Goal: Information Seeking & Learning: Compare options

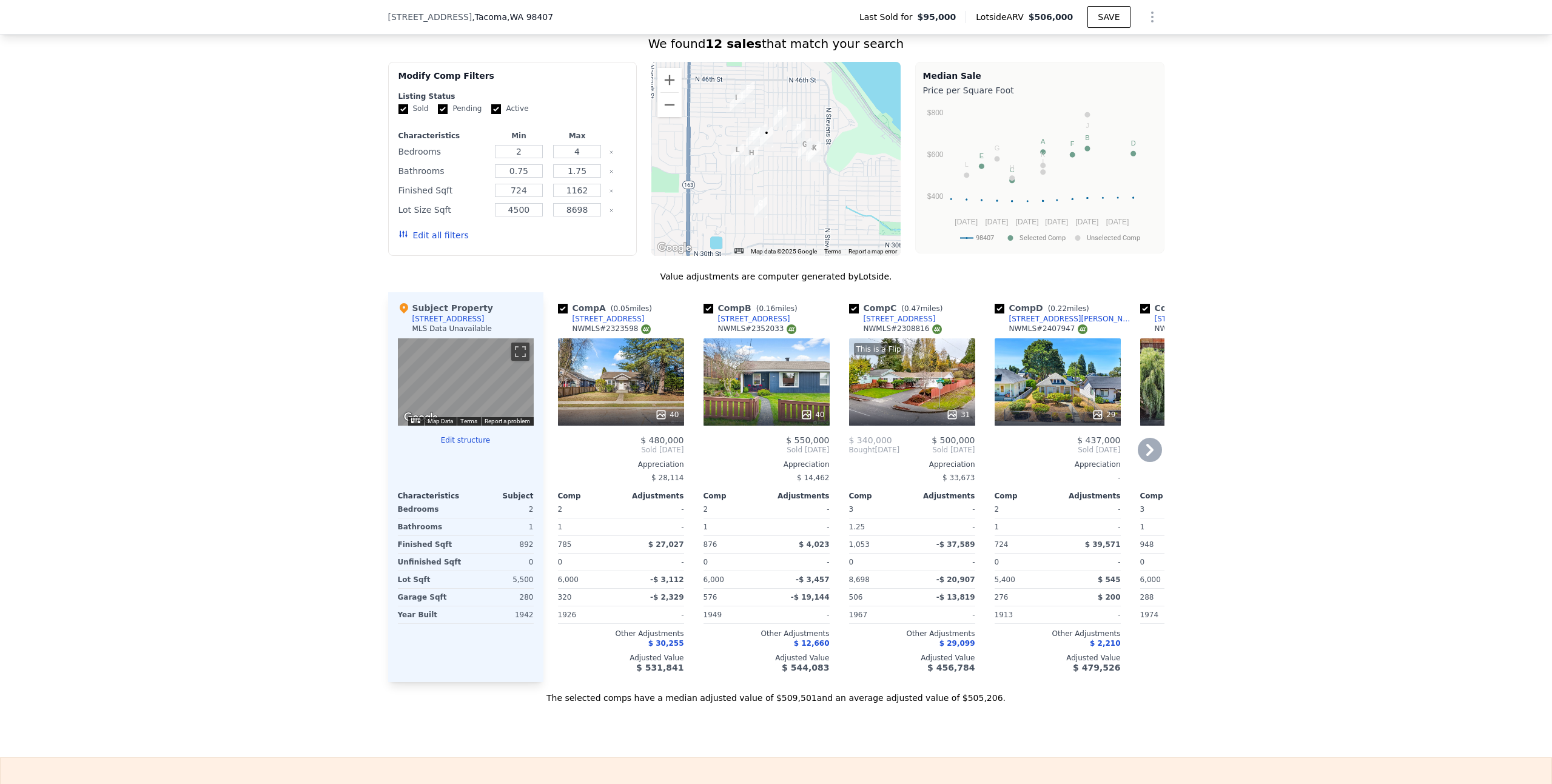
scroll to position [1031, 0]
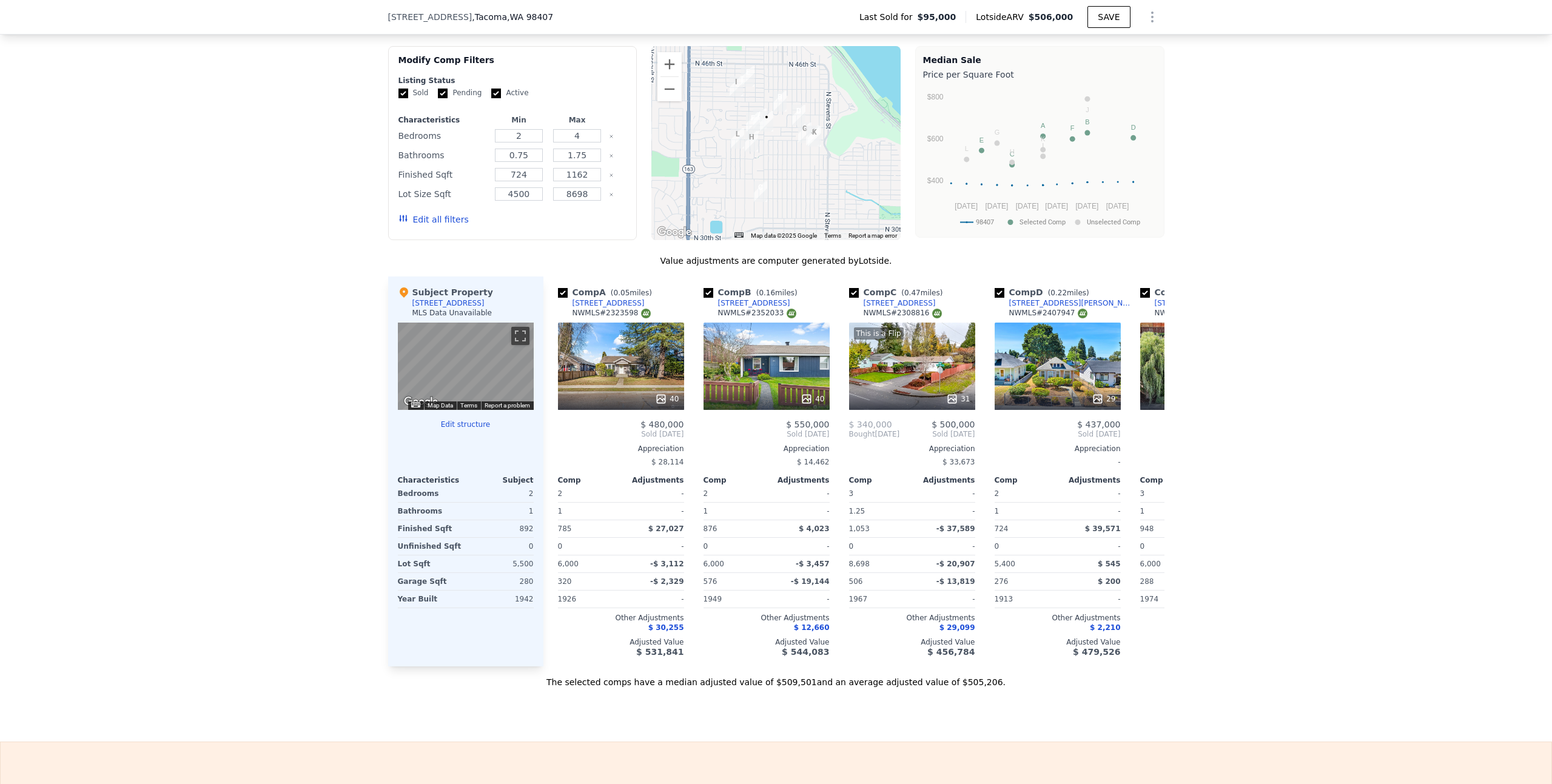
click at [1369, 461] on div "We found 12 sales that match your search Filters Map Prices Modify Comp Filters…" at bounding box center [776, 346] width 1552 height 683
click at [849, 298] on input "checkbox" at bounding box center [854, 293] width 9 height 9
checkbox input "false"
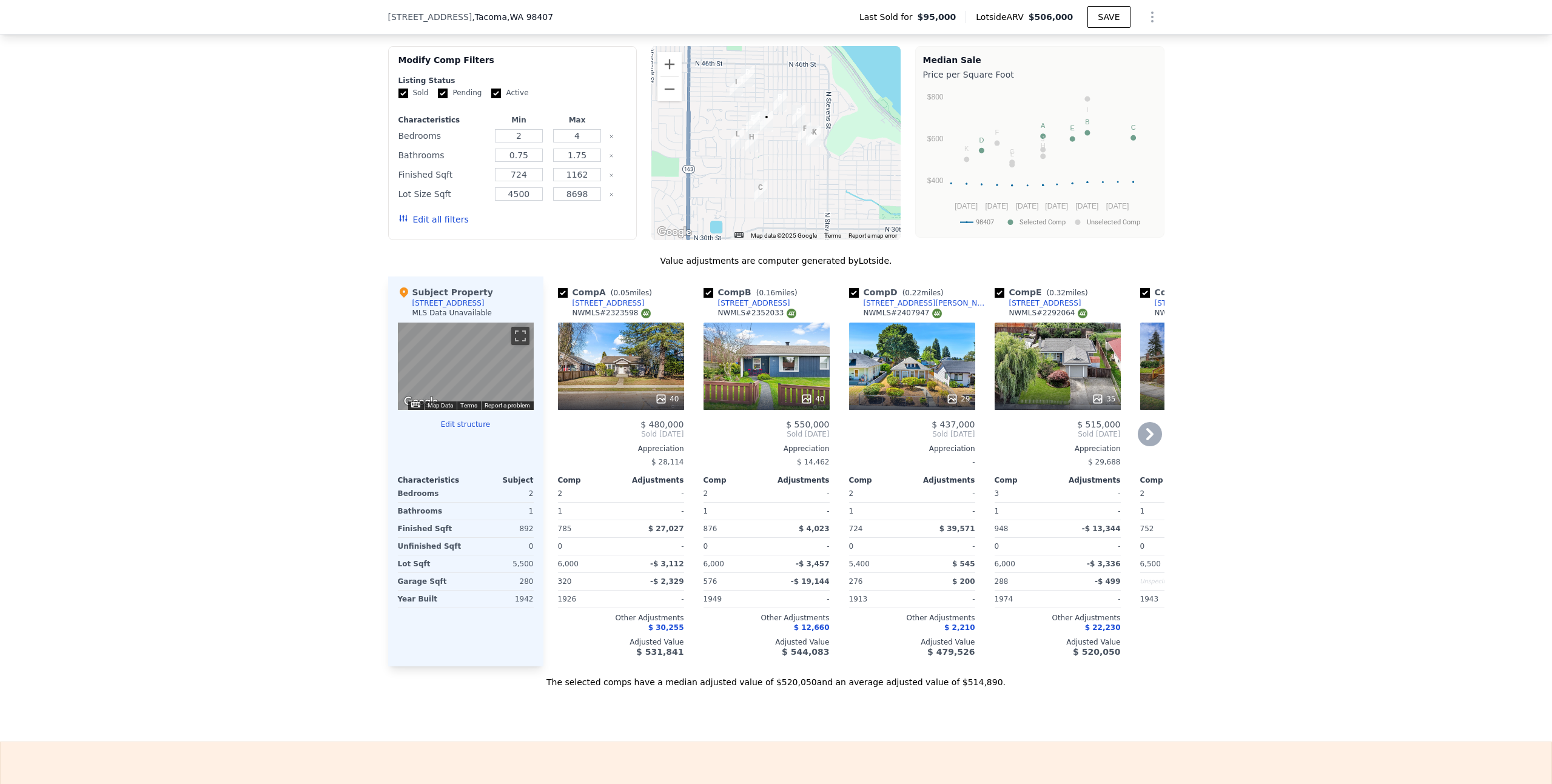
click at [997, 298] on input "checkbox" at bounding box center [999, 293] width 9 height 9
checkbox input "false"
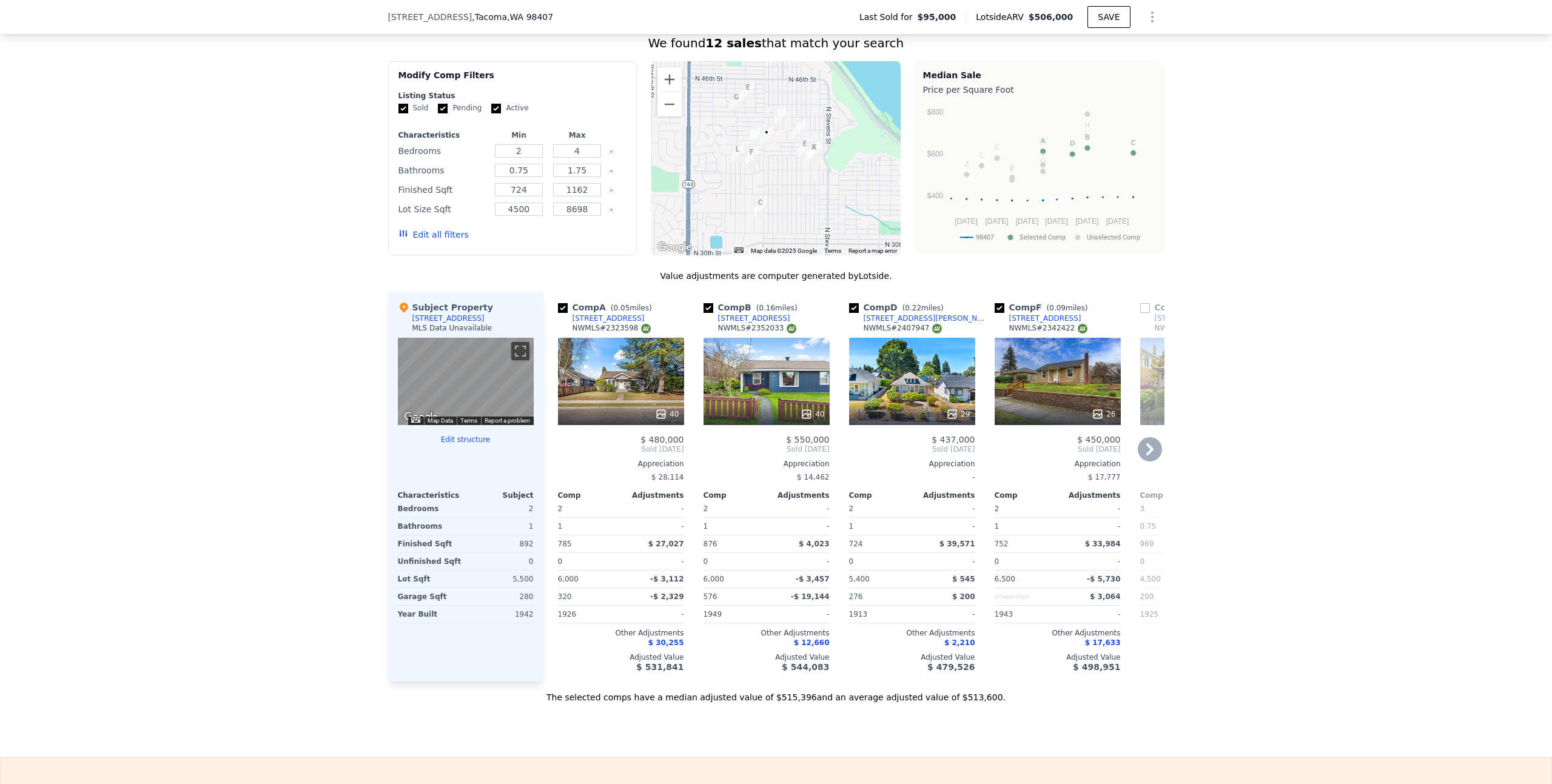
scroll to position [1008, 0]
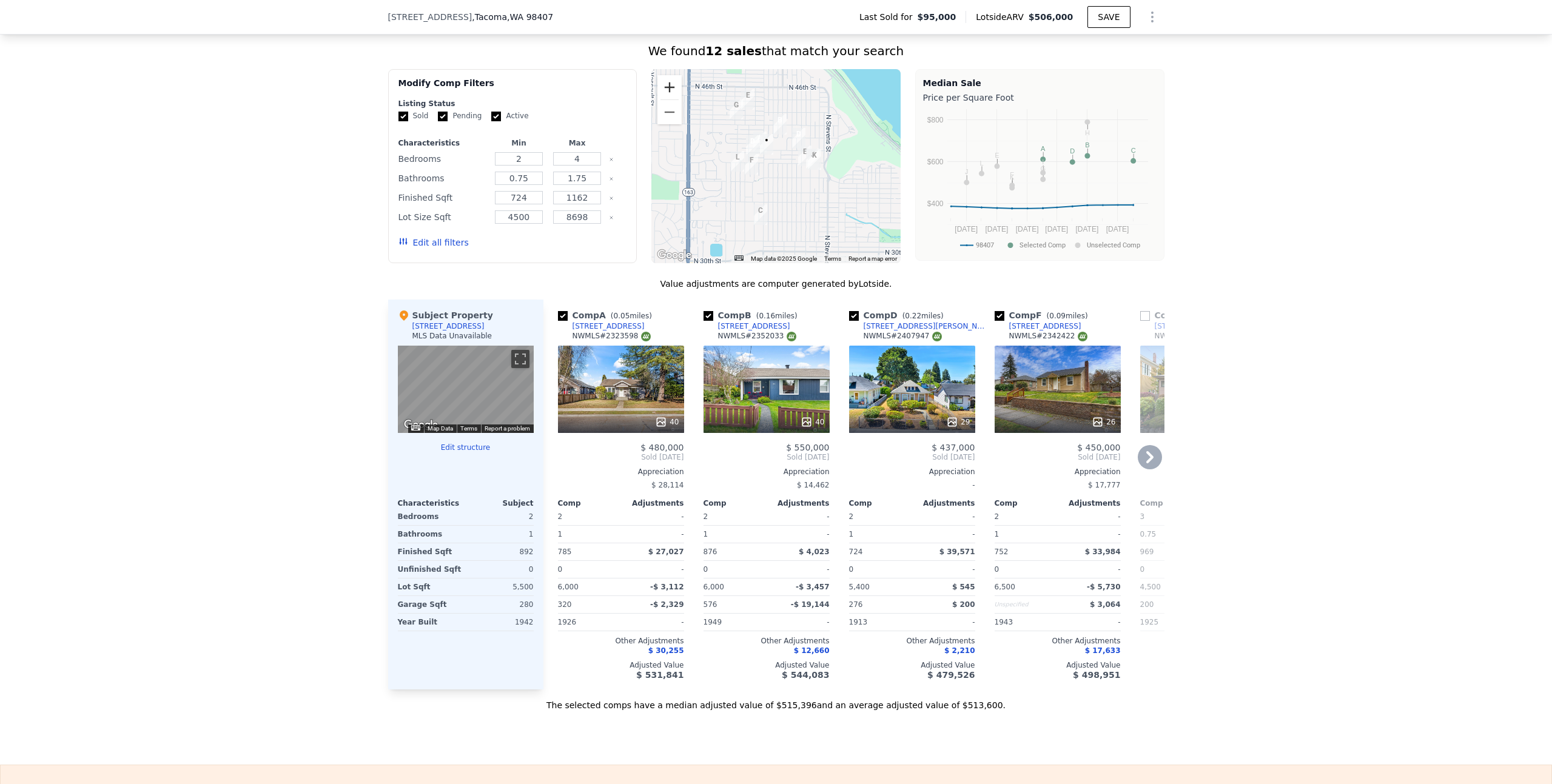
click at [659, 95] on button "Zoom in" at bounding box center [669, 87] width 24 height 24
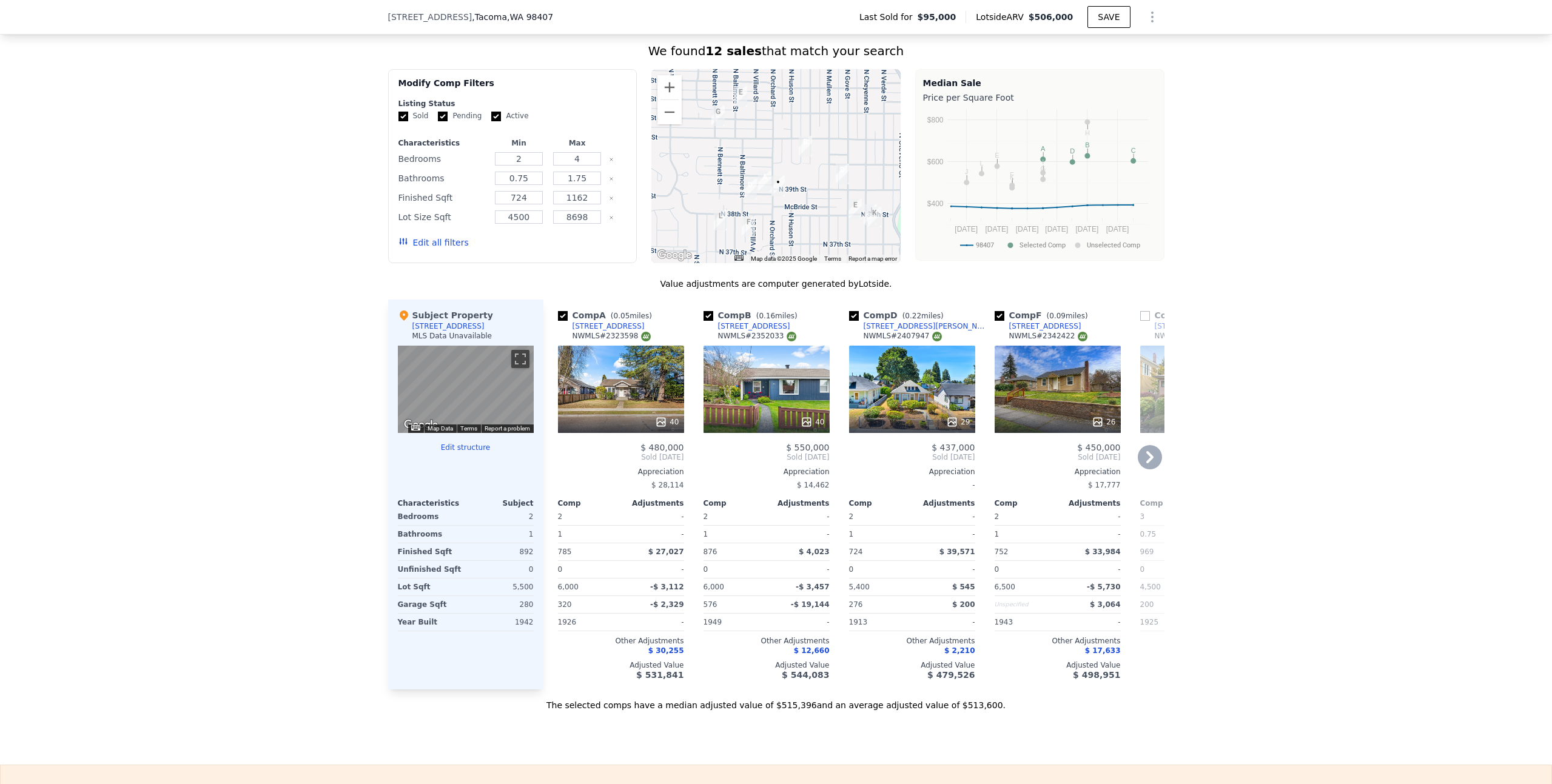
drag, startPoint x: 751, startPoint y: 146, endPoint x: 772, endPoint y: 199, distance: 57.0
click at [772, 196] on img "5016 N 39th St" at bounding box center [778, 186] width 13 height 21
click at [1146, 470] on icon at bounding box center [1150, 458] width 24 height 24
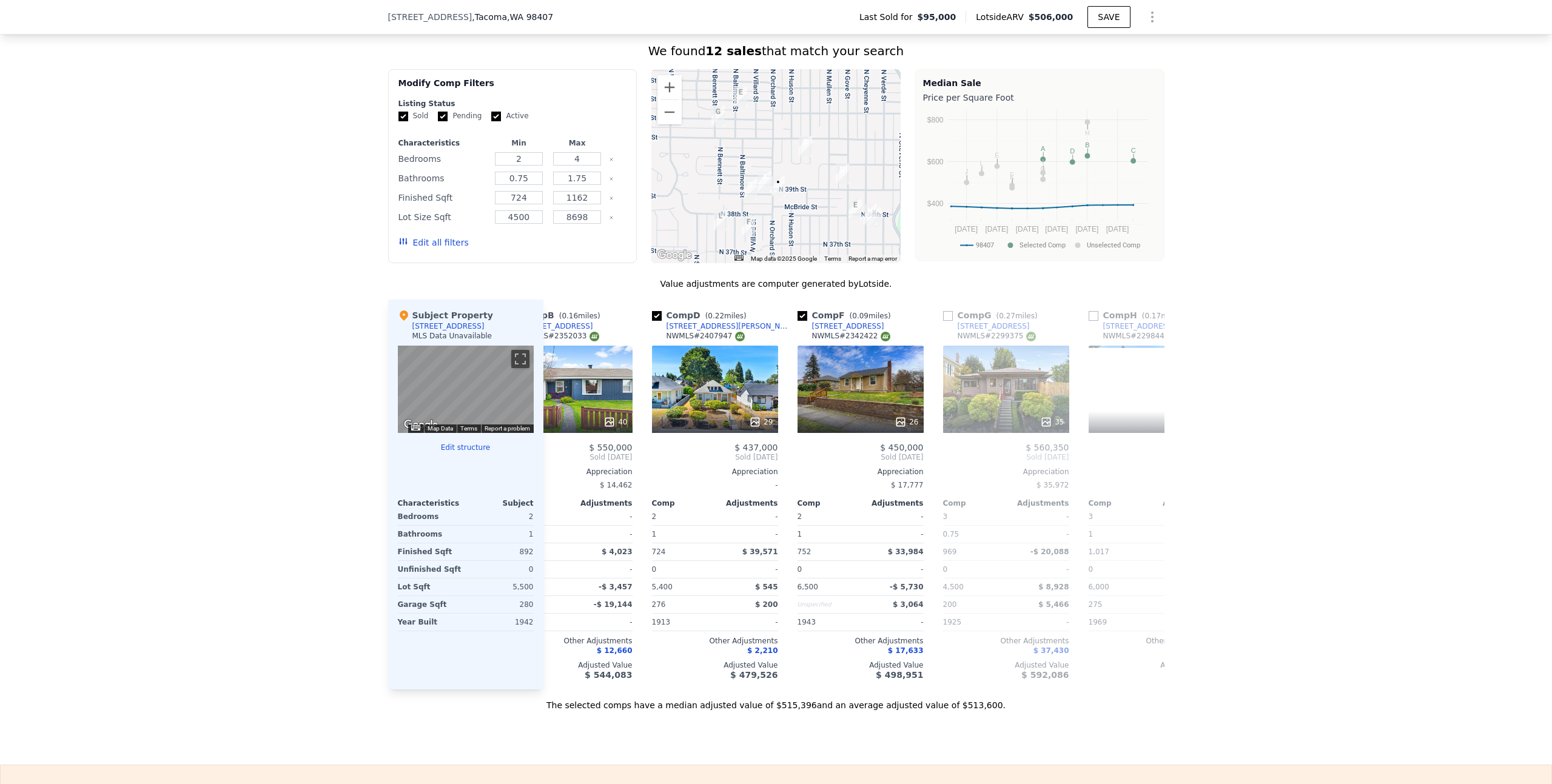
scroll to position [0, 291]
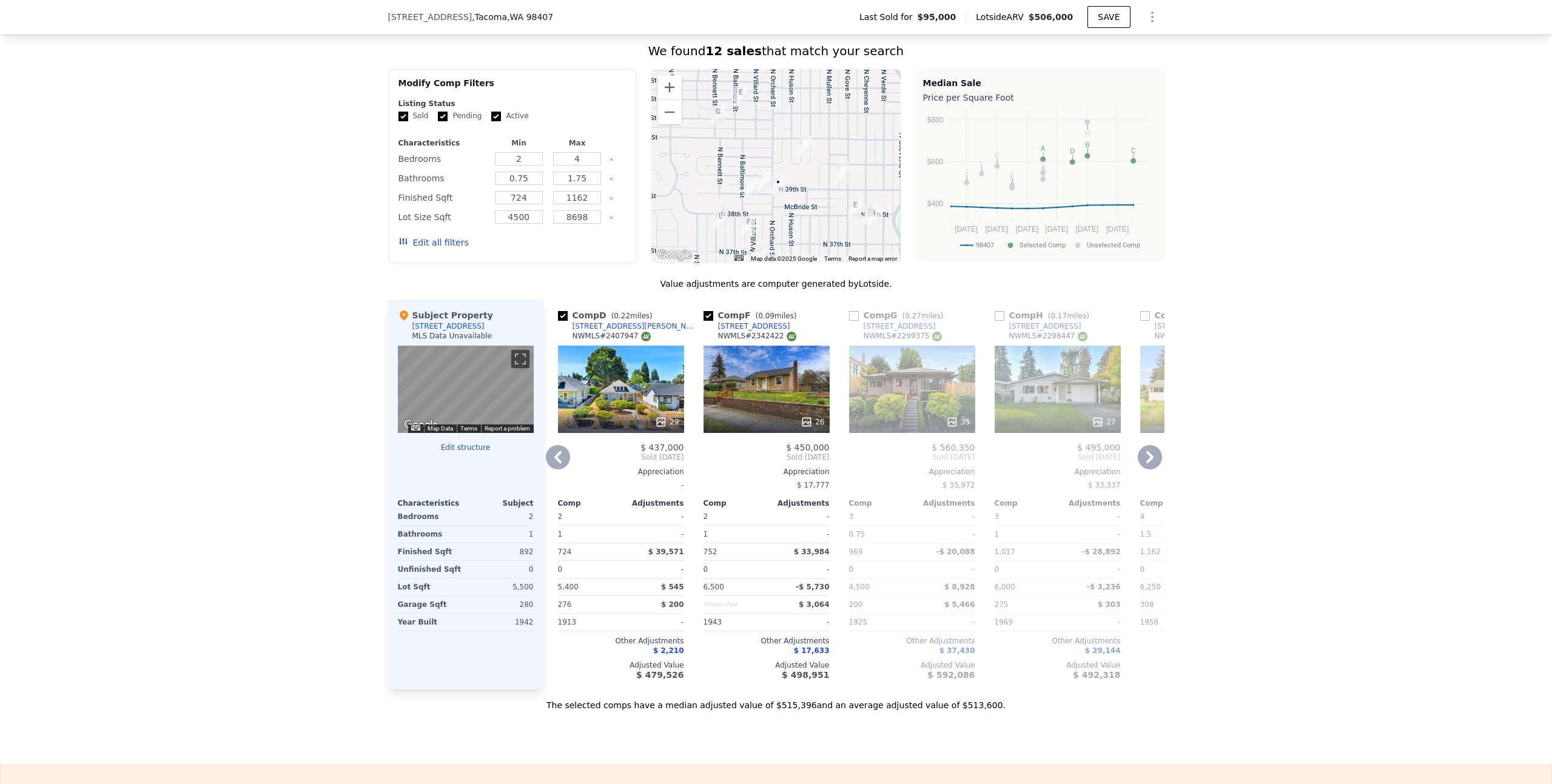
click at [1150, 465] on icon at bounding box center [1150, 458] width 24 height 24
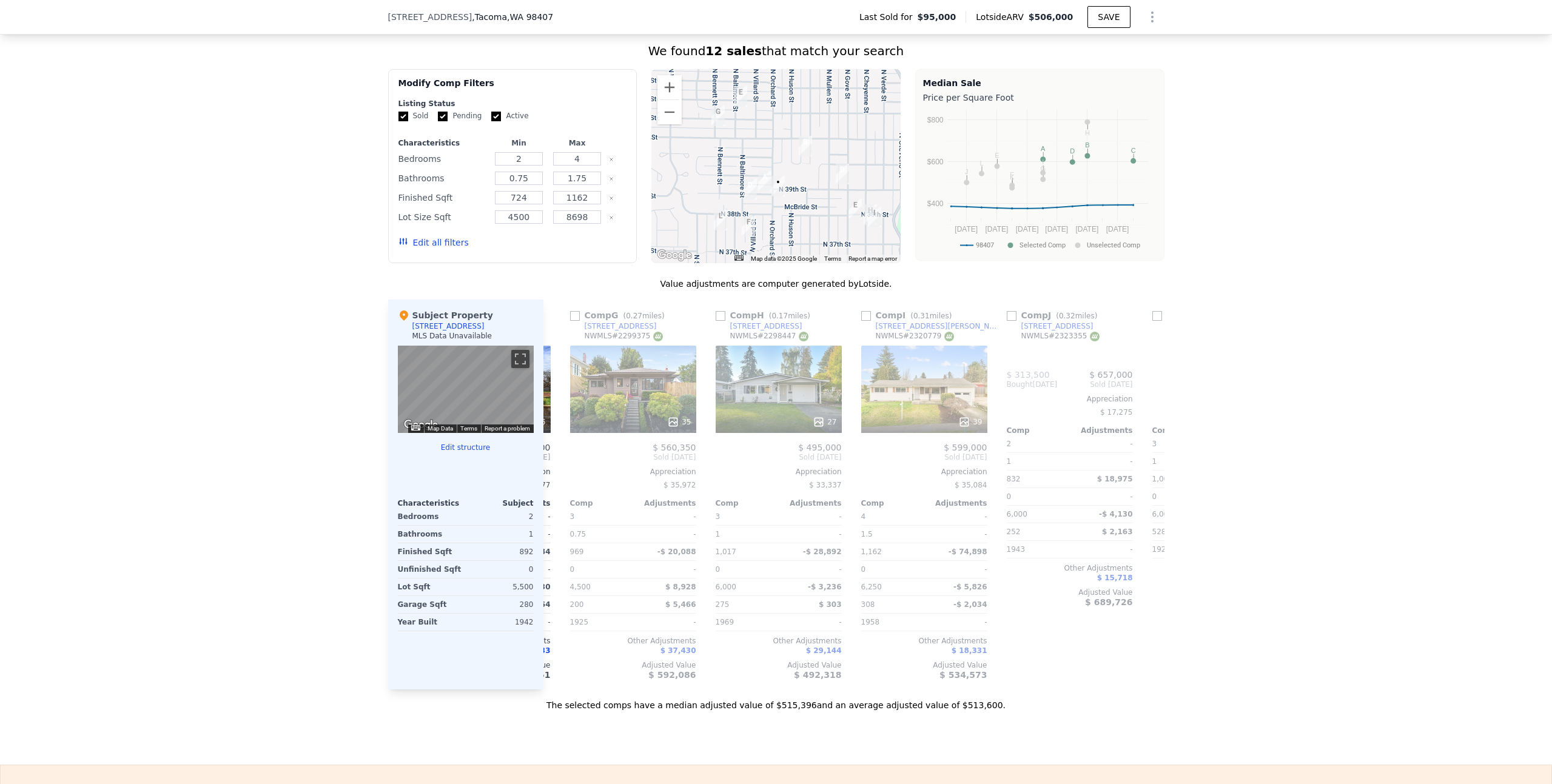
scroll to position [0, 582]
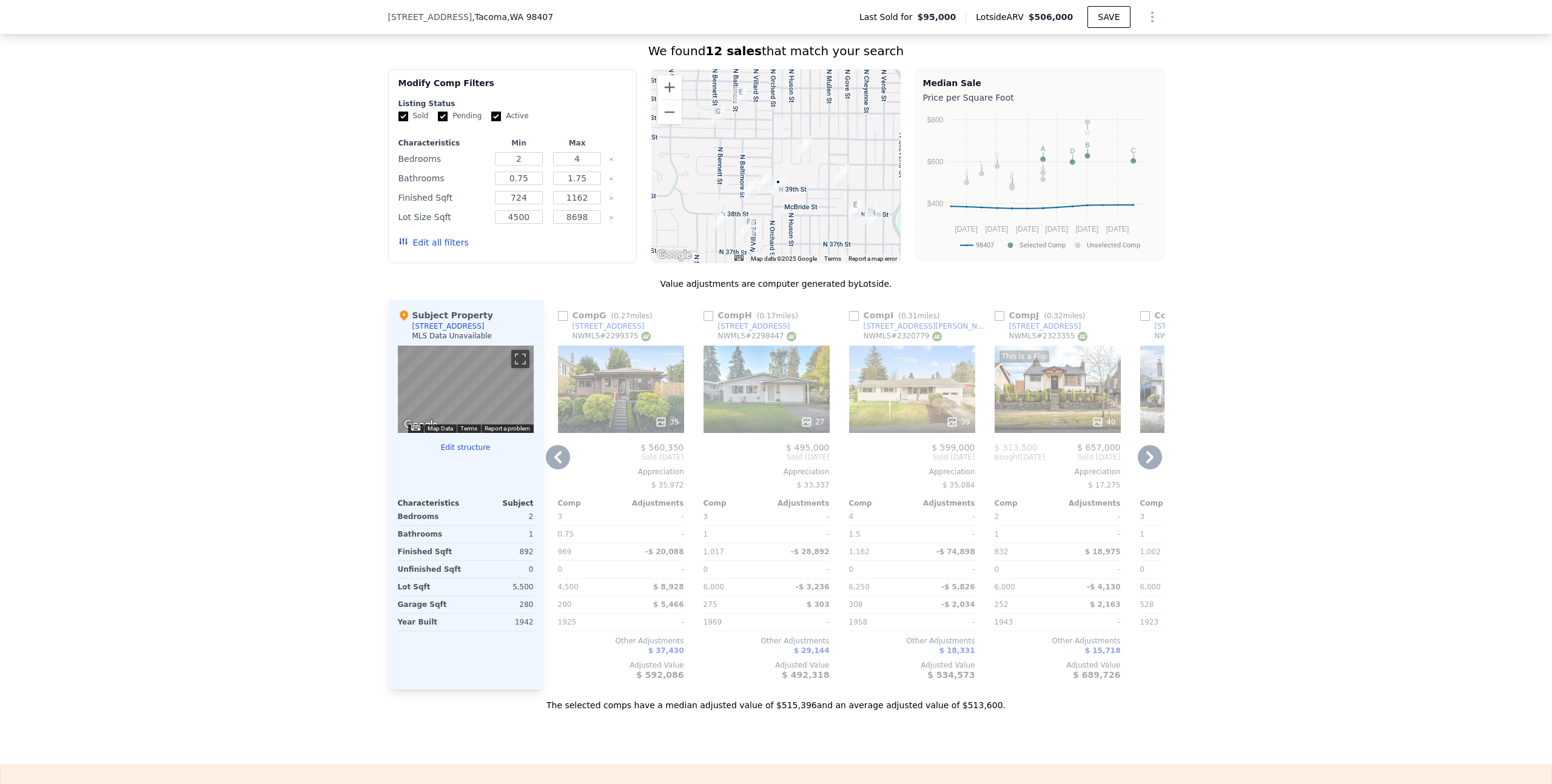
click at [996, 320] on input "checkbox" at bounding box center [999, 316] width 9 height 9
checkbox input "true"
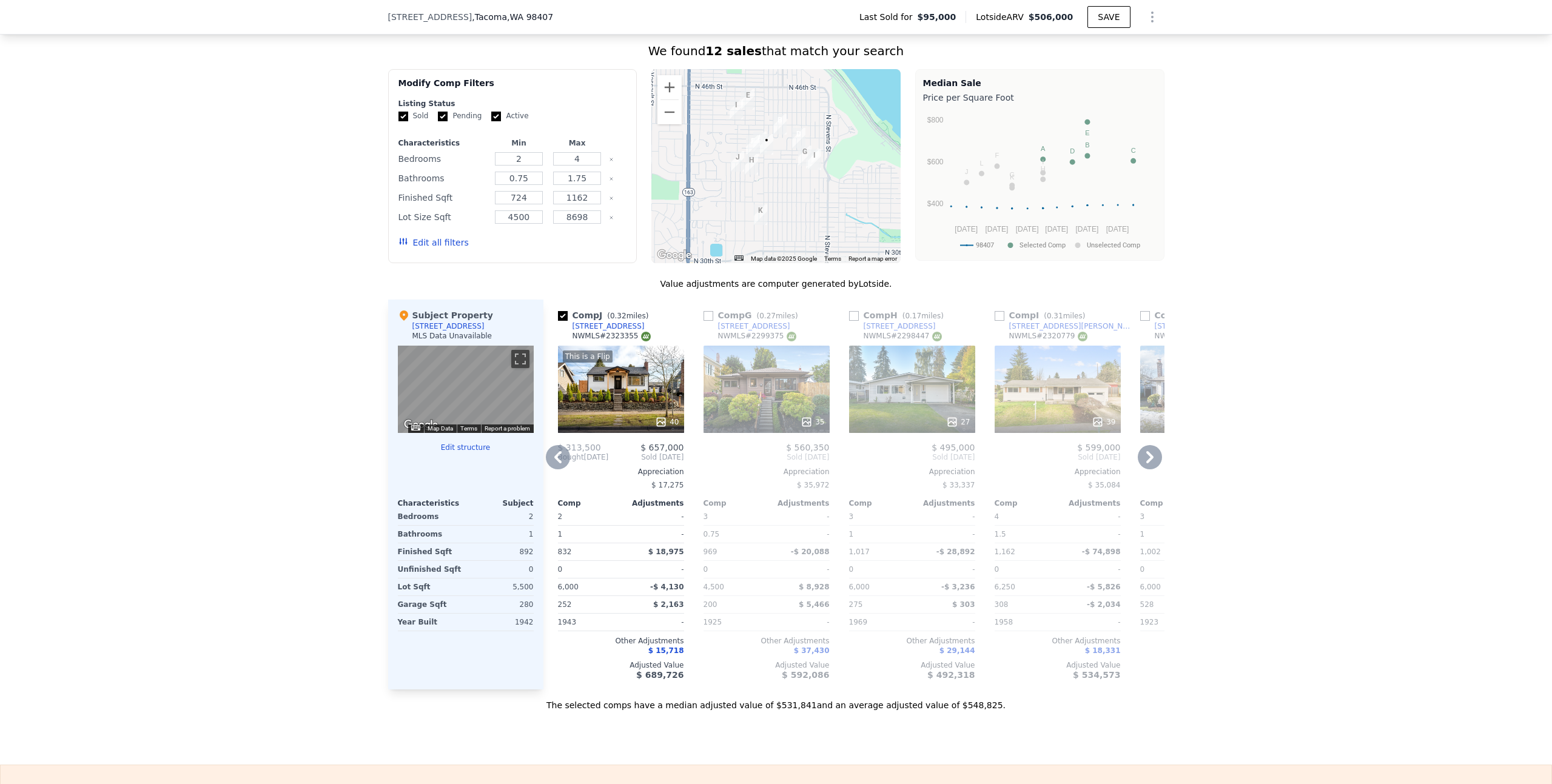
click at [1141, 468] on icon at bounding box center [1150, 458] width 24 height 24
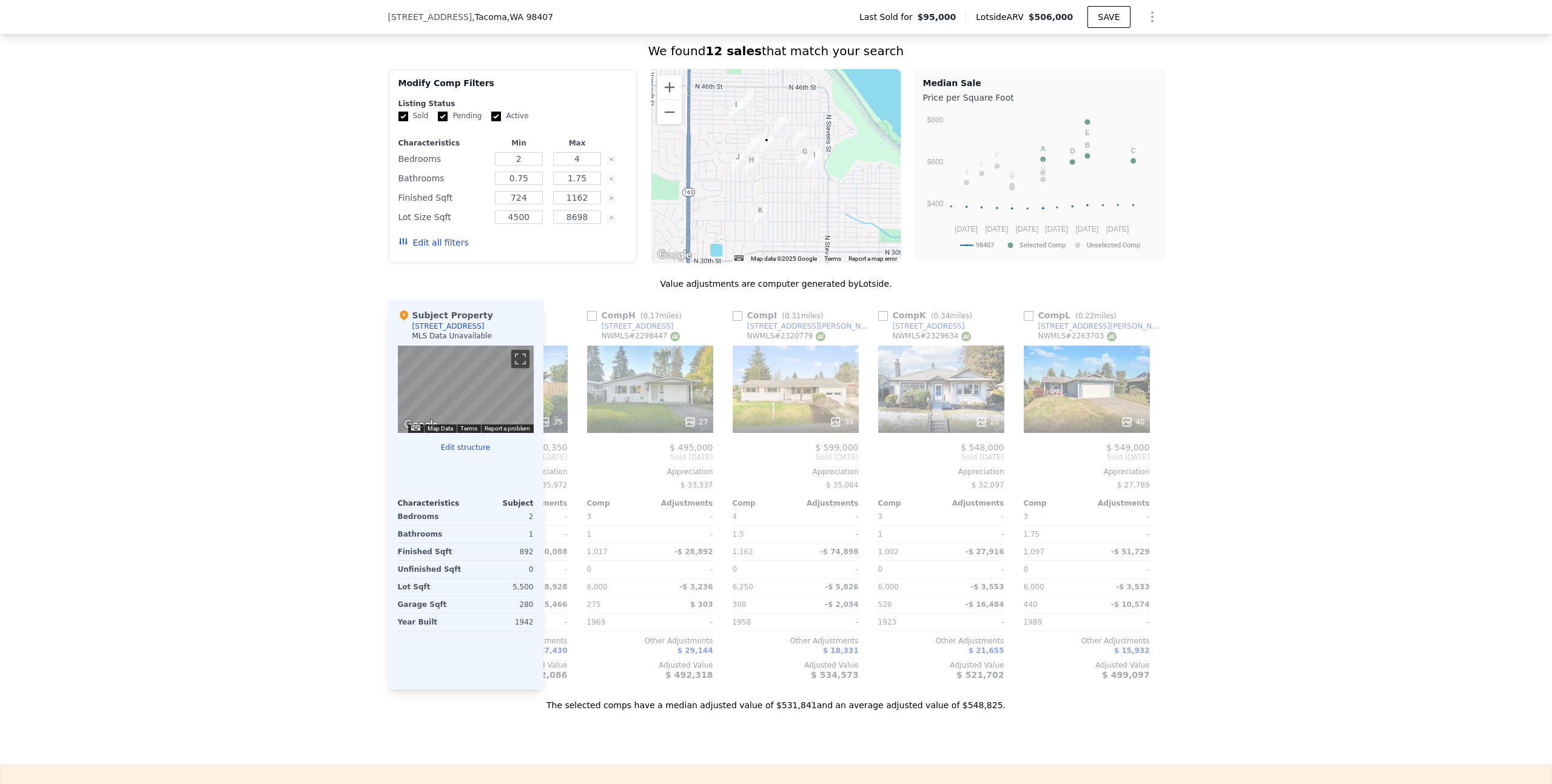
scroll to position [0, 873]
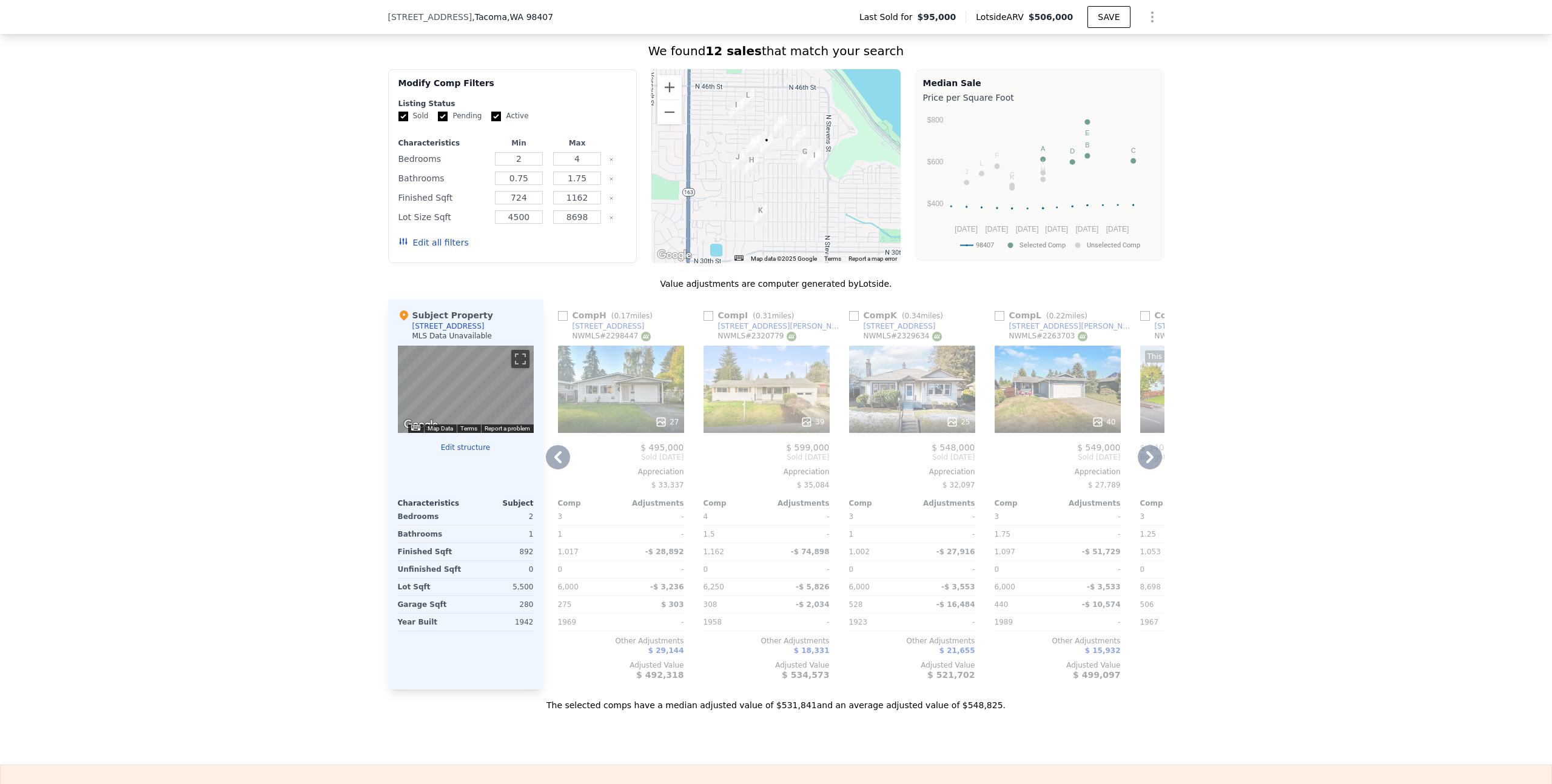
click at [1146, 464] on icon at bounding box center [1150, 458] width 7 height 12
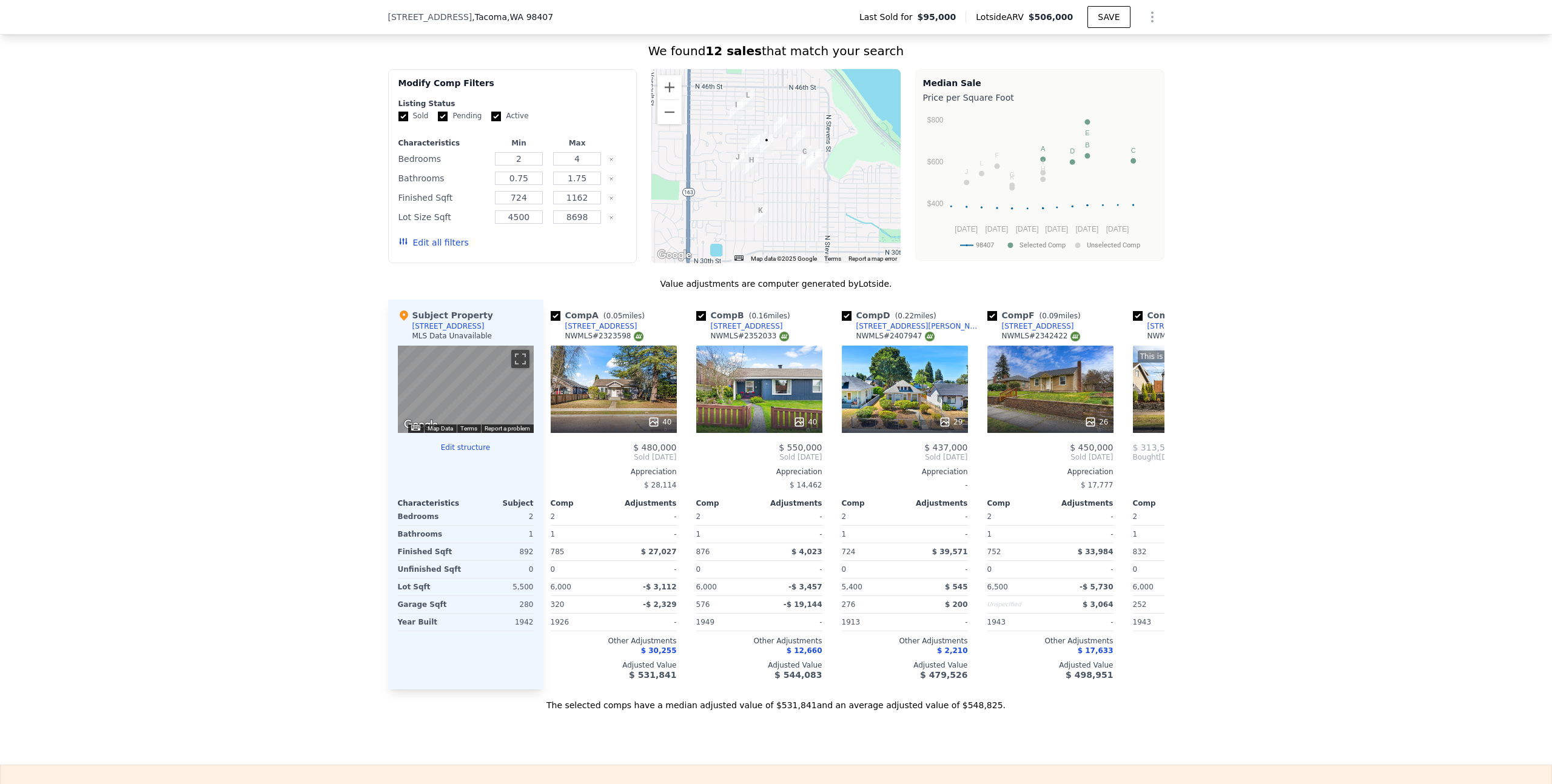
scroll to position [0, 0]
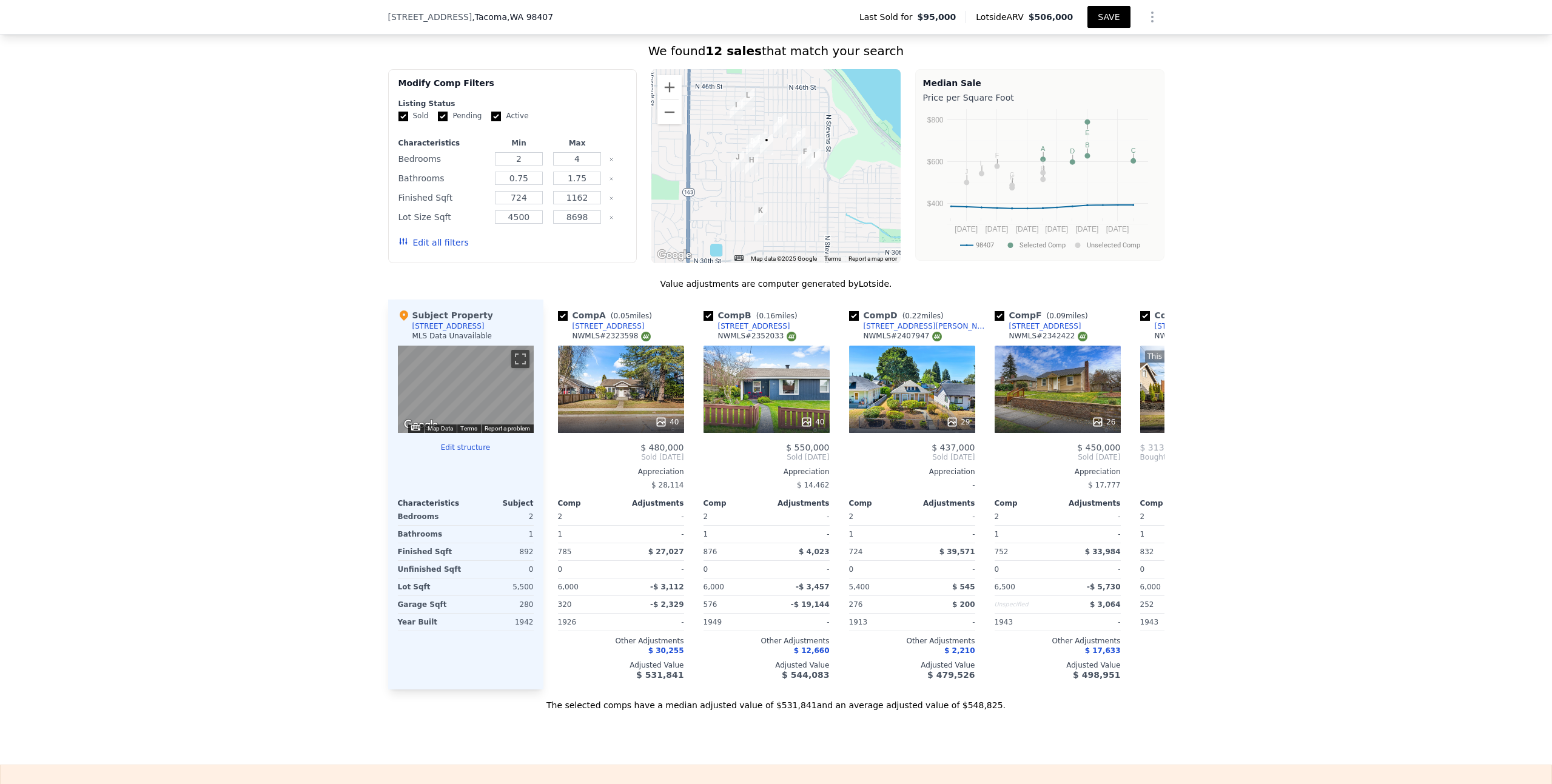
click at [1101, 19] on button "SAVE" at bounding box center [1108, 17] width 42 height 21
click at [670, 124] on button "Zoom out" at bounding box center [669, 112] width 24 height 24
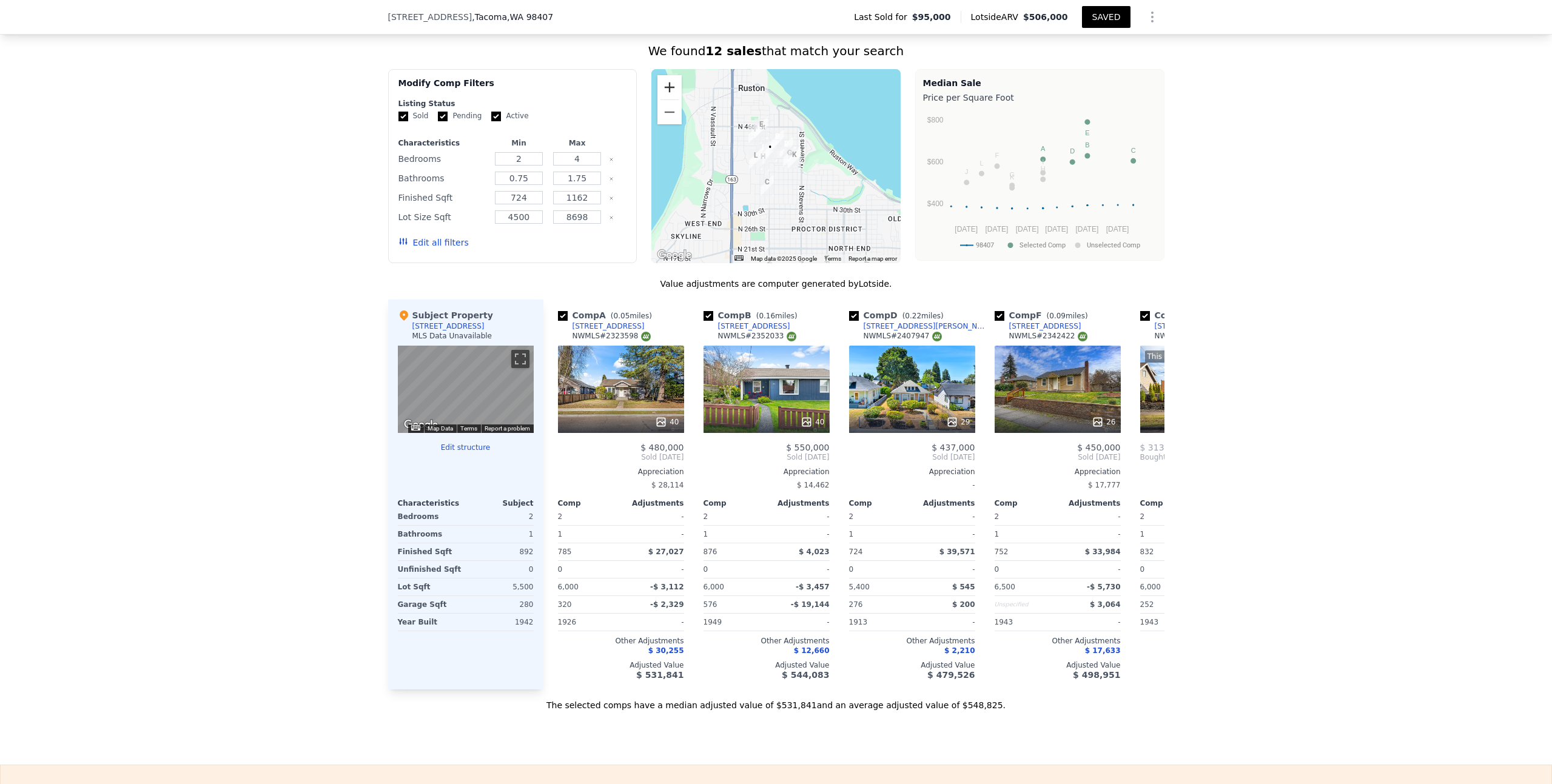
click at [669, 97] on button "Zoom in" at bounding box center [669, 87] width 24 height 24
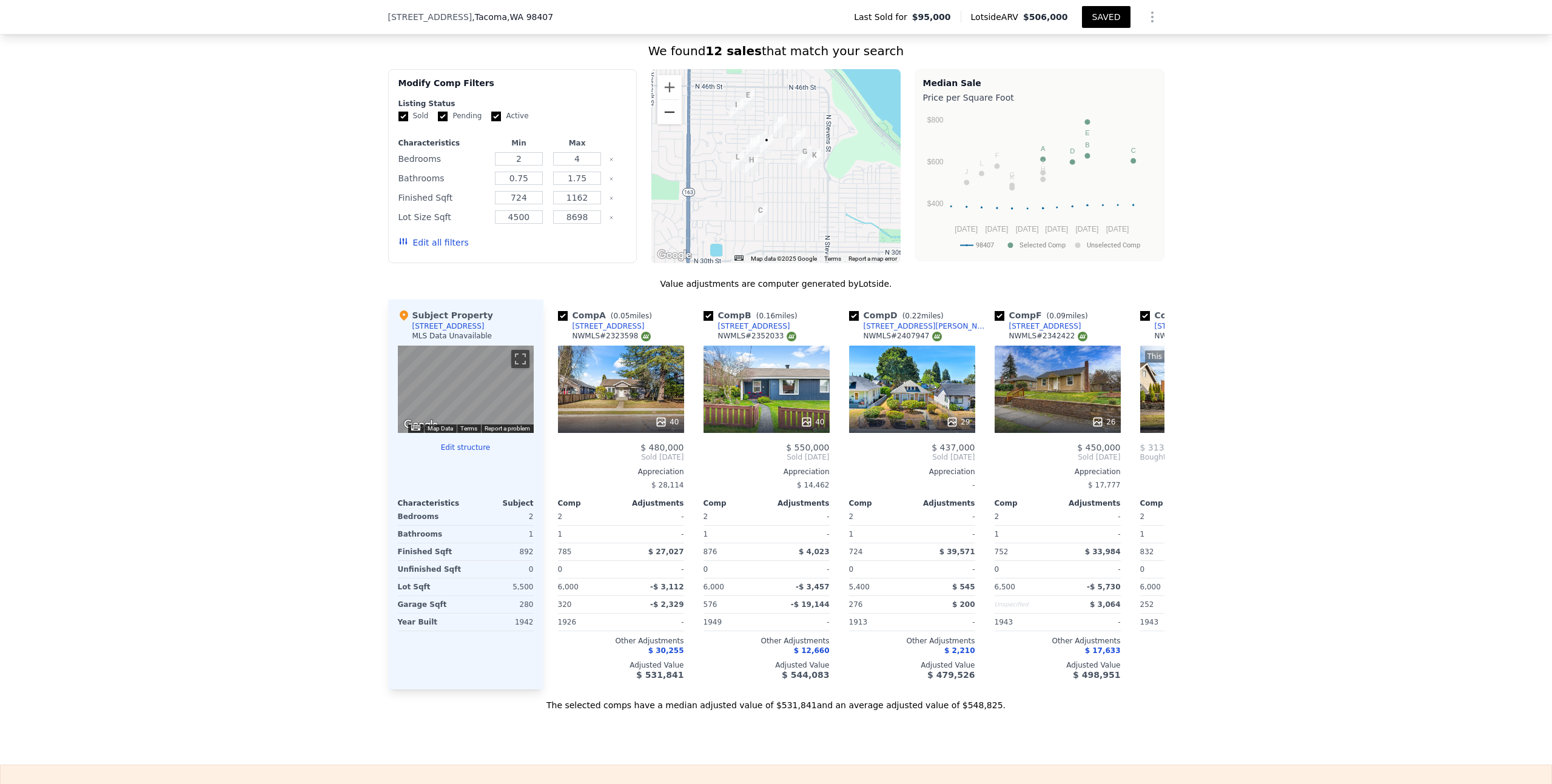
click at [666, 124] on button "Zoom out" at bounding box center [669, 112] width 24 height 24
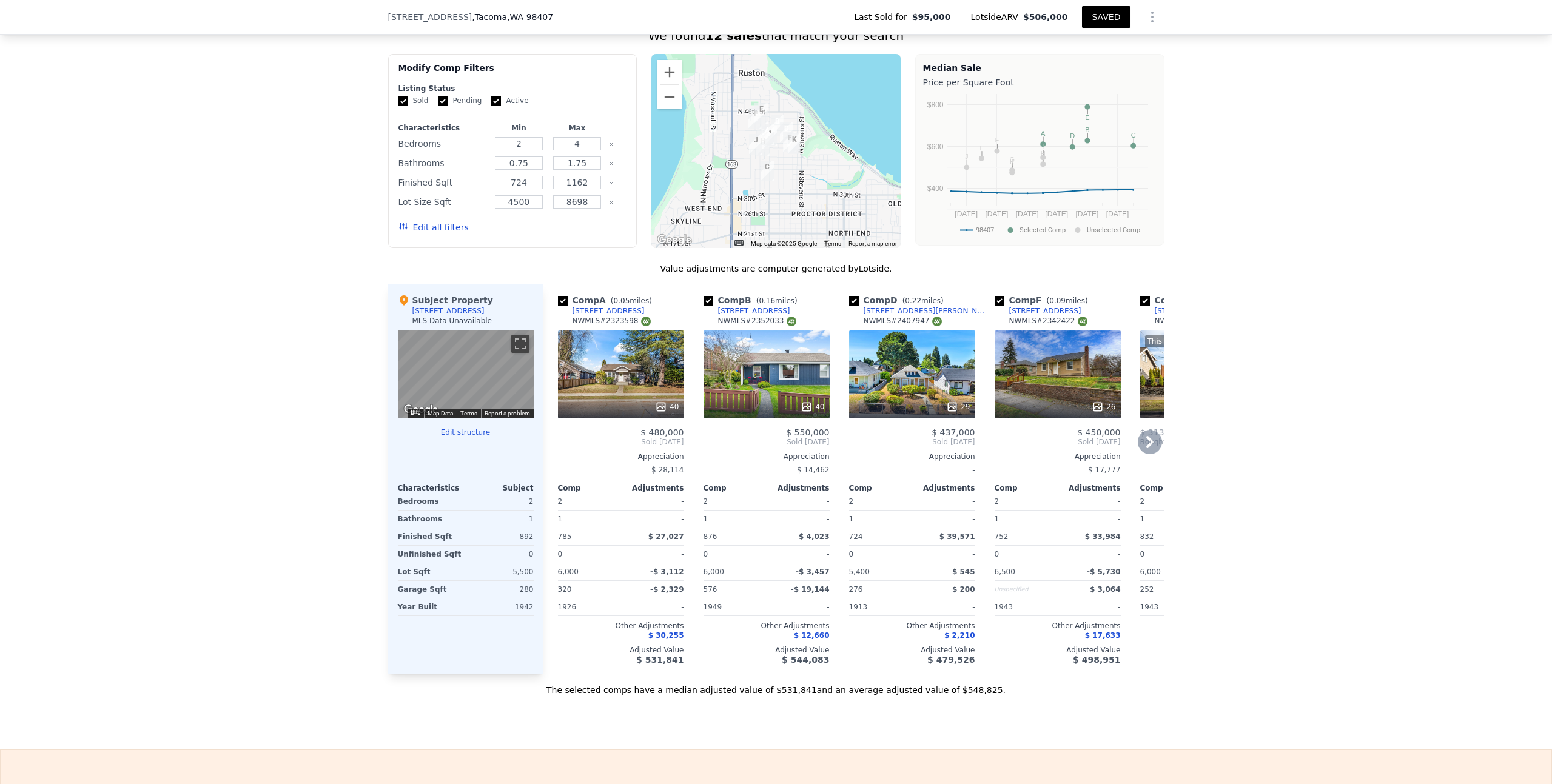
click at [612, 377] on div "40" at bounding box center [621, 374] width 126 height 87
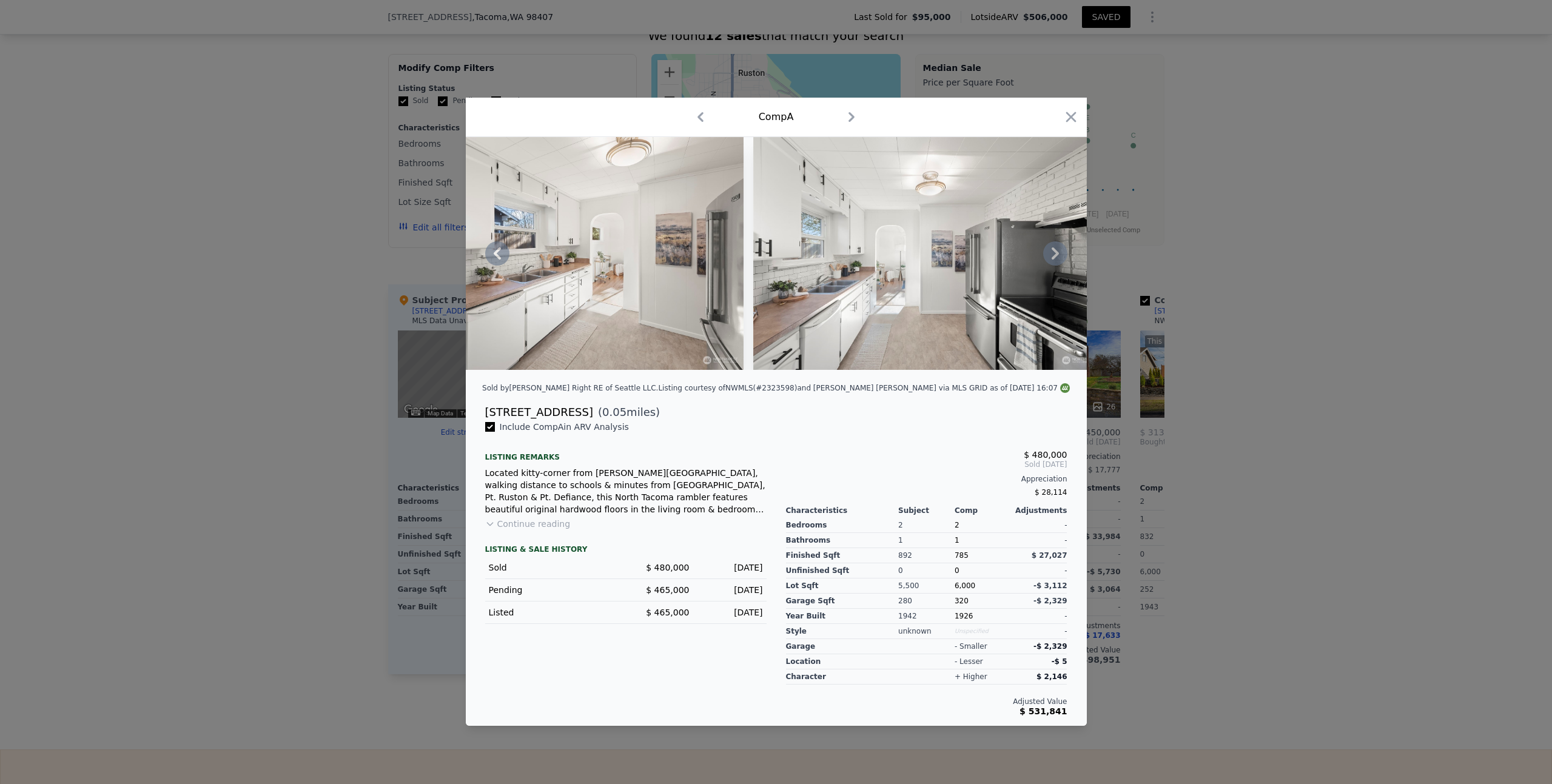
scroll to position [0, 5615]
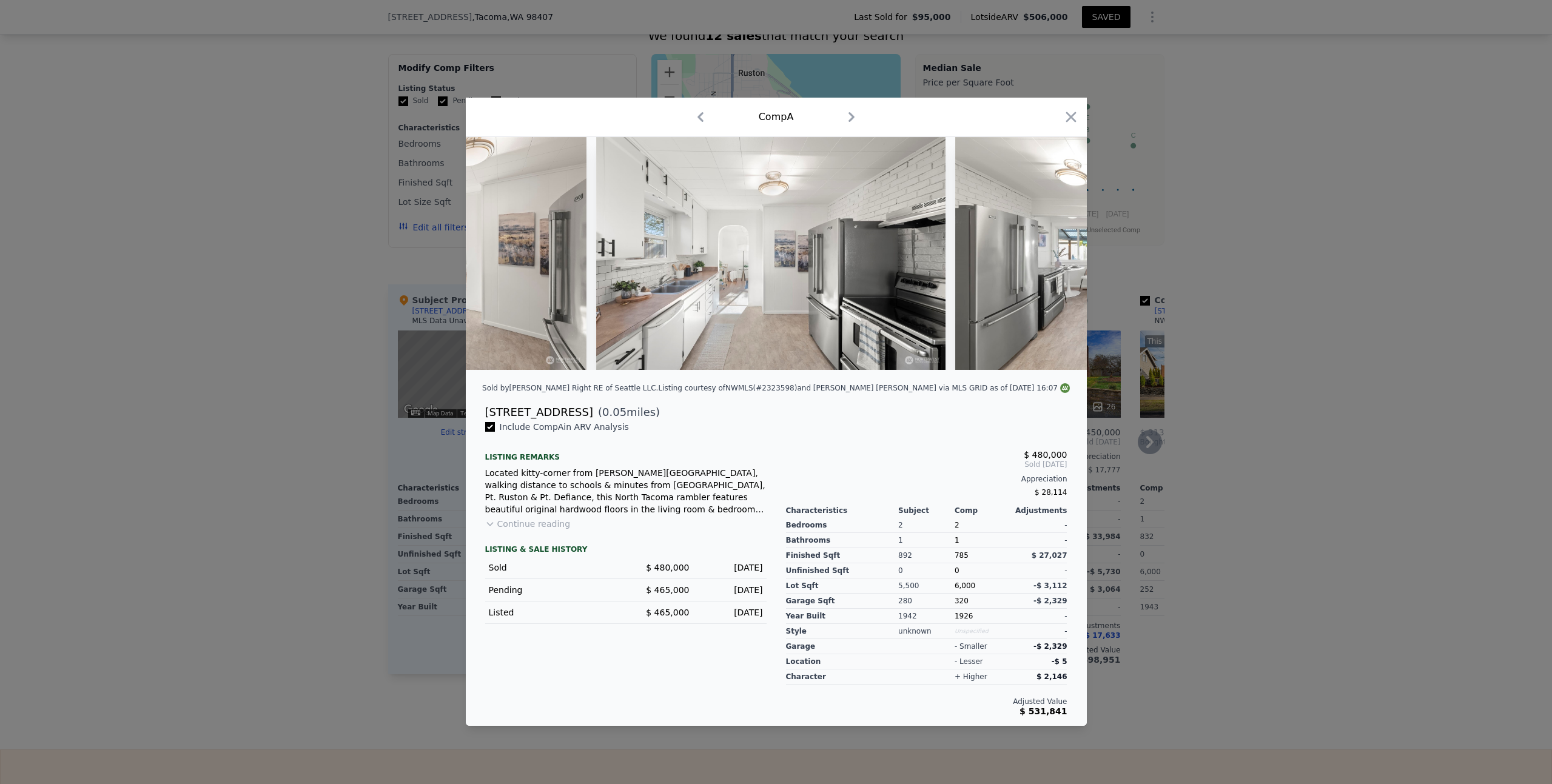
click at [1071, 112] on icon "button" at bounding box center [1070, 117] width 10 height 10
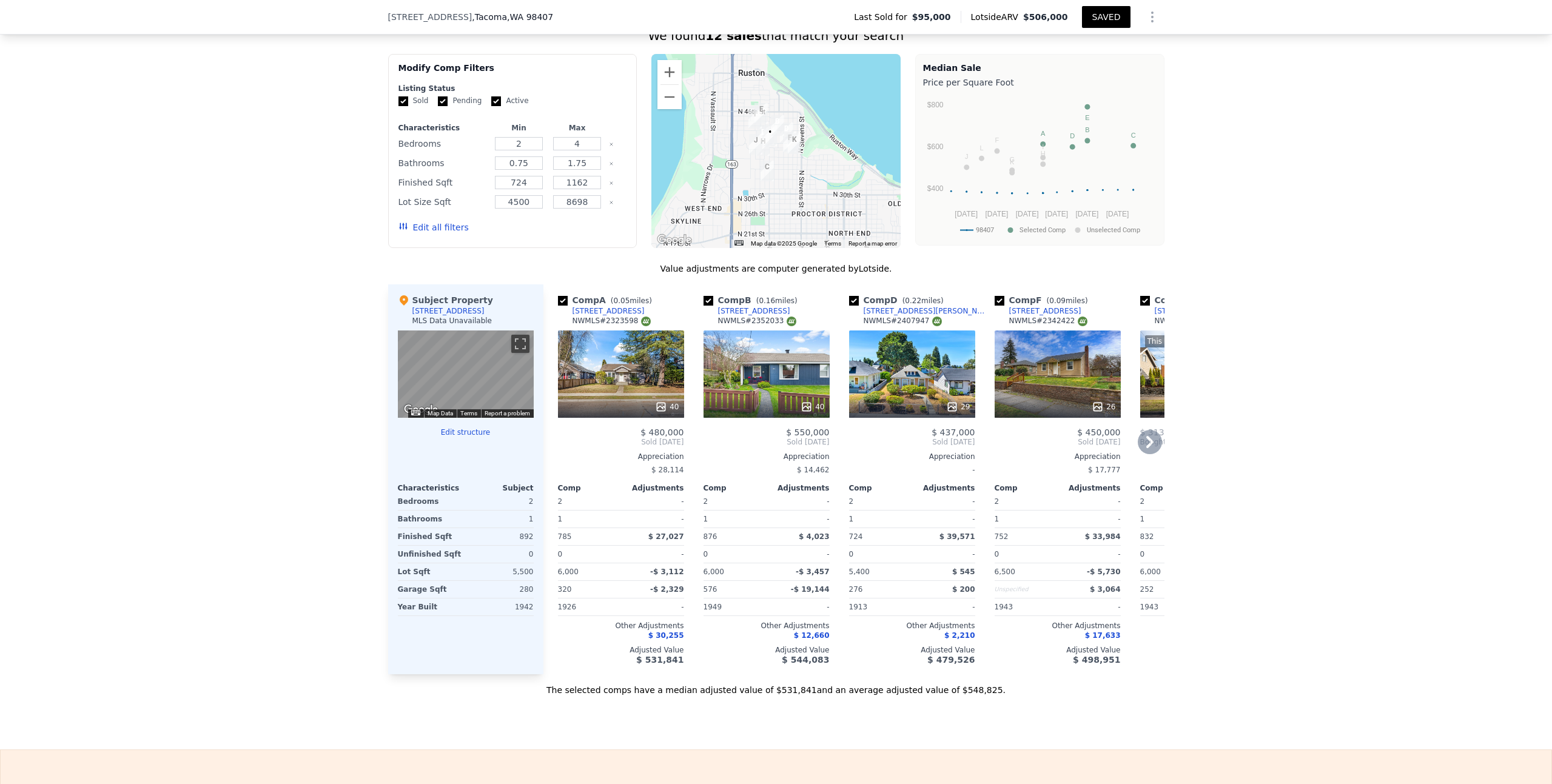
click at [720, 378] on div "40" at bounding box center [767, 374] width 126 height 87
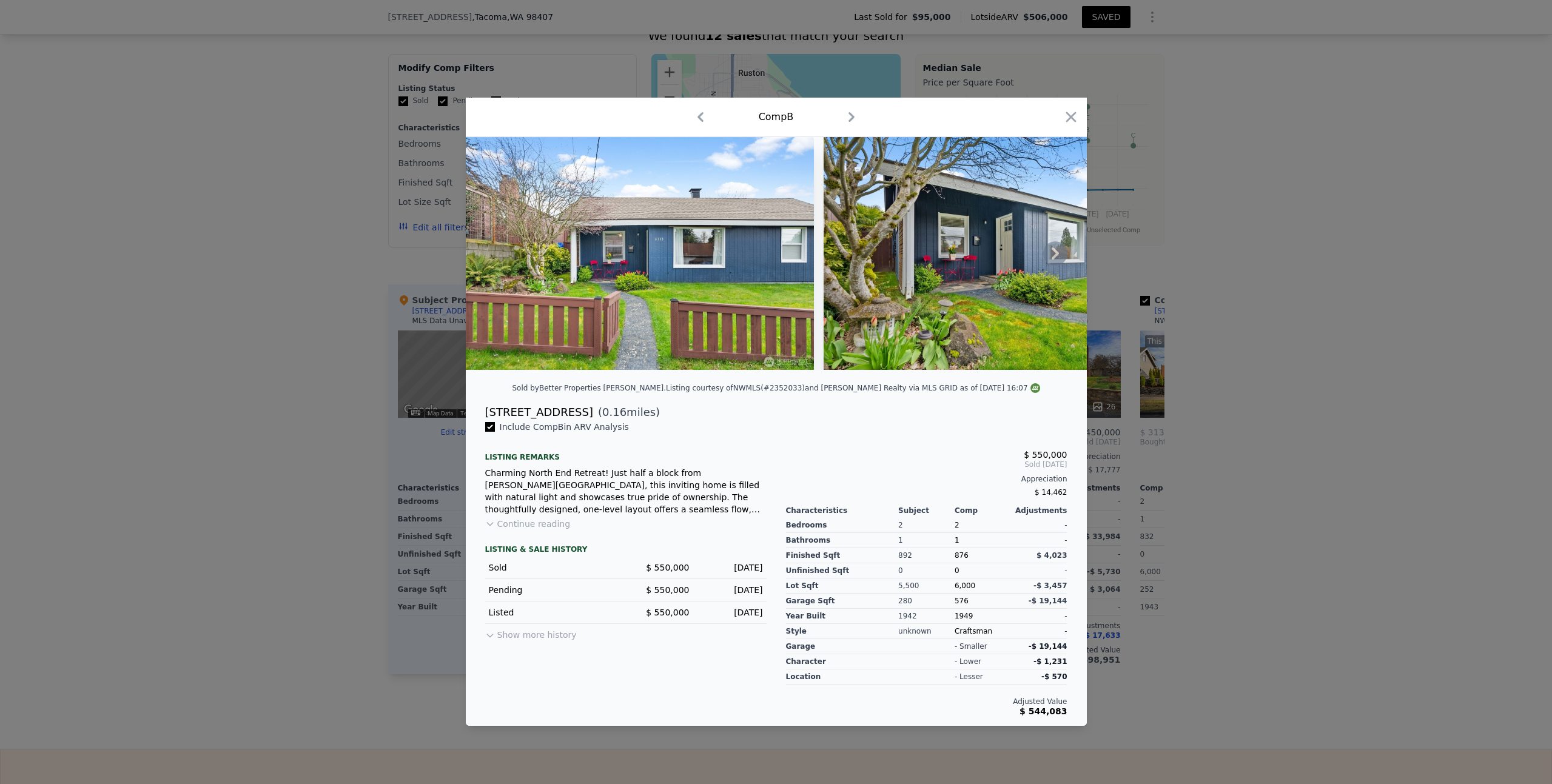
click at [1052, 255] on icon at bounding box center [1055, 253] width 24 height 24
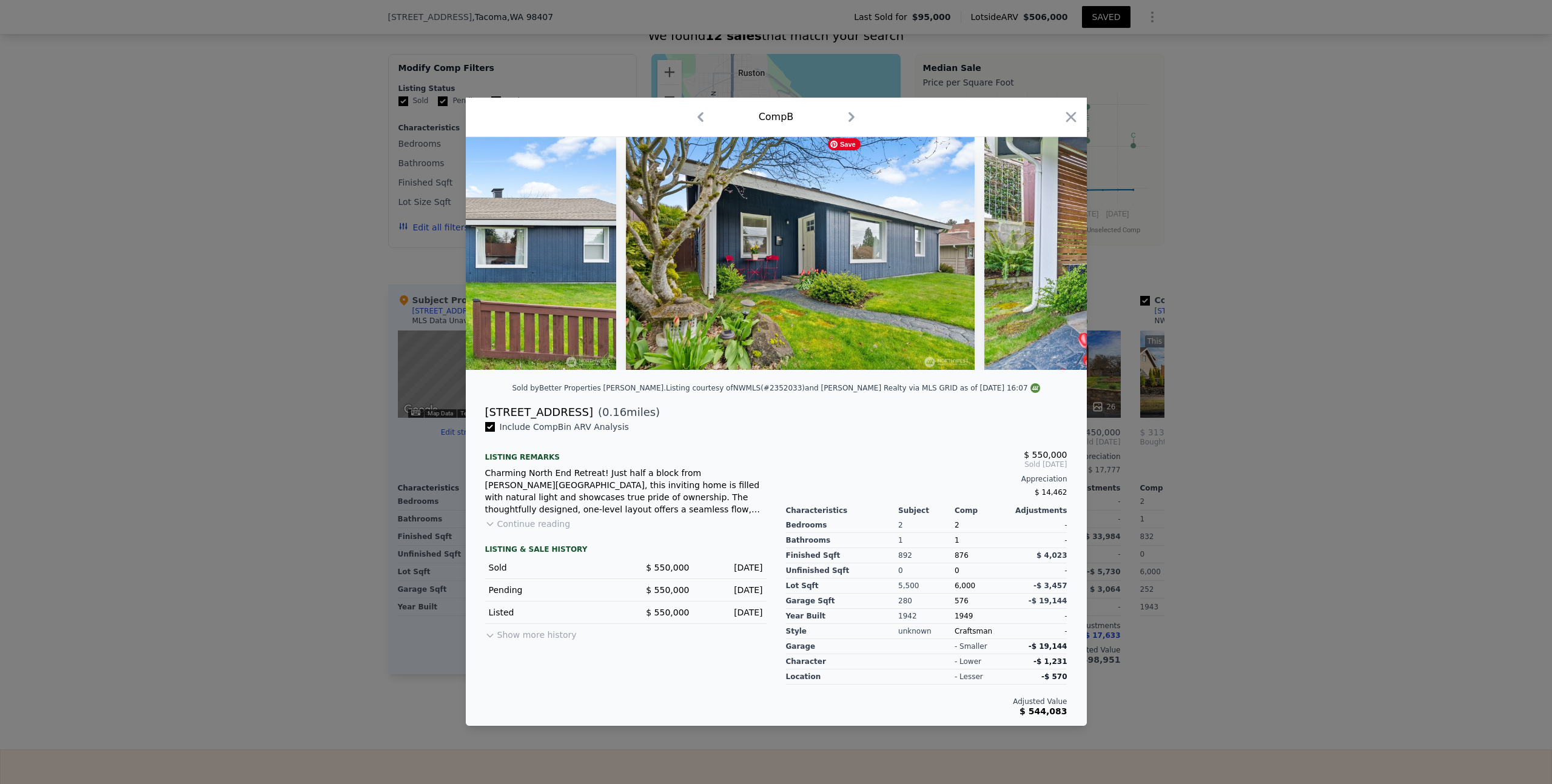
scroll to position [0, 291]
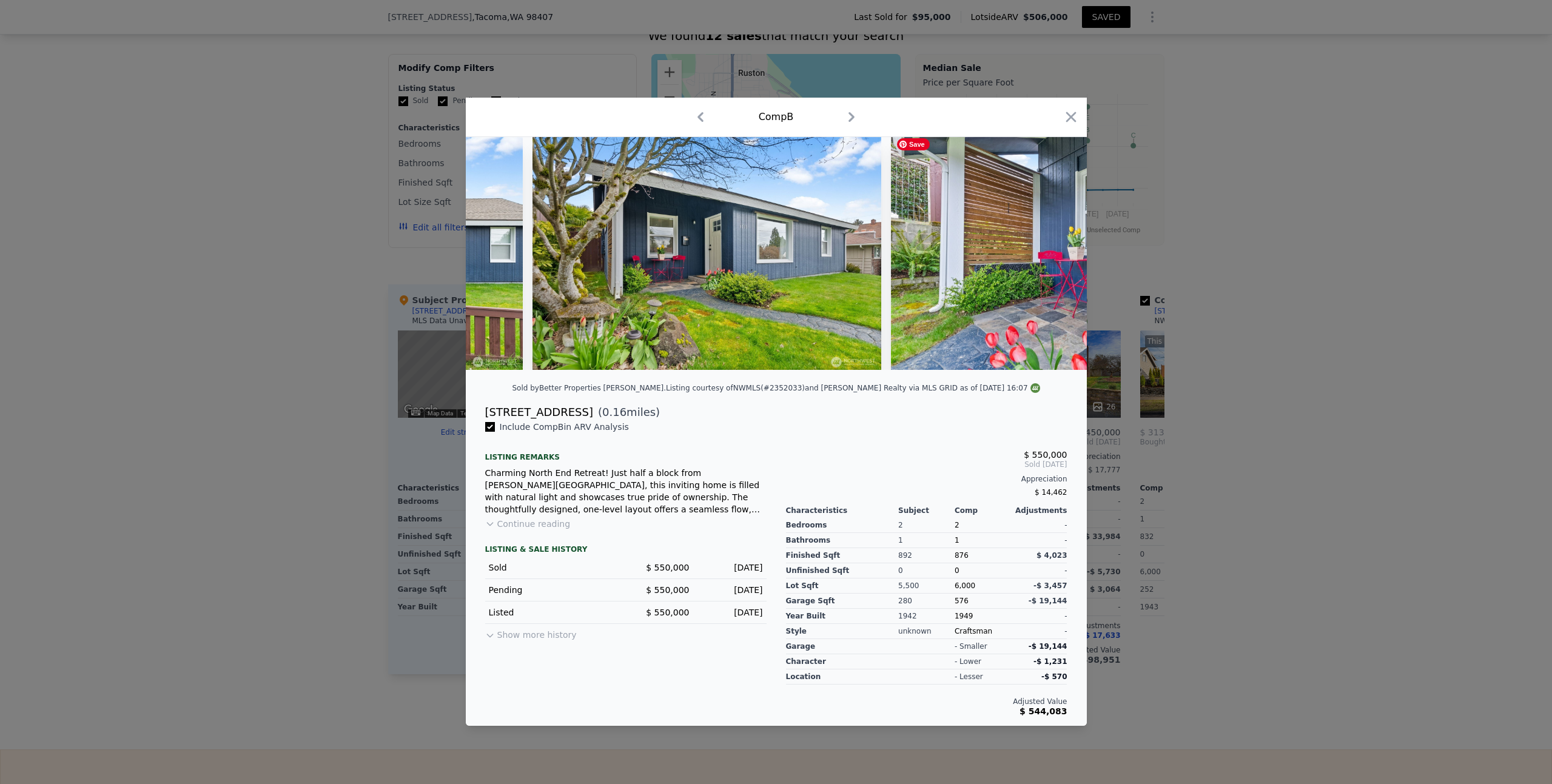
click at [1052, 255] on div at bounding box center [776, 253] width 621 height 233
click at [1060, 251] on icon at bounding box center [1055, 253] width 24 height 24
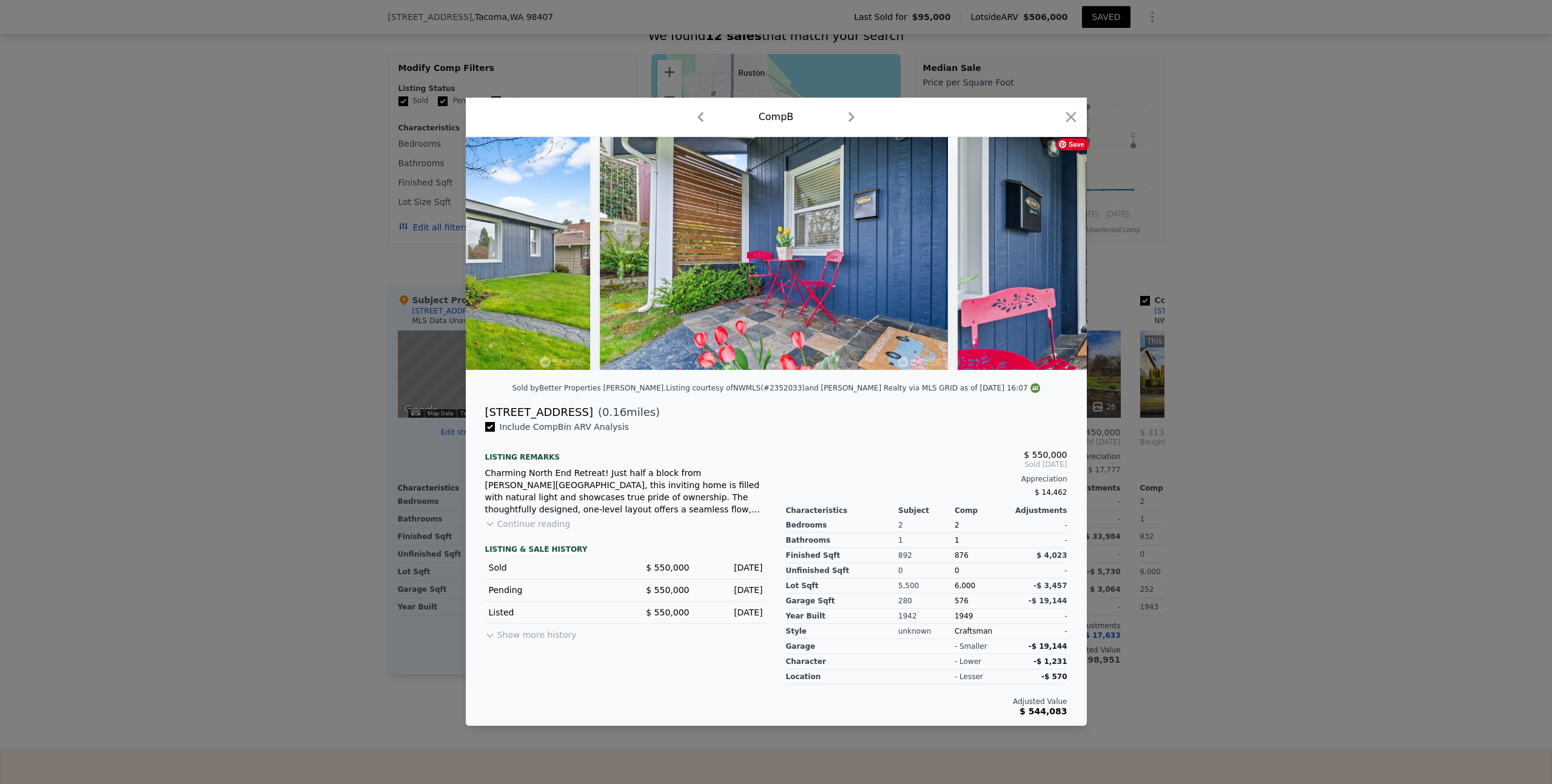
click at [1056, 253] on img at bounding box center [1131, 253] width 349 height 233
click at [1054, 256] on icon at bounding box center [1055, 253] width 7 height 12
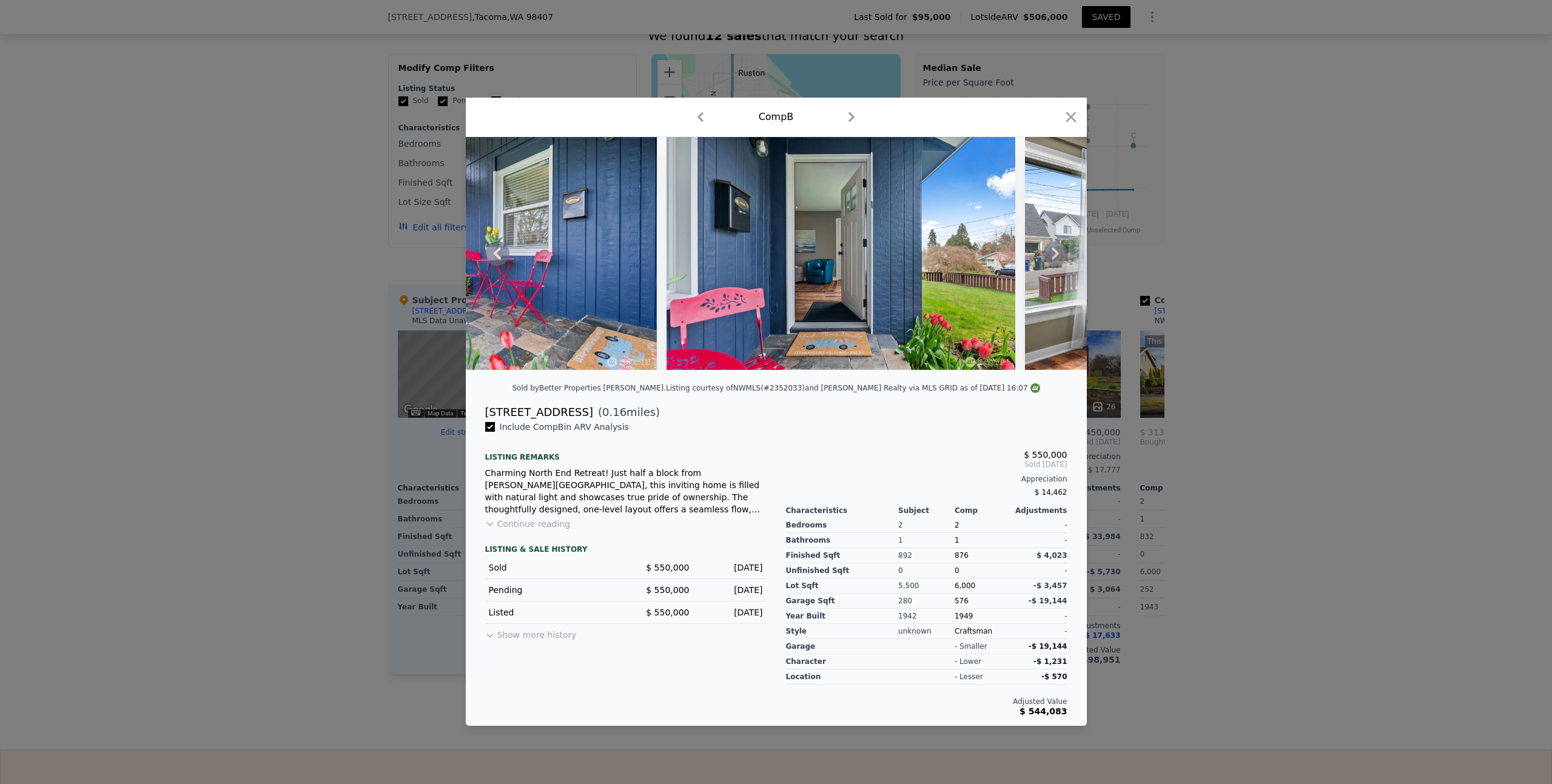
click at [1058, 254] on icon at bounding box center [1055, 253] width 24 height 24
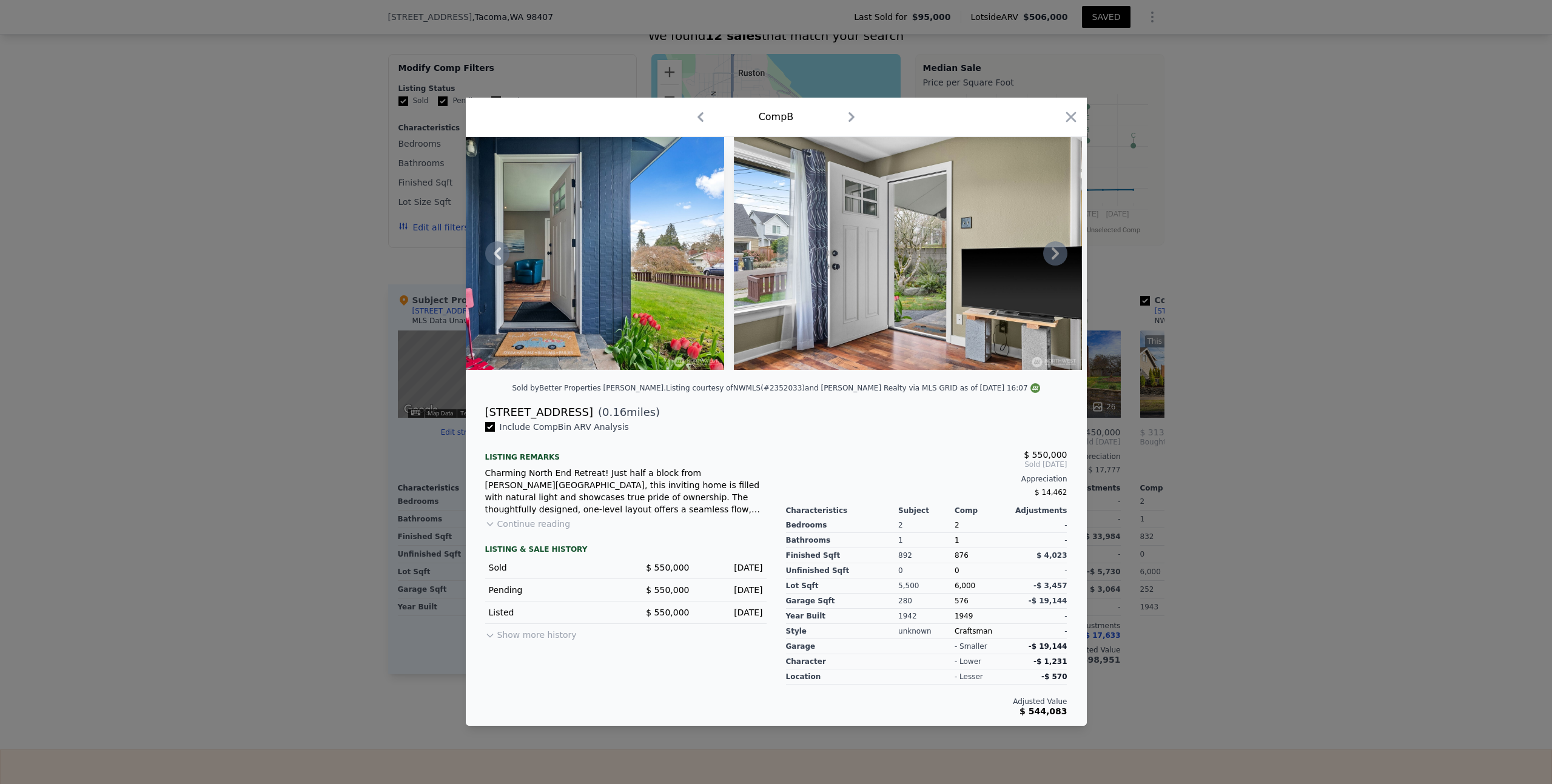
click at [1058, 254] on icon at bounding box center [1055, 253] width 24 height 24
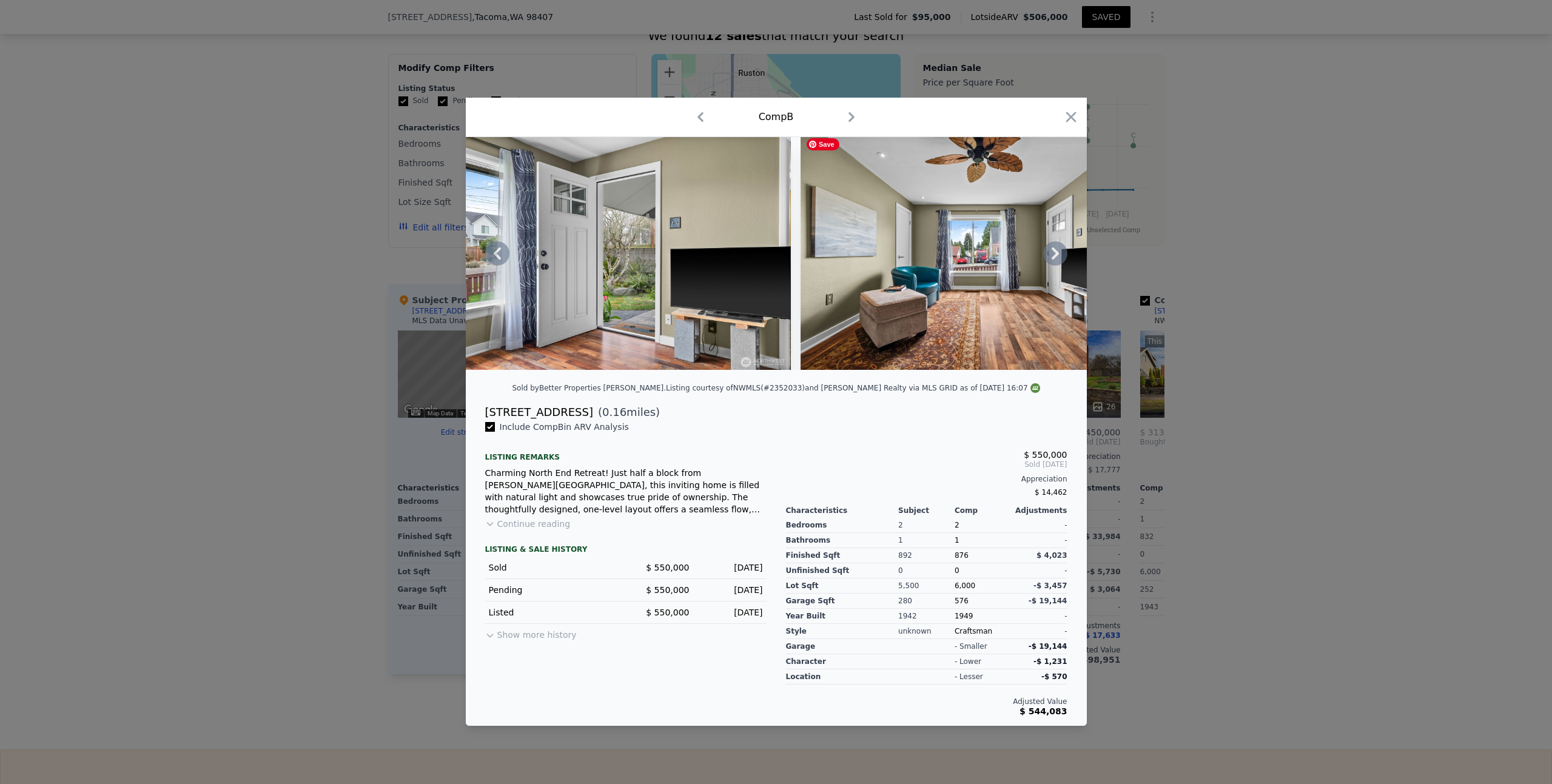
click at [1058, 254] on icon at bounding box center [1055, 253] width 24 height 24
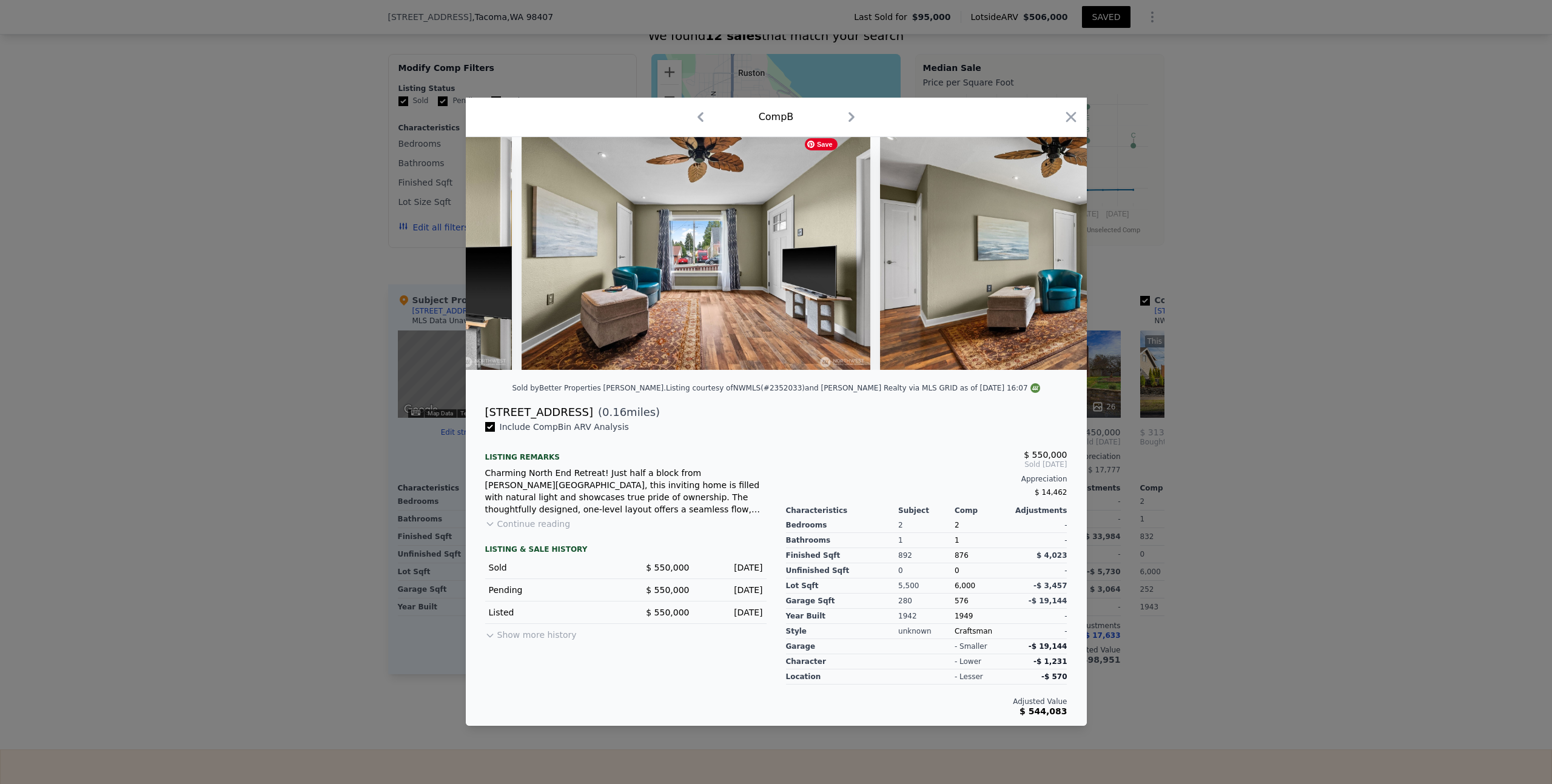
scroll to position [0, 1746]
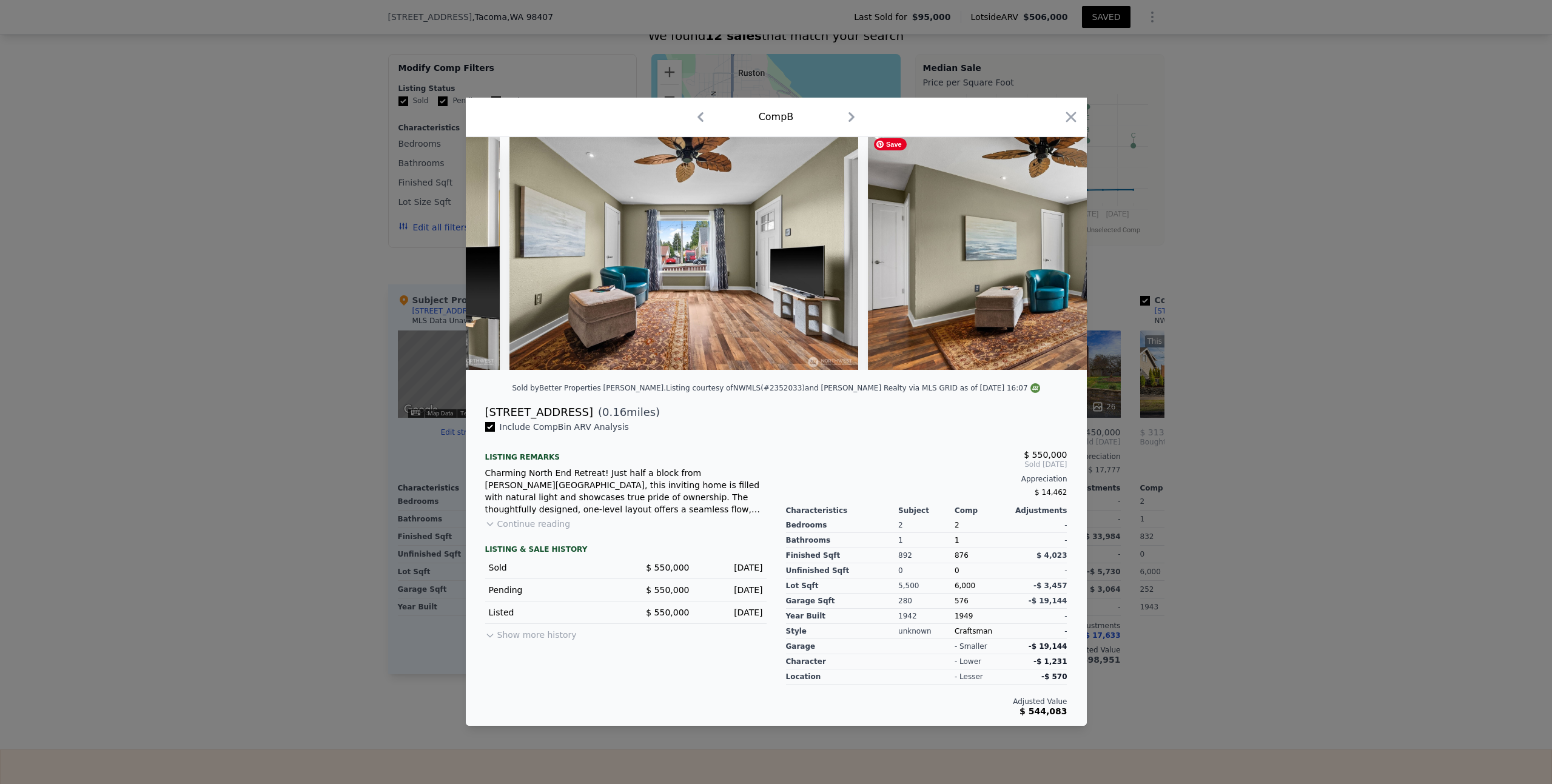
click at [1058, 254] on div at bounding box center [776, 253] width 621 height 233
click at [1058, 254] on icon at bounding box center [1055, 253] width 24 height 24
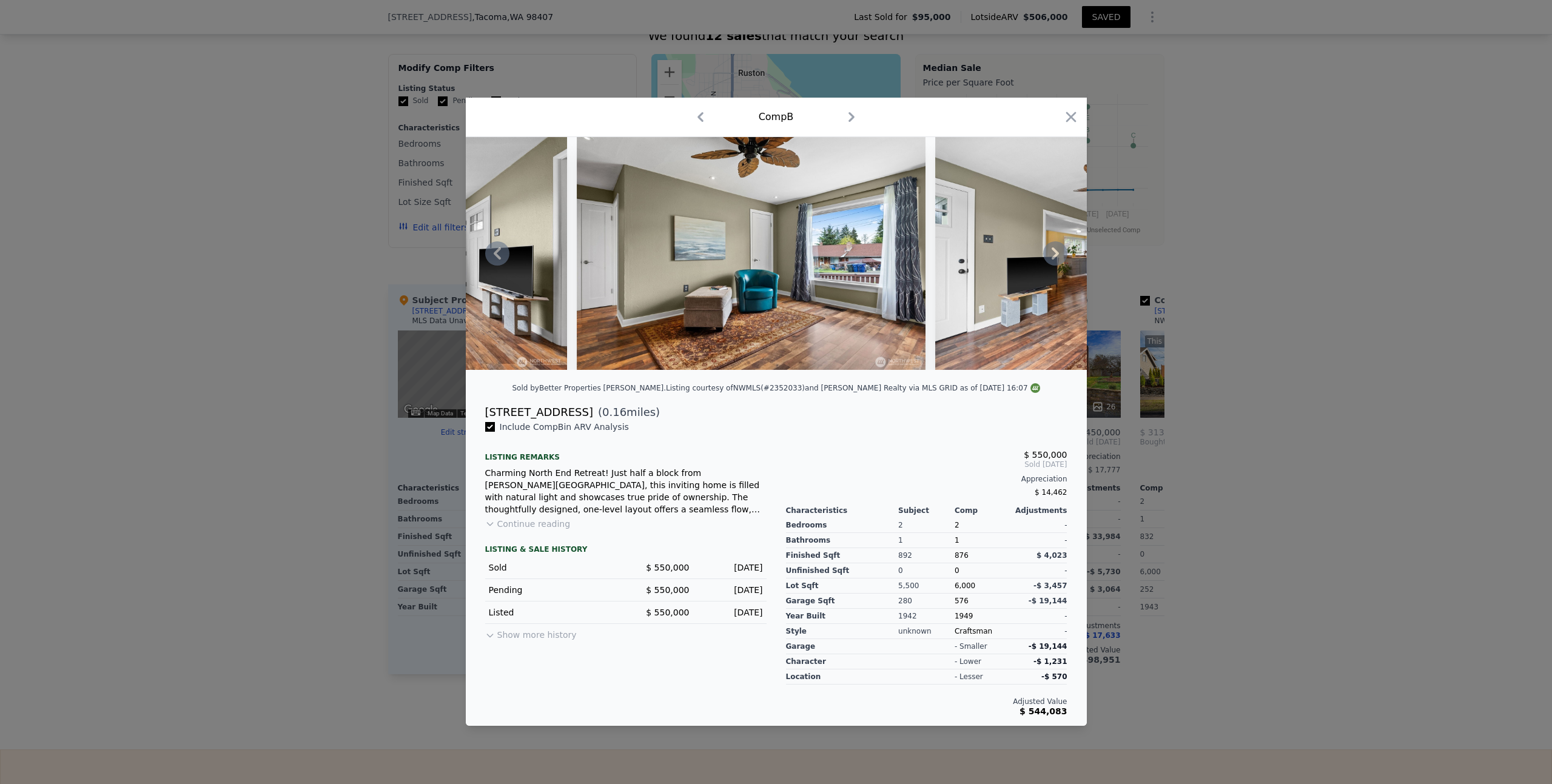
click at [1058, 254] on icon at bounding box center [1055, 253] width 24 height 24
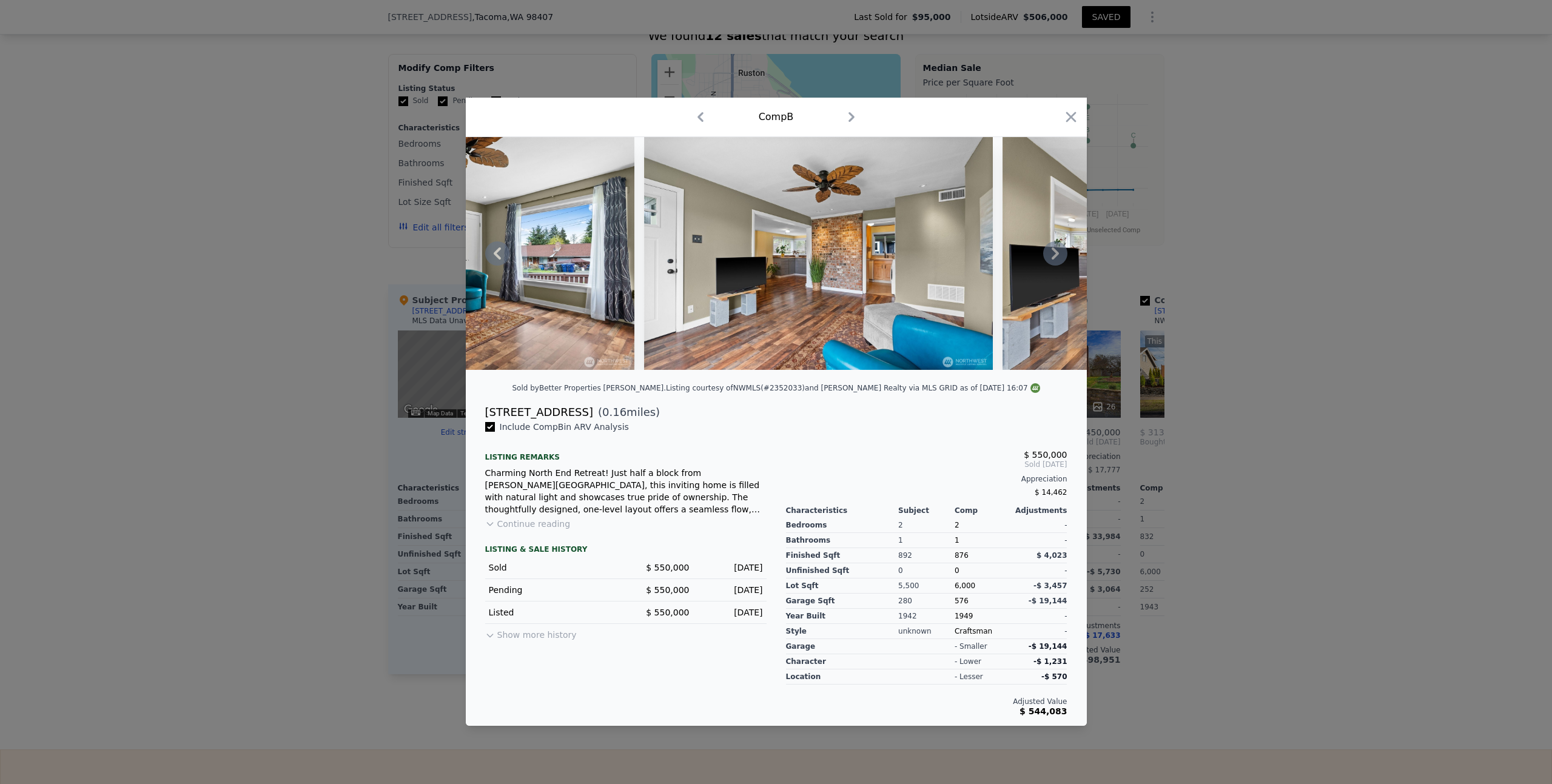
click at [1058, 254] on icon at bounding box center [1055, 253] width 24 height 24
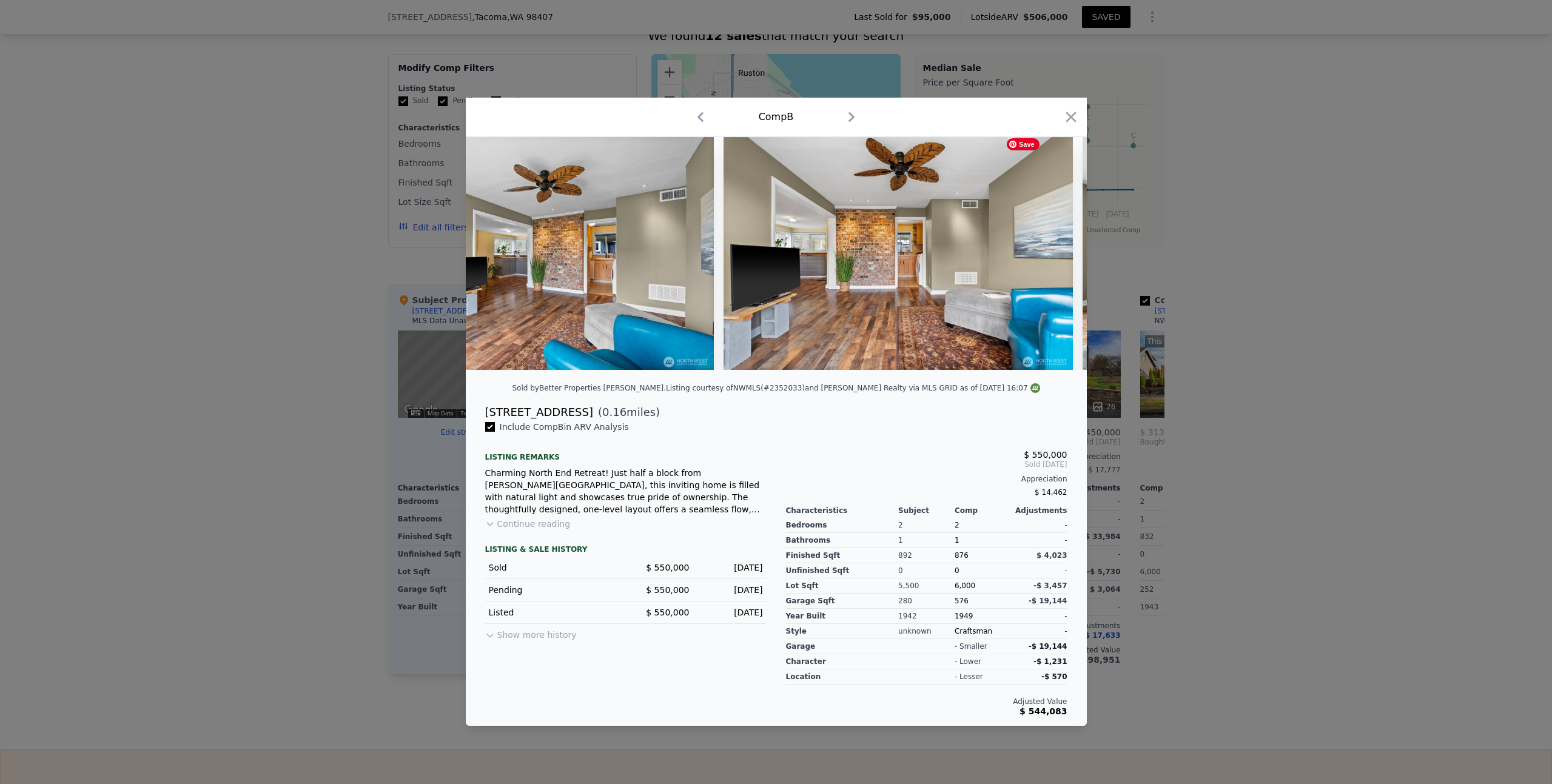
scroll to position [0, 2620]
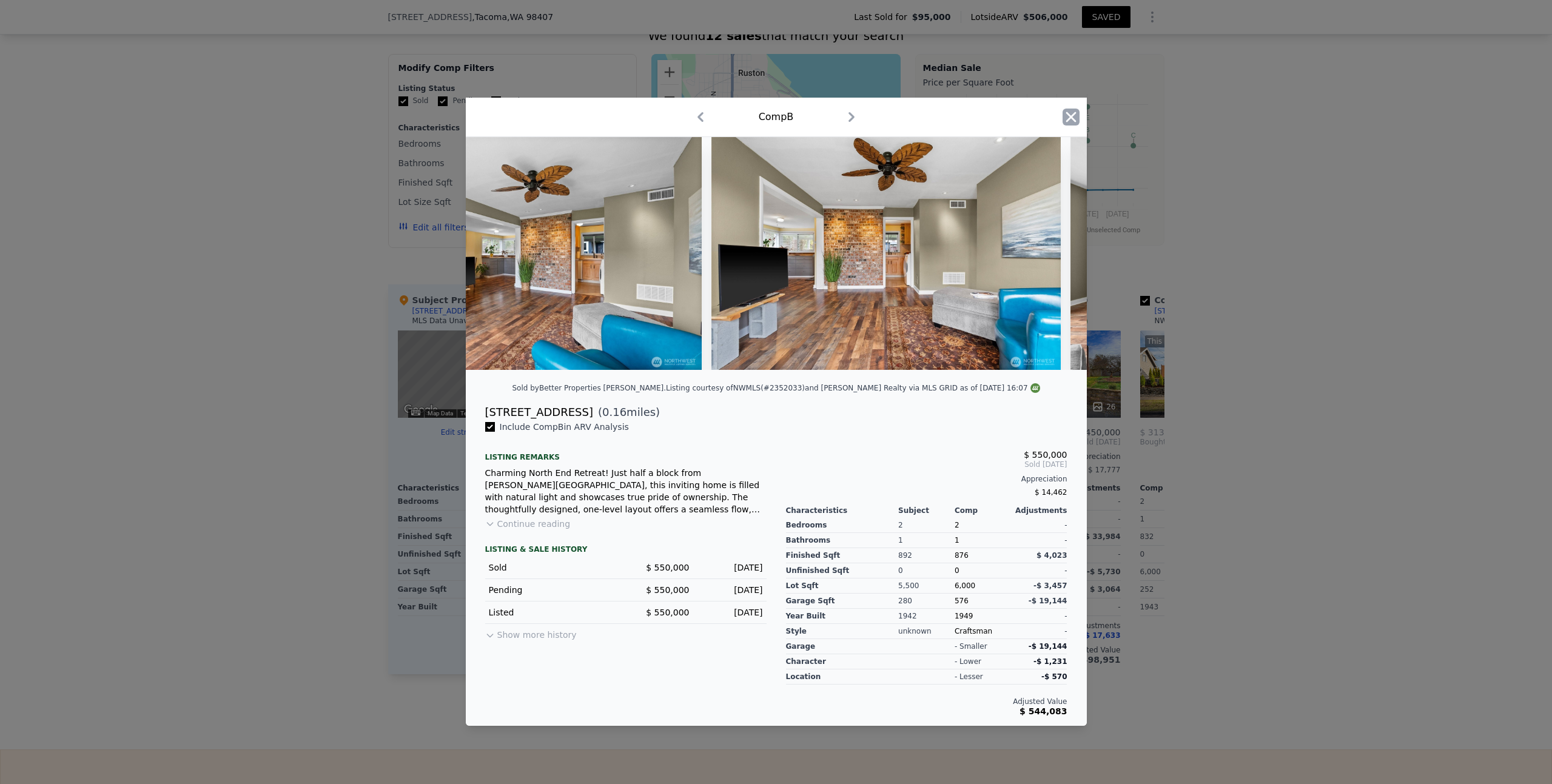
click at [1070, 114] on icon "button" at bounding box center [1070, 117] width 17 height 17
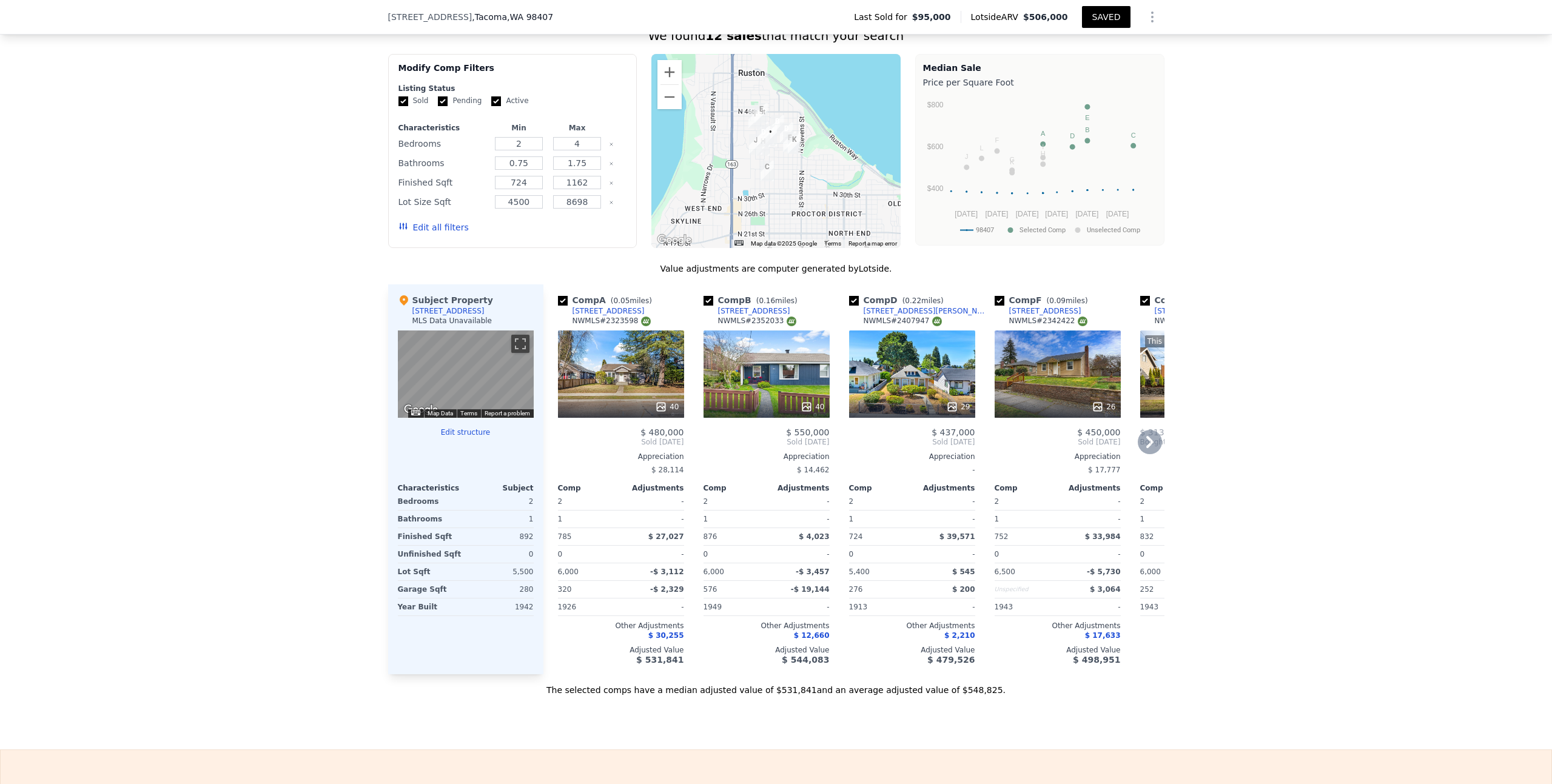
click at [924, 395] on div "29" at bounding box center [912, 374] width 126 height 87
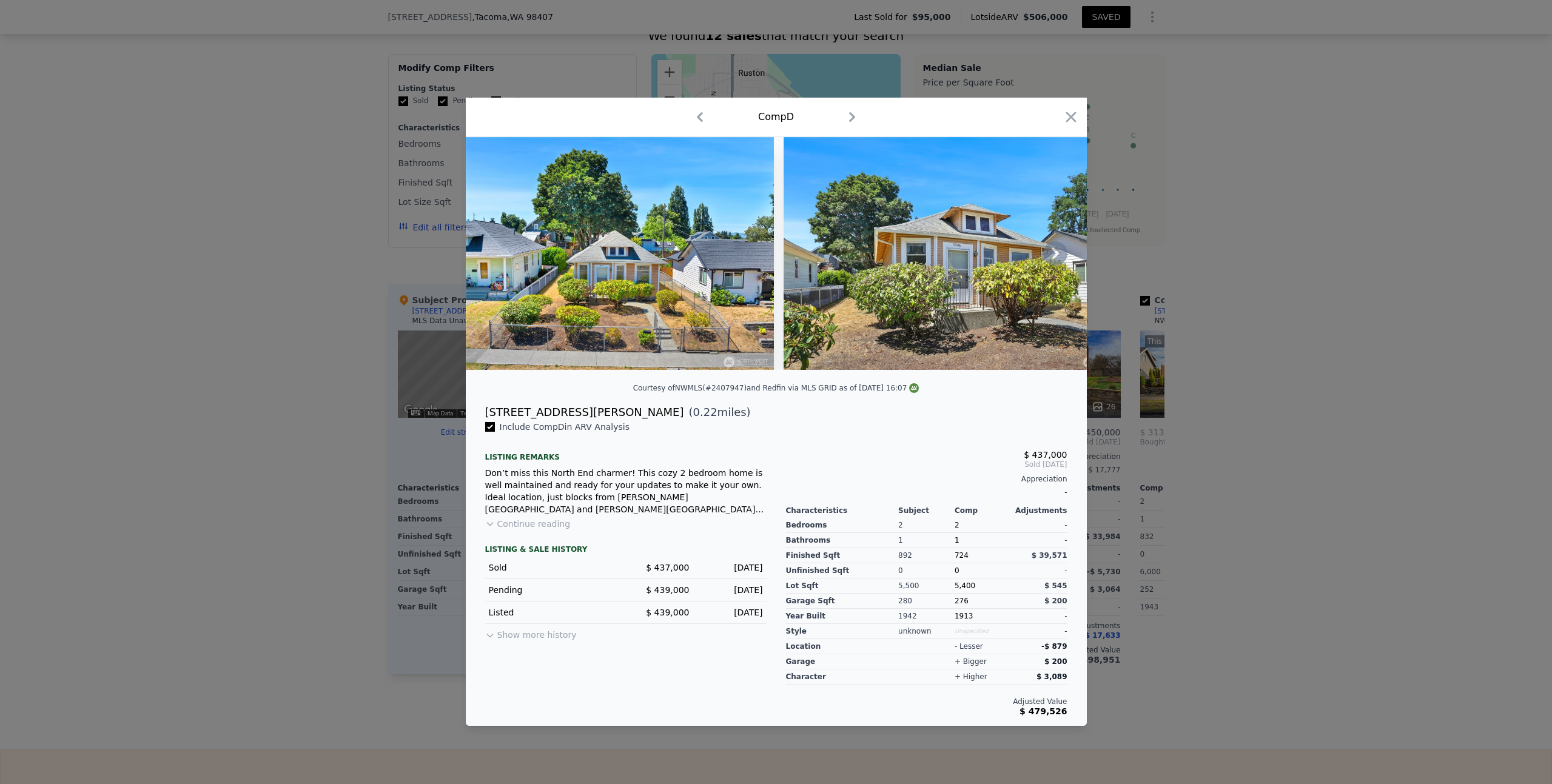
click at [1058, 252] on icon at bounding box center [1055, 253] width 7 height 12
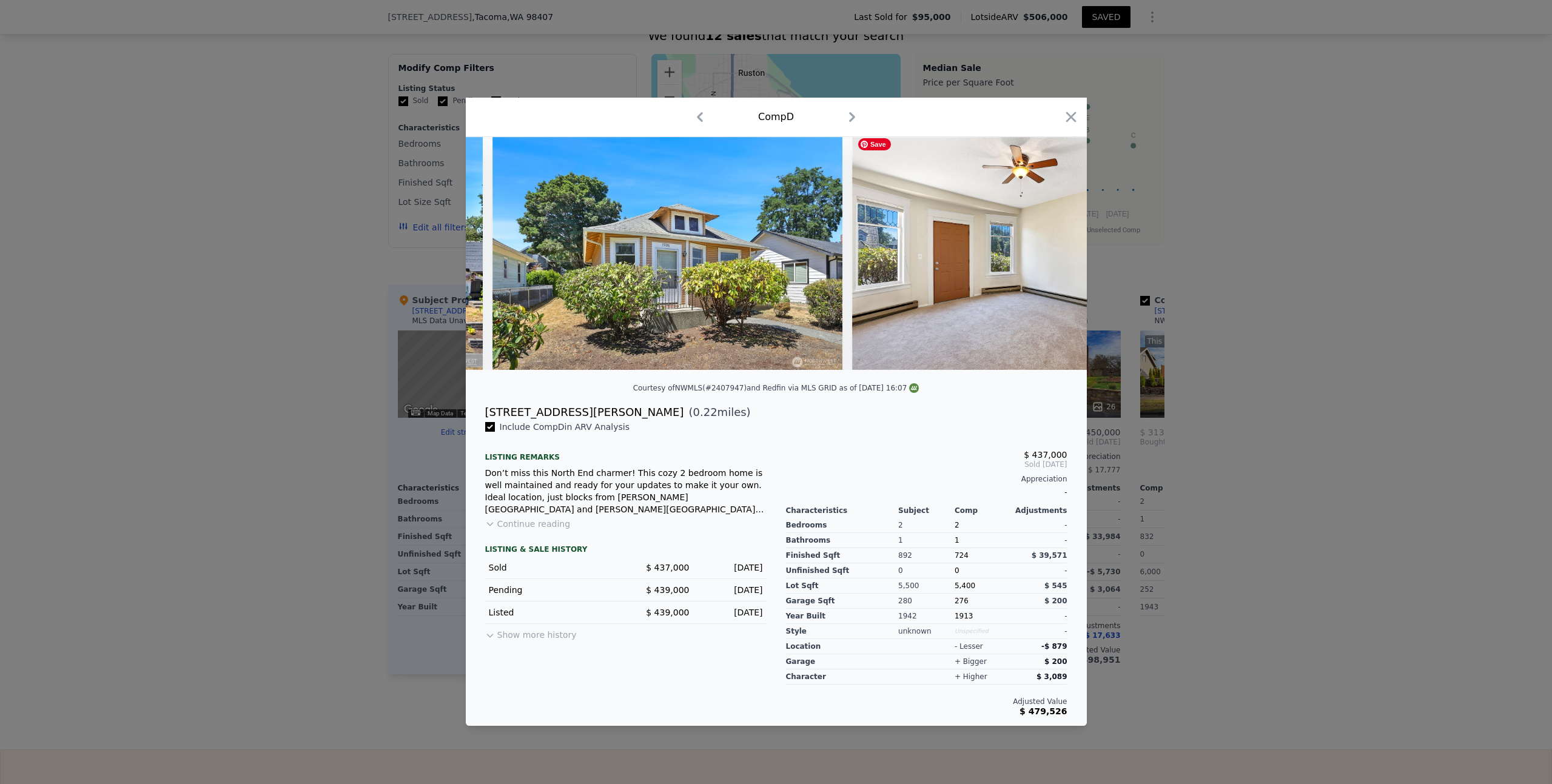
click at [1058, 252] on img at bounding box center [1027, 253] width 349 height 233
click at [1054, 255] on icon at bounding box center [1055, 253] width 7 height 12
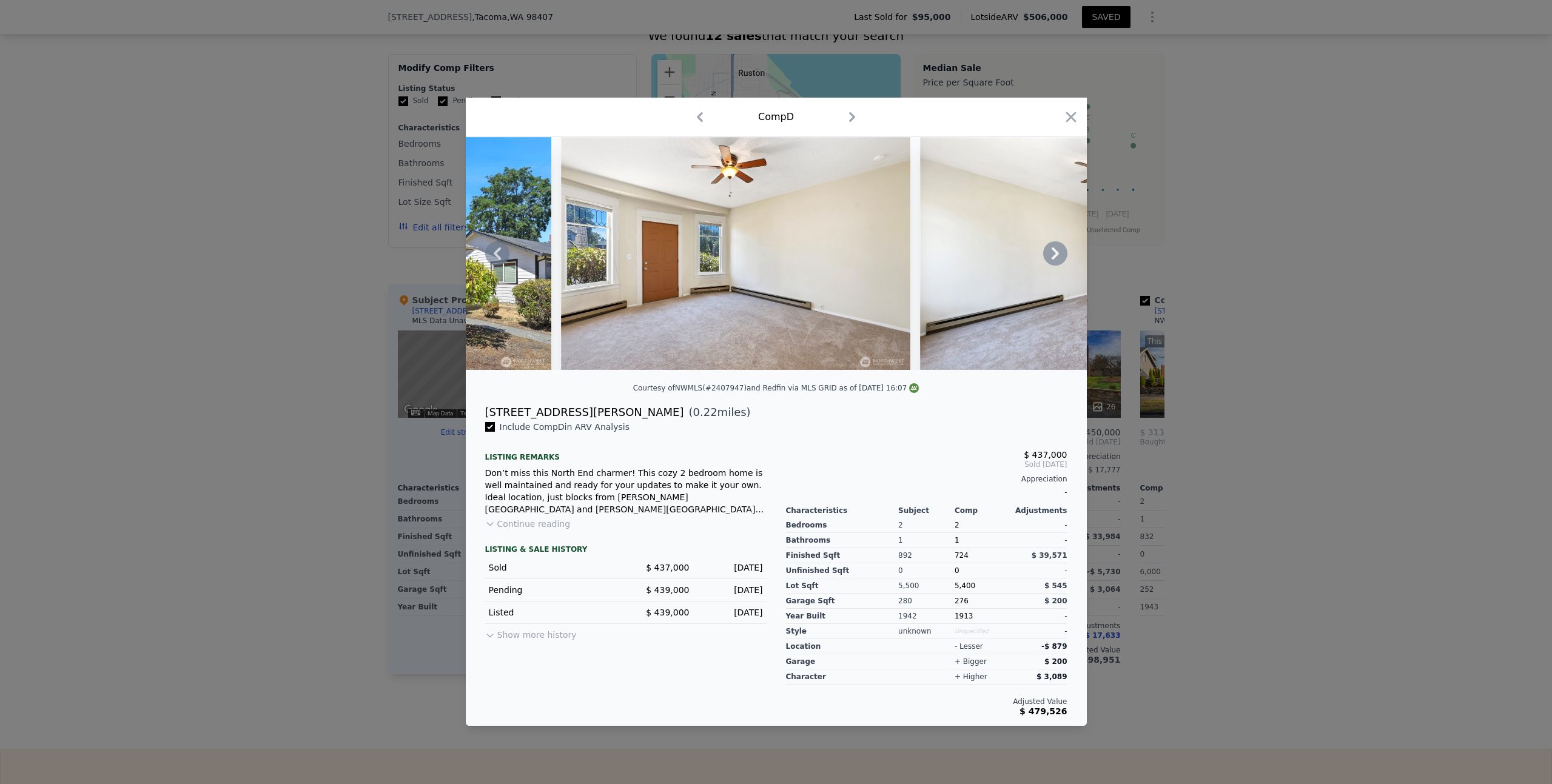
click at [1053, 258] on icon at bounding box center [1055, 253] width 7 height 12
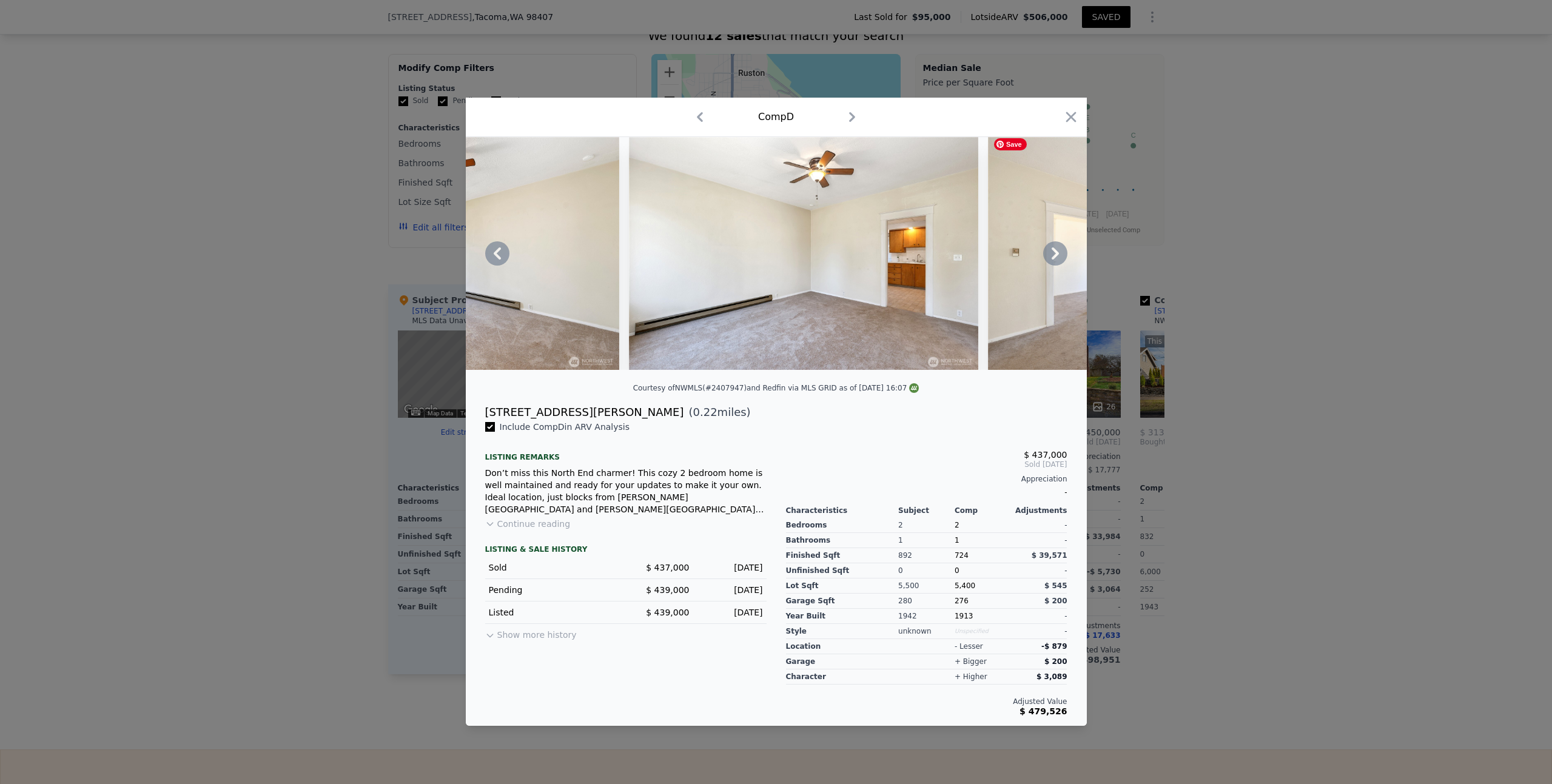
click at [1053, 258] on icon at bounding box center [1055, 253] width 7 height 12
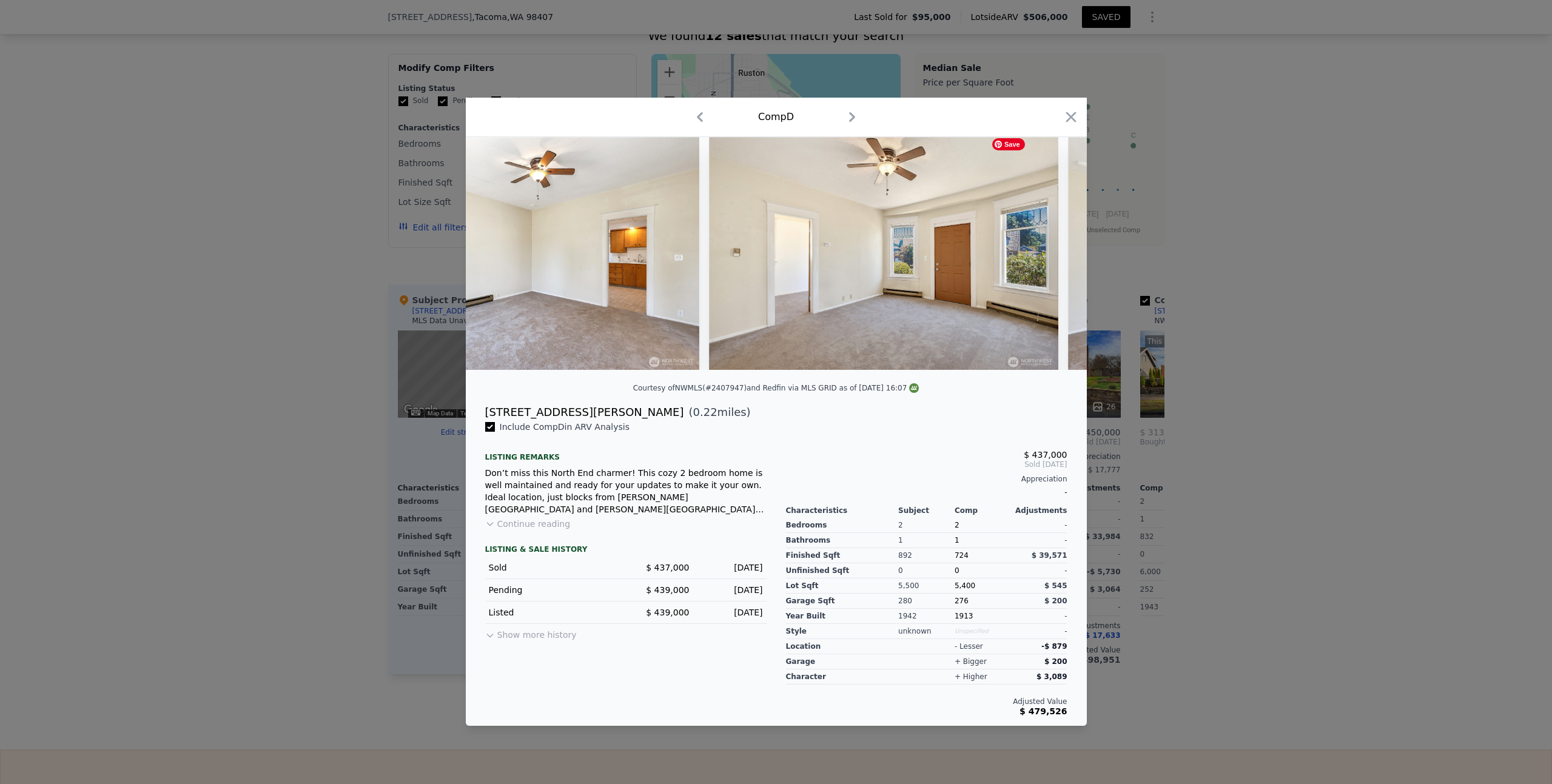
scroll to position [0, 1164]
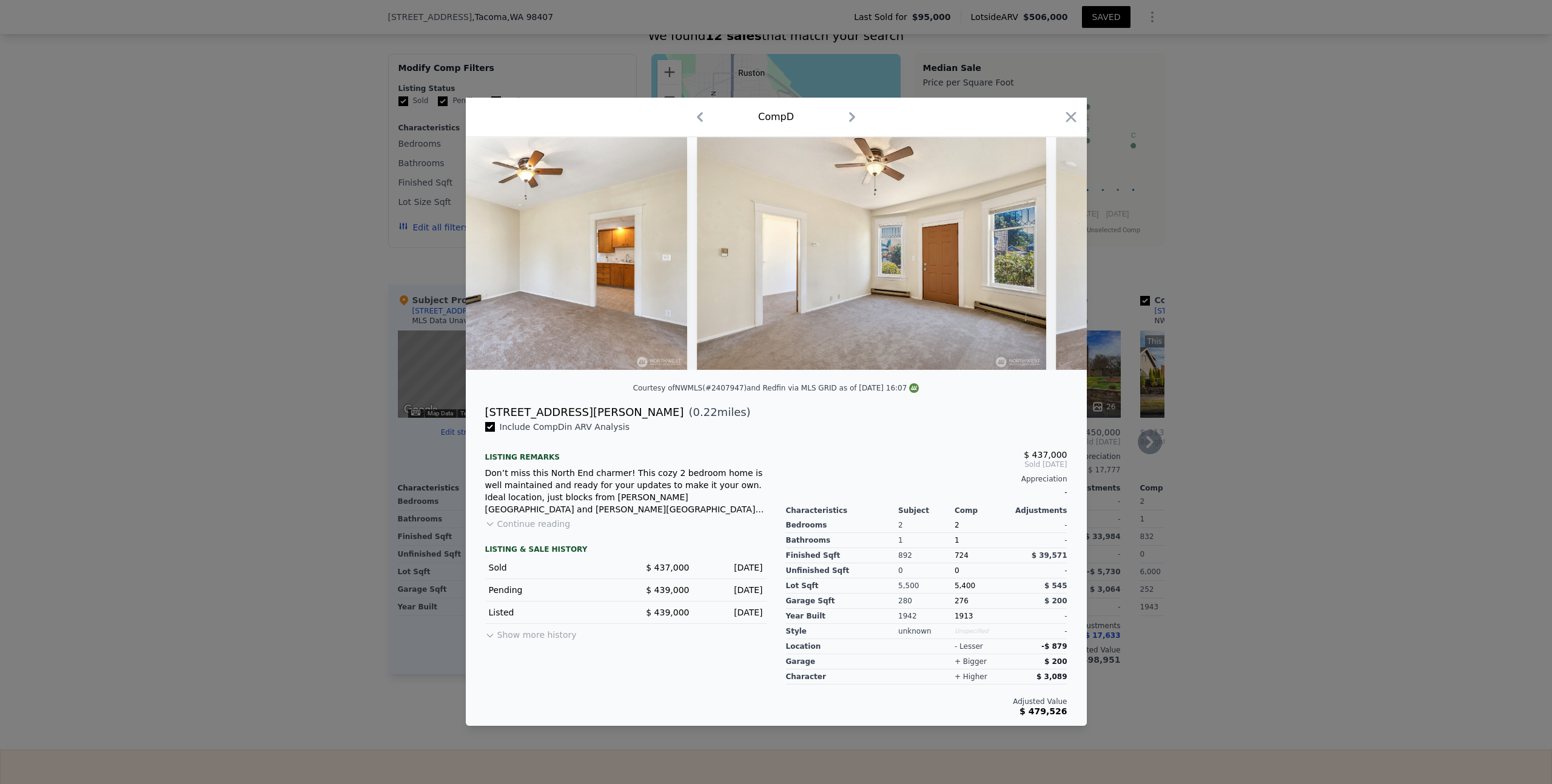
click at [1072, 109] on icon "button" at bounding box center [1070, 117] width 17 height 17
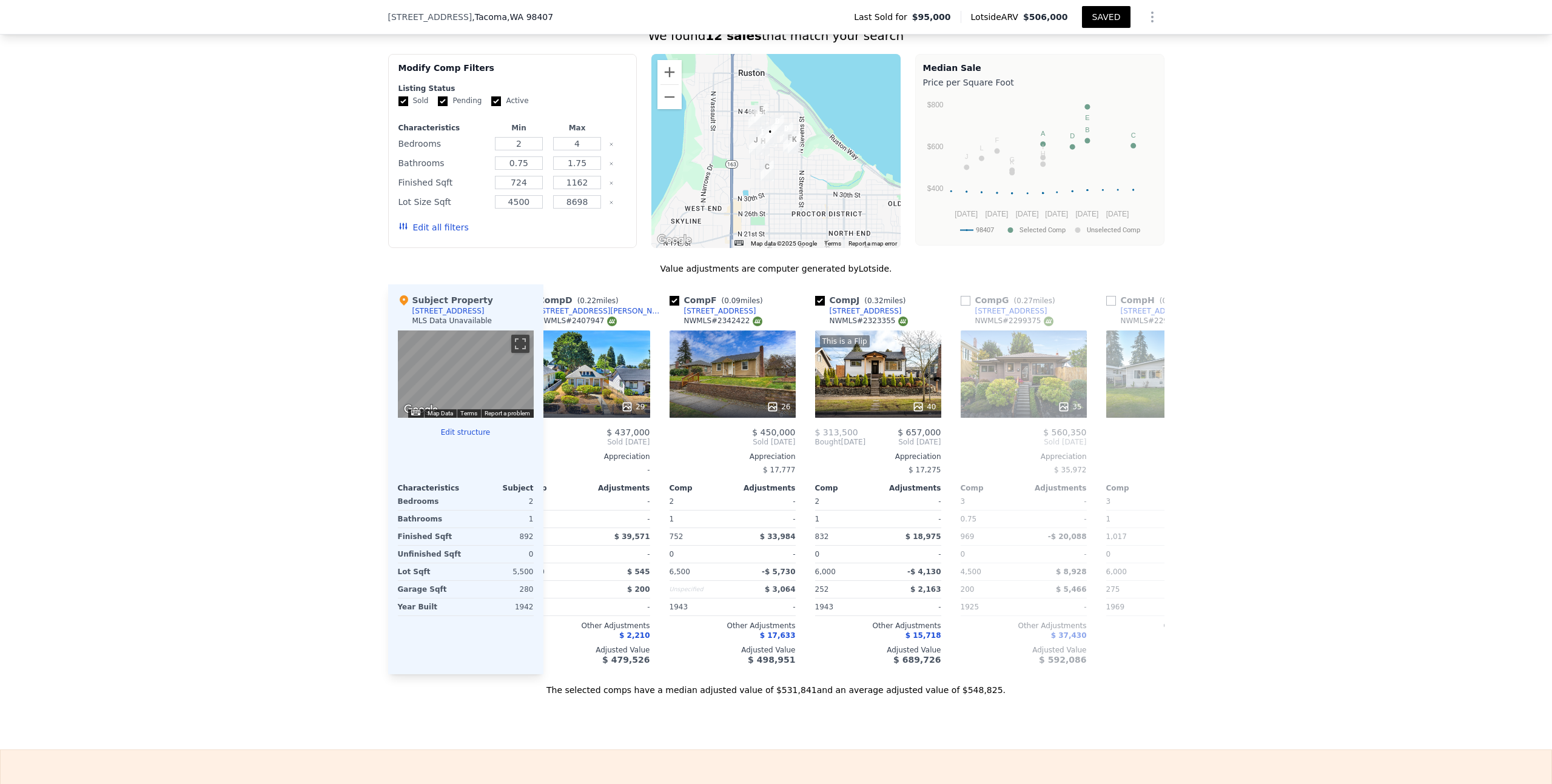
scroll to position [0, 351]
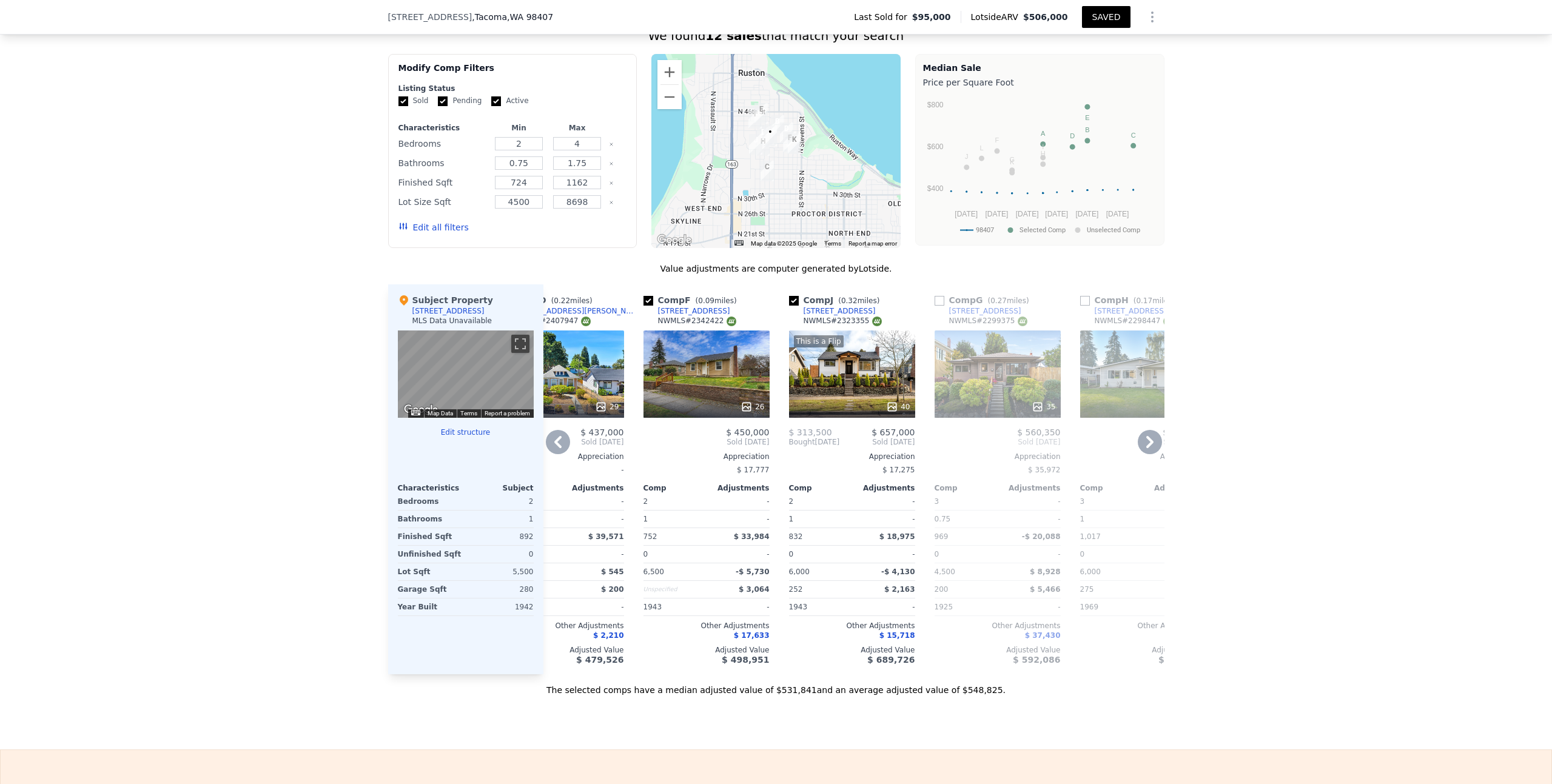
click at [815, 390] on div "This is a Flip 40" at bounding box center [852, 374] width 126 height 87
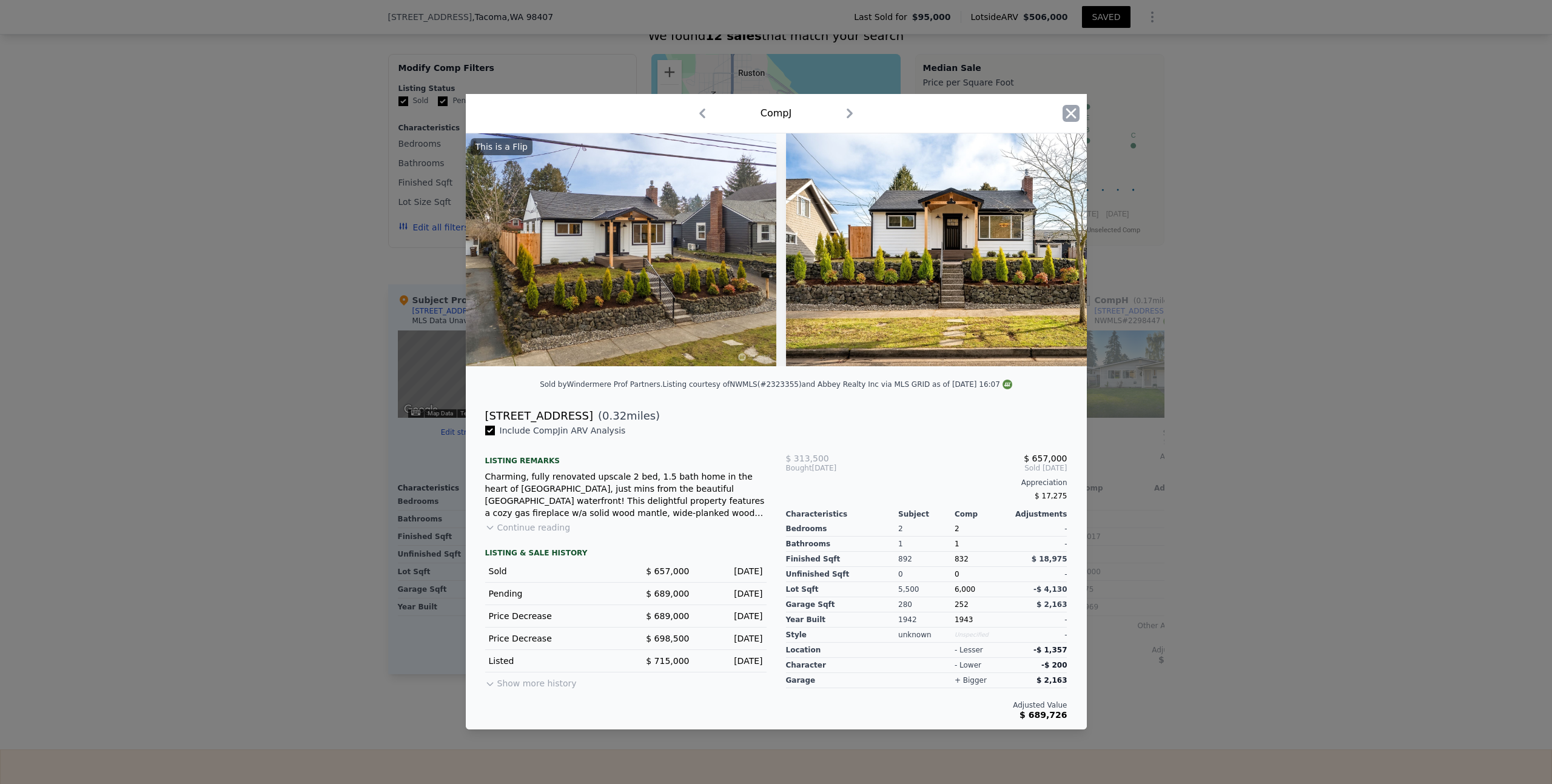
click at [1068, 109] on icon "button" at bounding box center [1070, 113] width 17 height 17
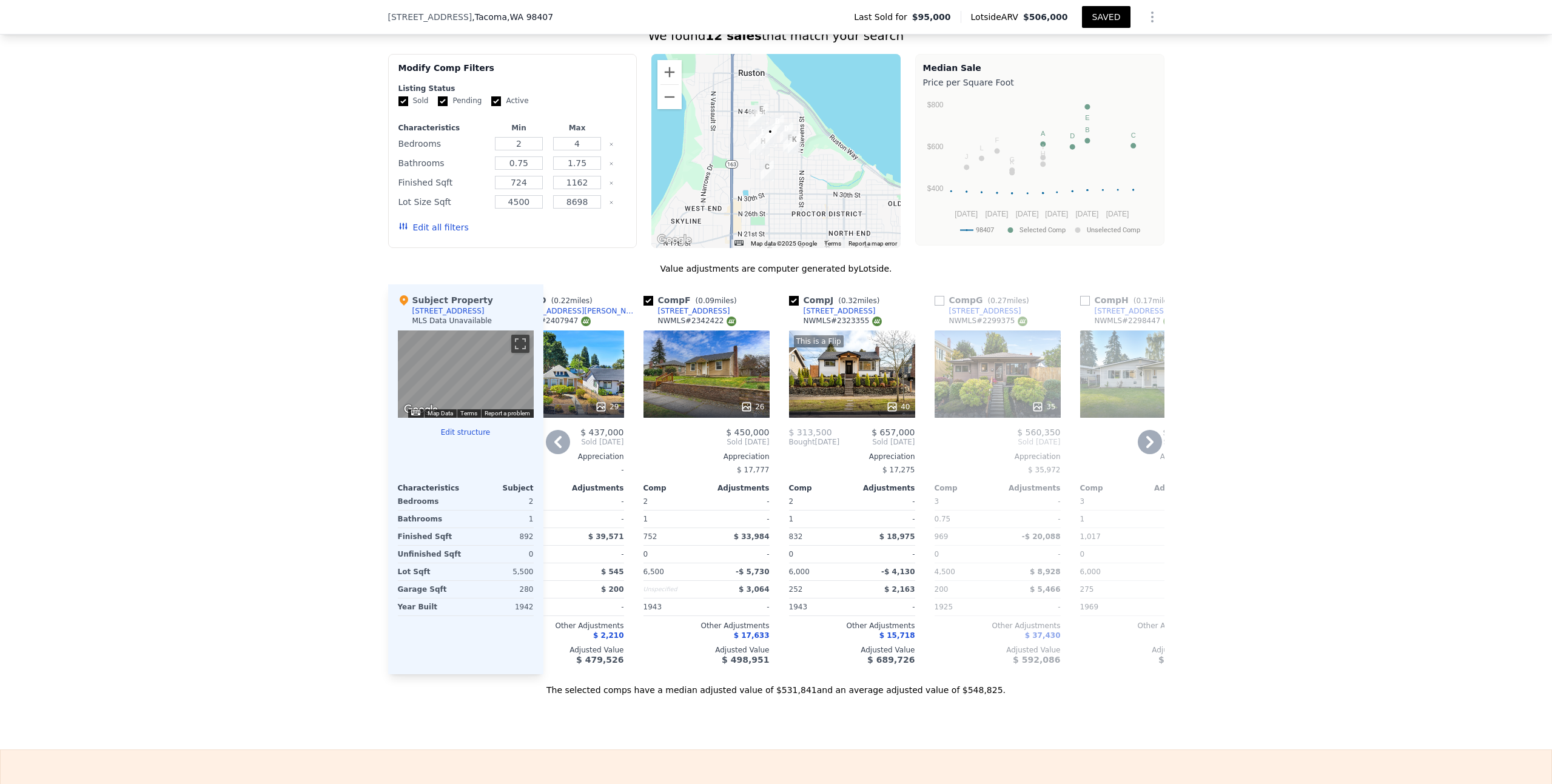
click at [845, 380] on div "This is a Flip 40" at bounding box center [852, 374] width 126 height 87
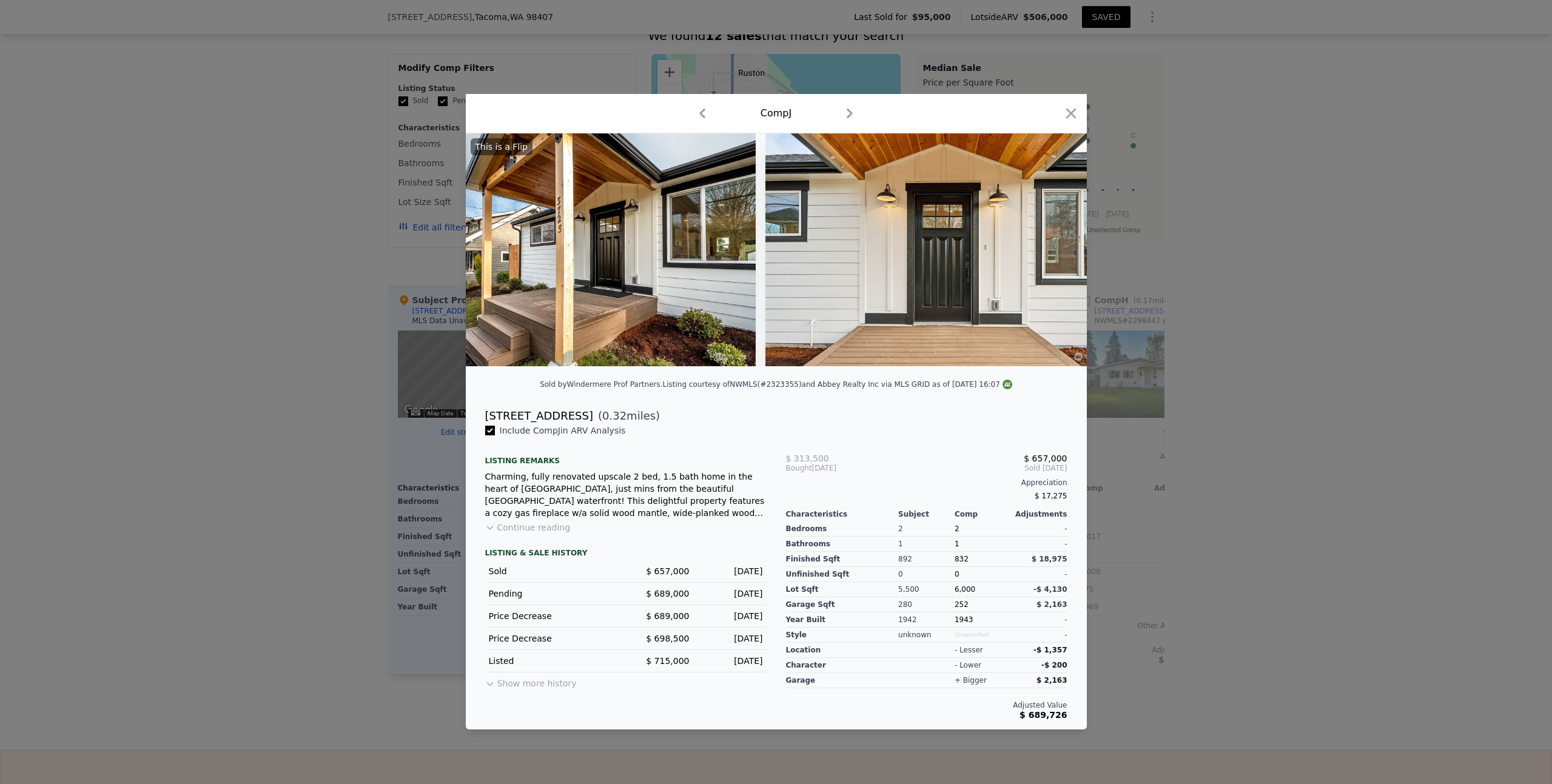
scroll to position [0, 1831]
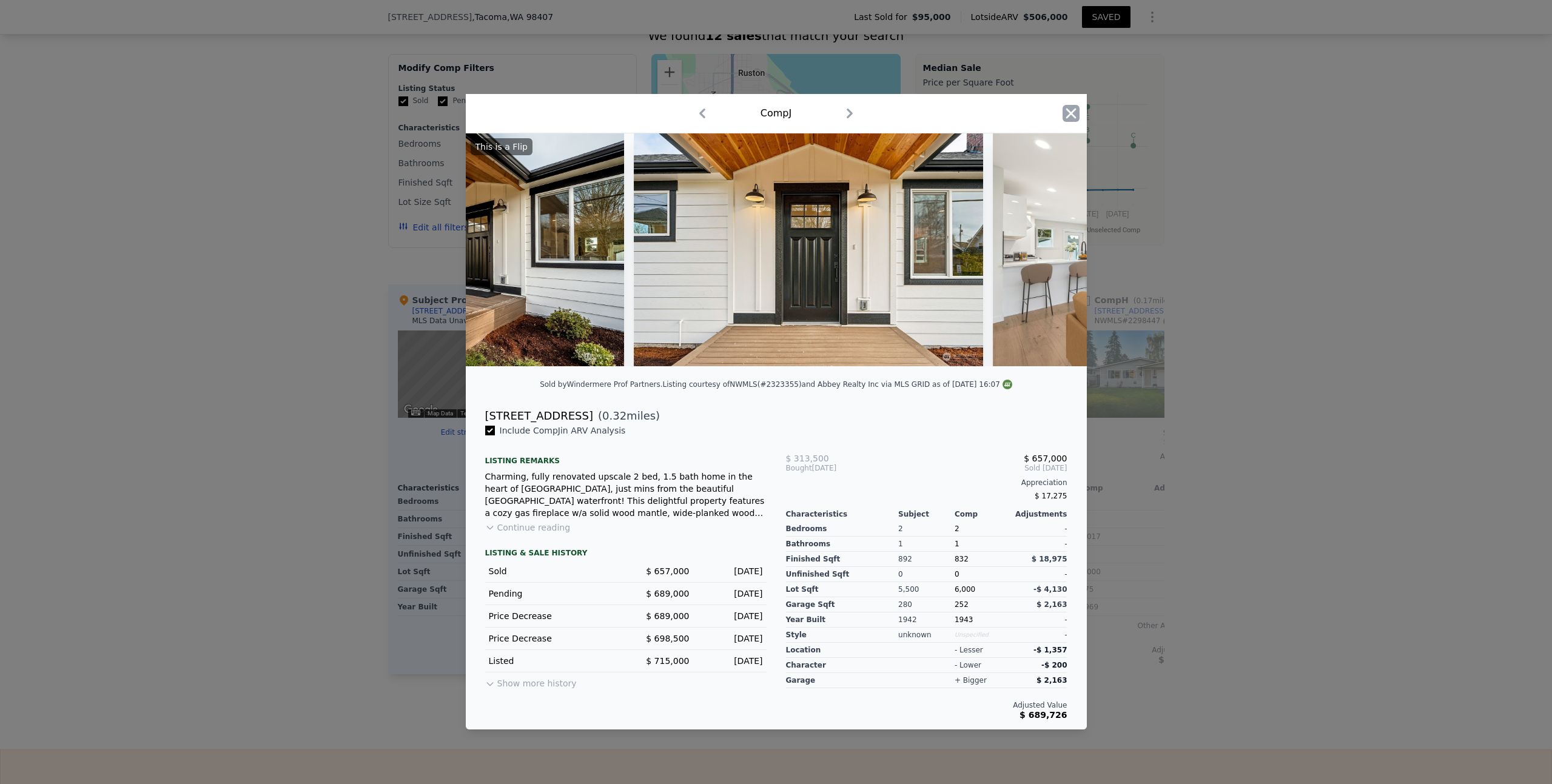
click at [1075, 110] on icon "button" at bounding box center [1070, 113] width 17 height 17
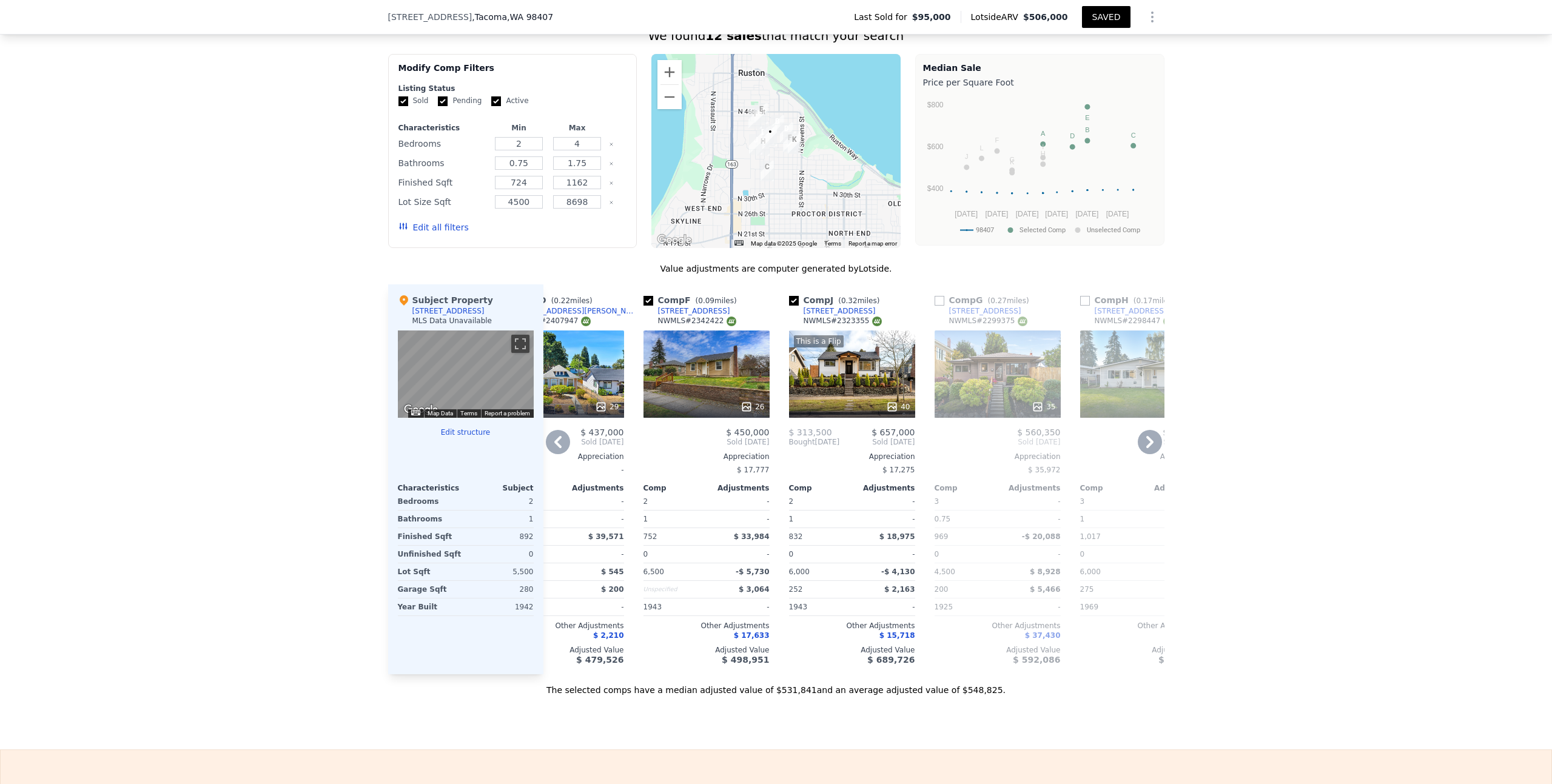
click at [852, 398] on div "This is a Flip 40" at bounding box center [852, 374] width 126 height 87
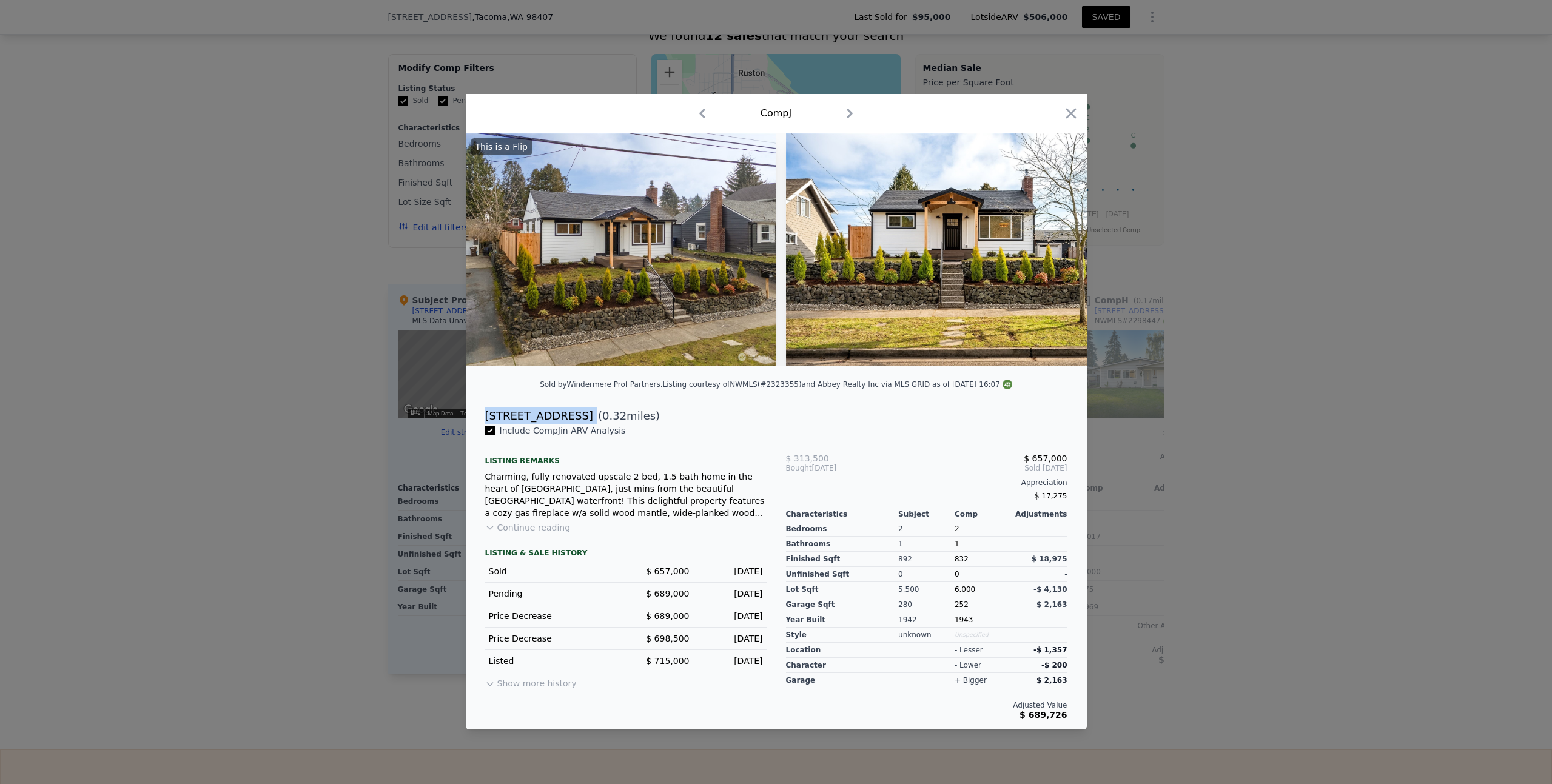
drag, startPoint x: 589, startPoint y: 421, endPoint x: 487, endPoint y: 422, distance: 102.0
click at [487, 422] on div "[STREET_ADDRESS] ( 0.32 miles)" at bounding box center [776, 416] width 601 height 17
copy div "[STREET_ADDRESS]"
click at [1072, 105] on icon "button" at bounding box center [1070, 113] width 17 height 17
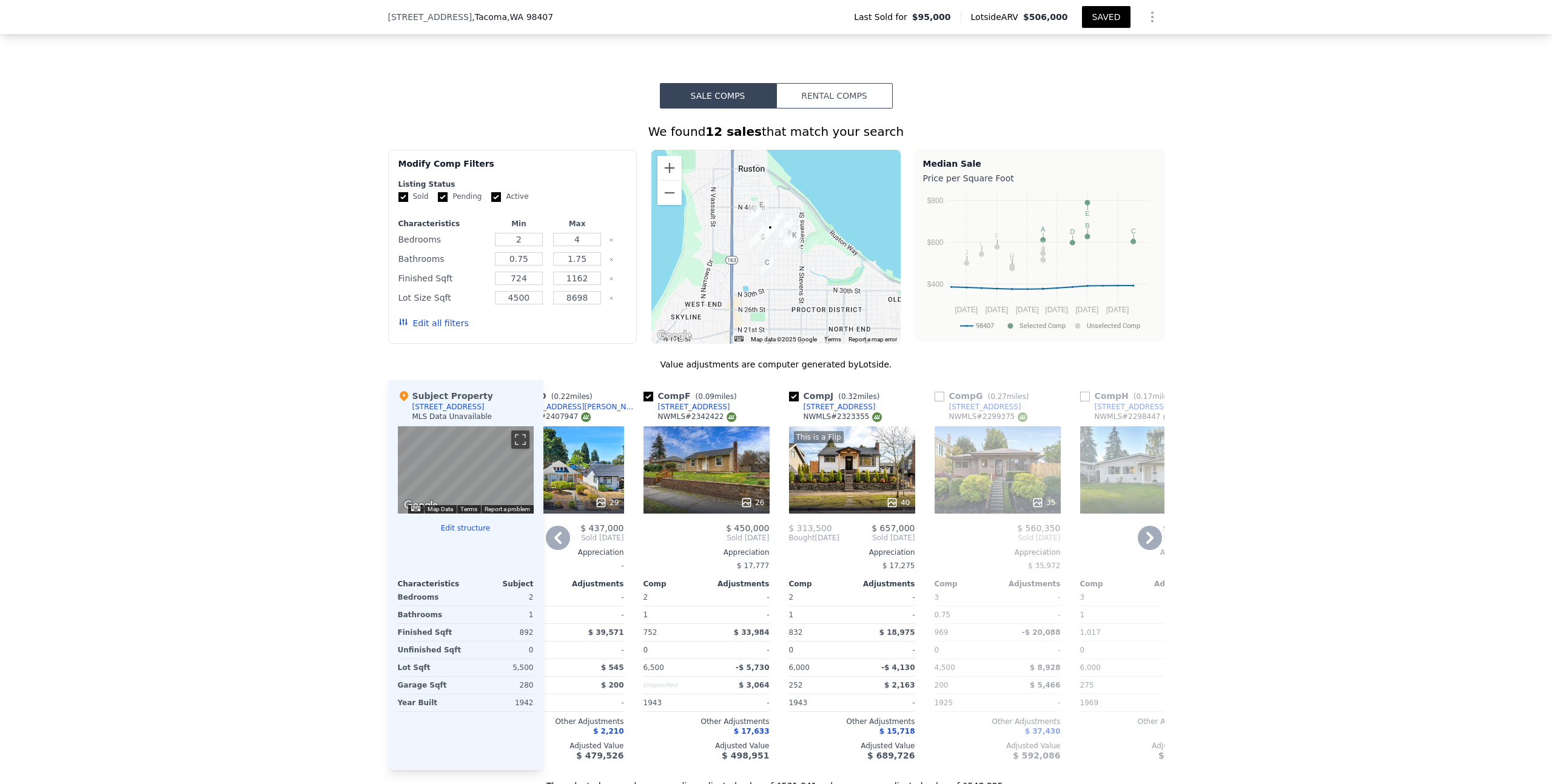
scroll to position [901, 0]
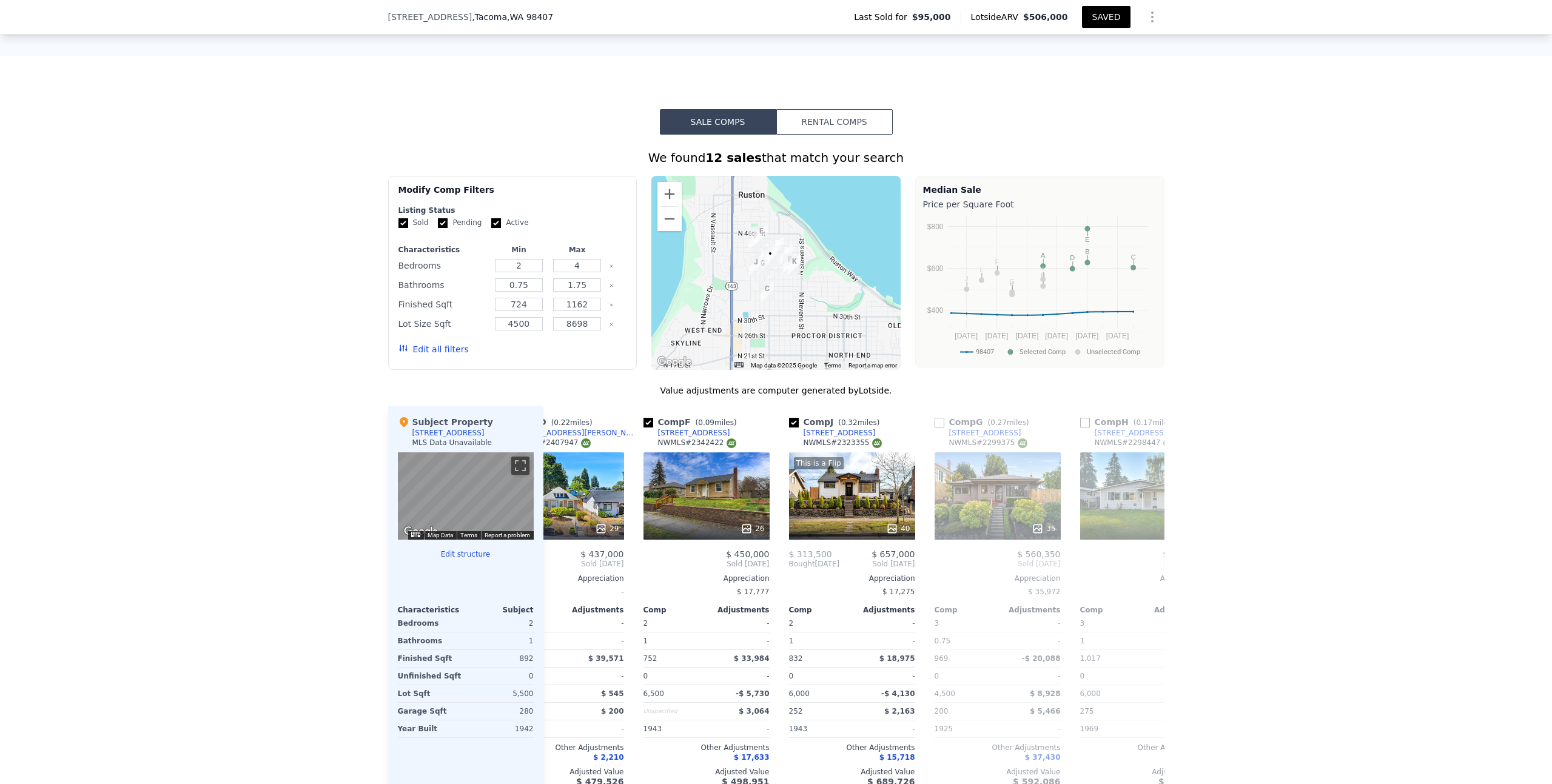
click at [1105, 17] on button "SAVED" at bounding box center [1105, 17] width 48 height 21
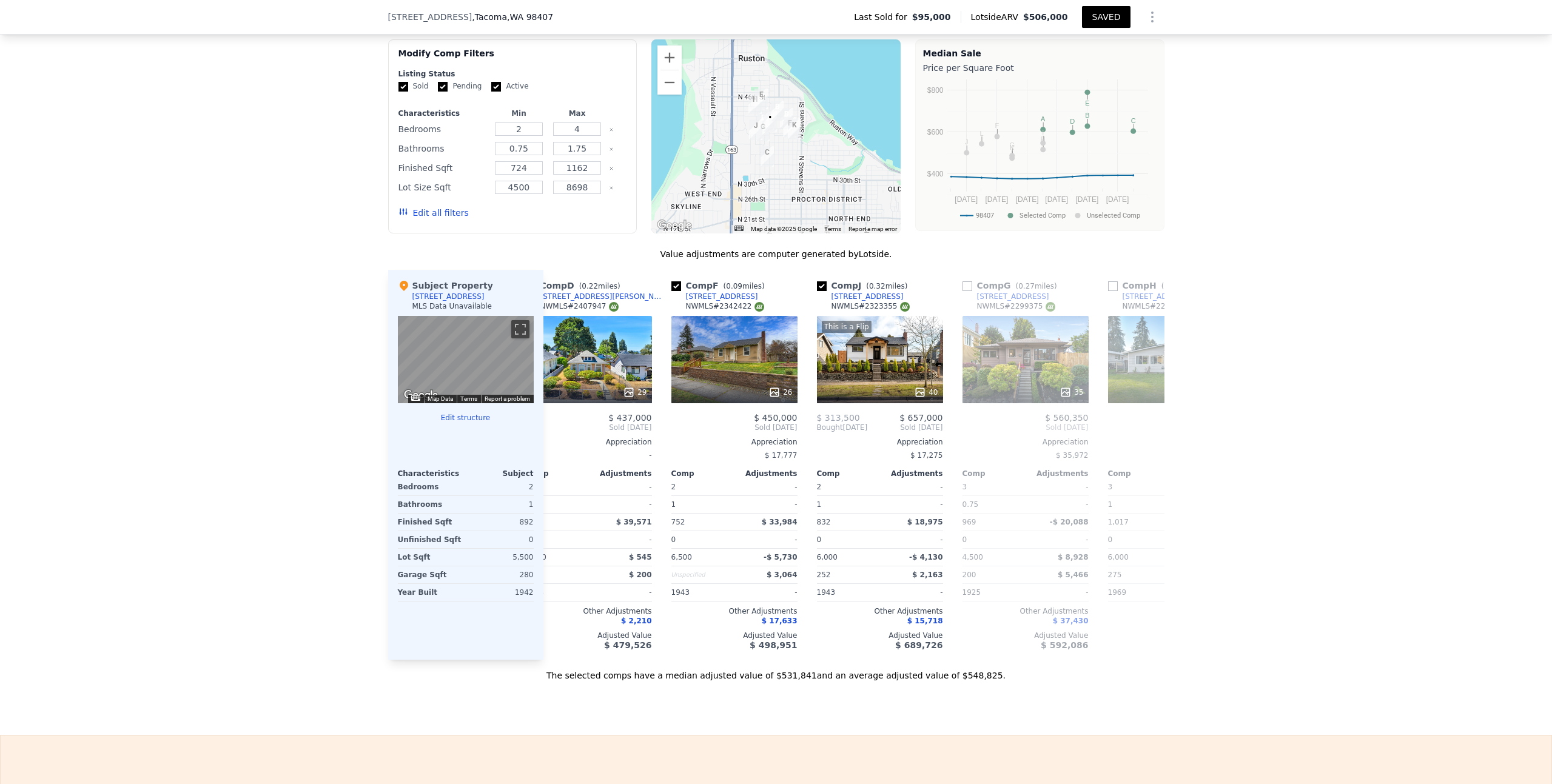
scroll to position [0, 337]
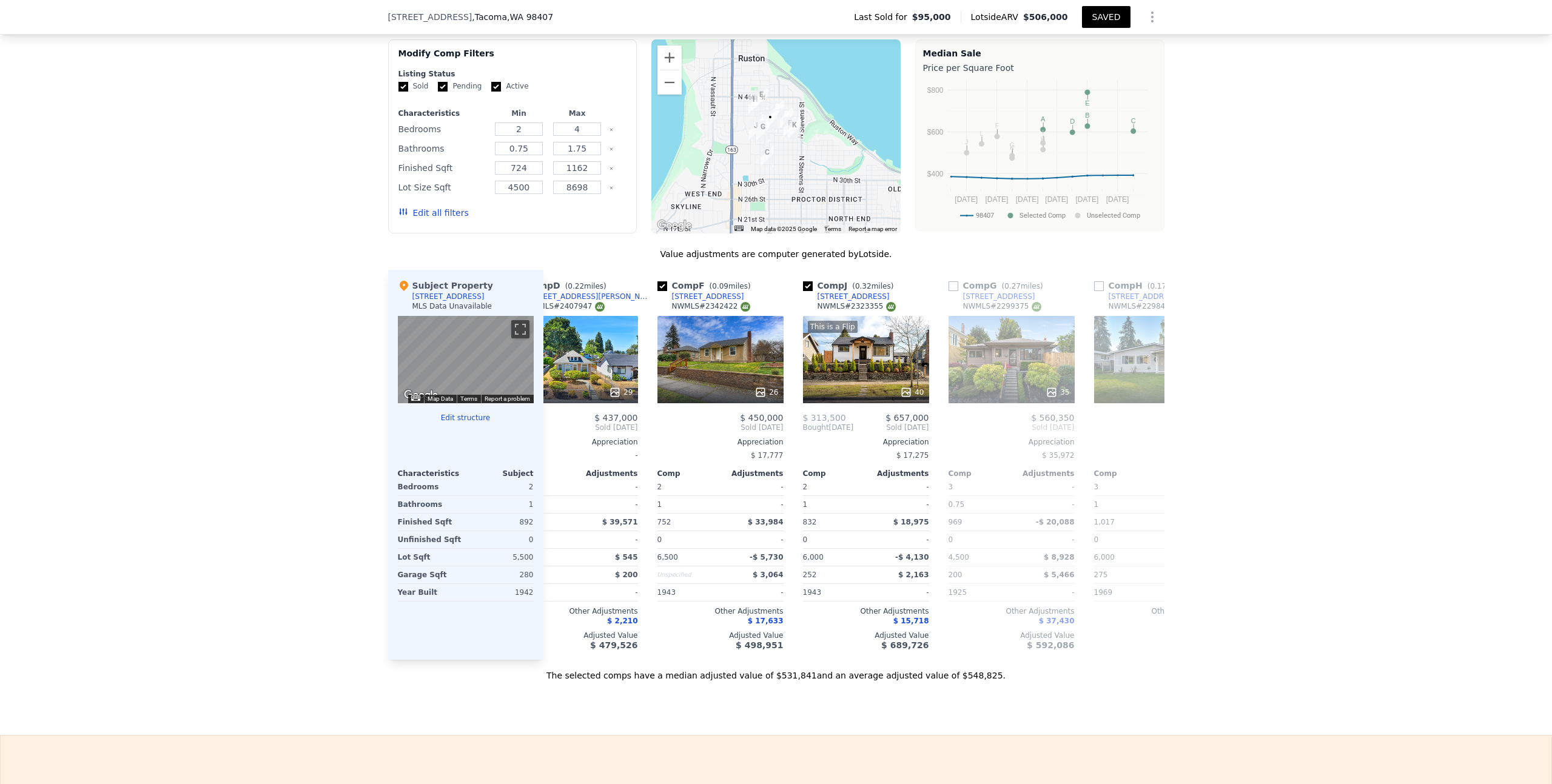
click at [1101, 21] on button "SAVED" at bounding box center [1105, 17] width 48 height 21
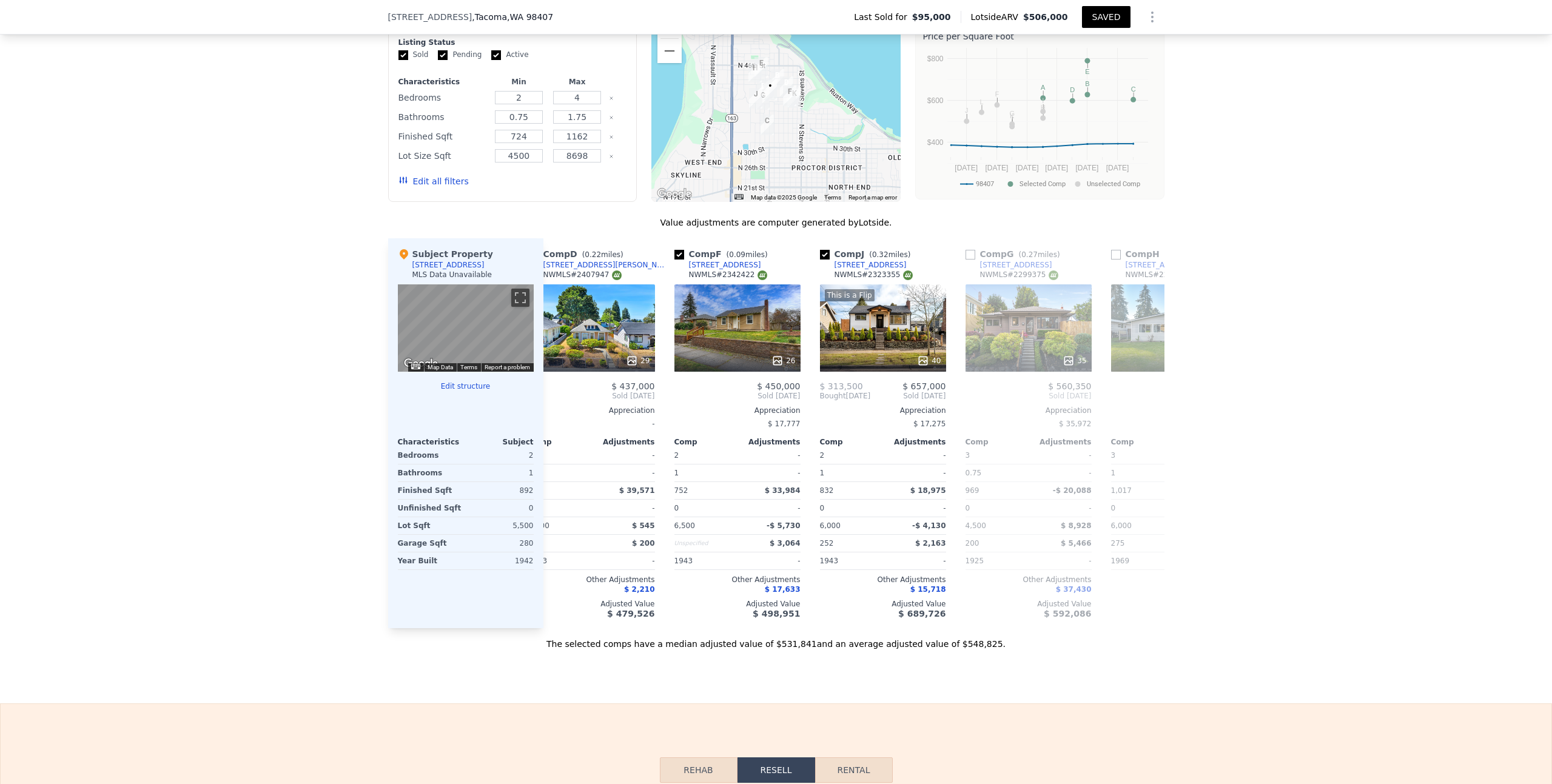
scroll to position [0, 225]
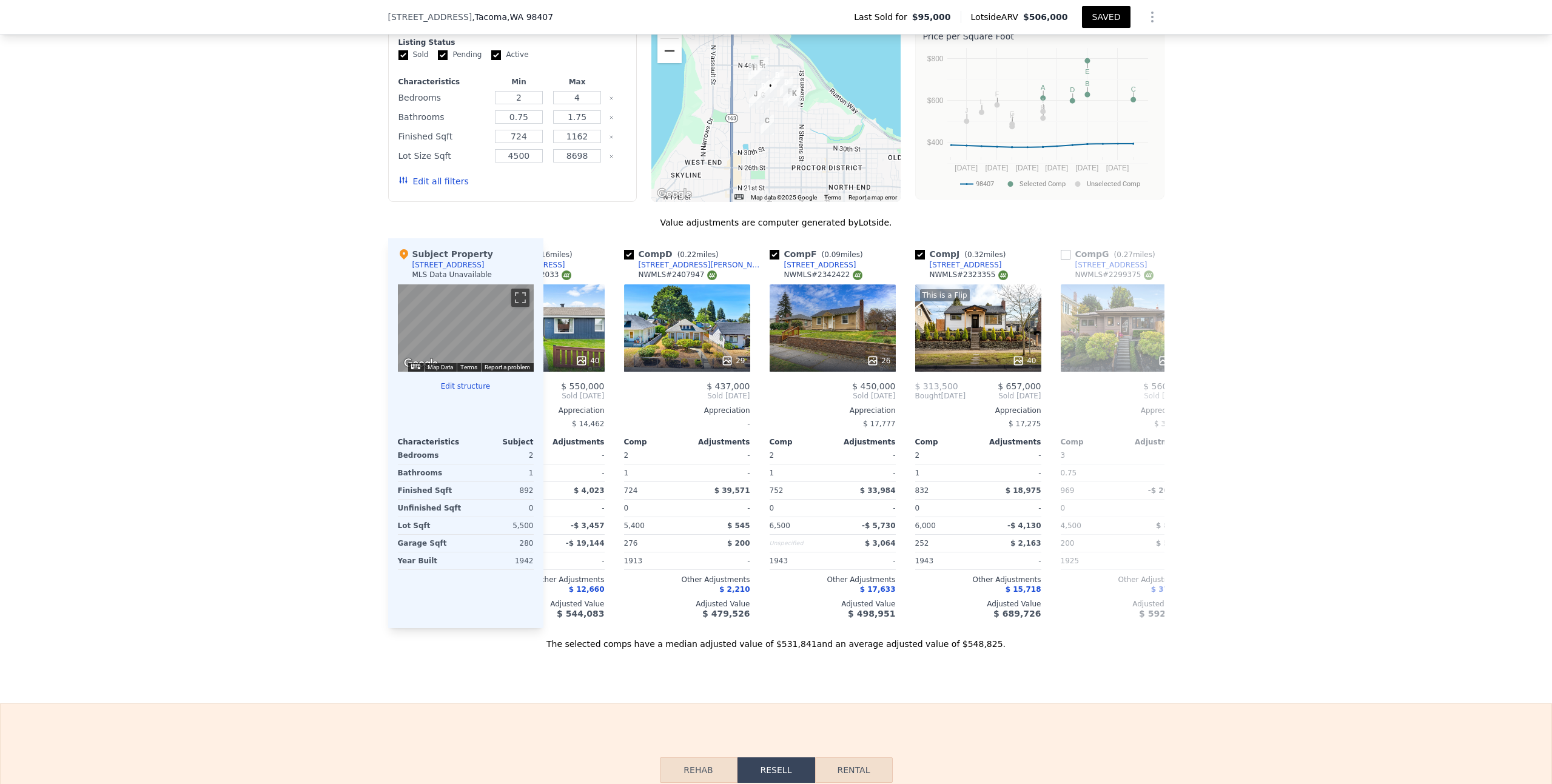
click at [668, 63] on button "Zoom out" at bounding box center [669, 51] width 24 height 24
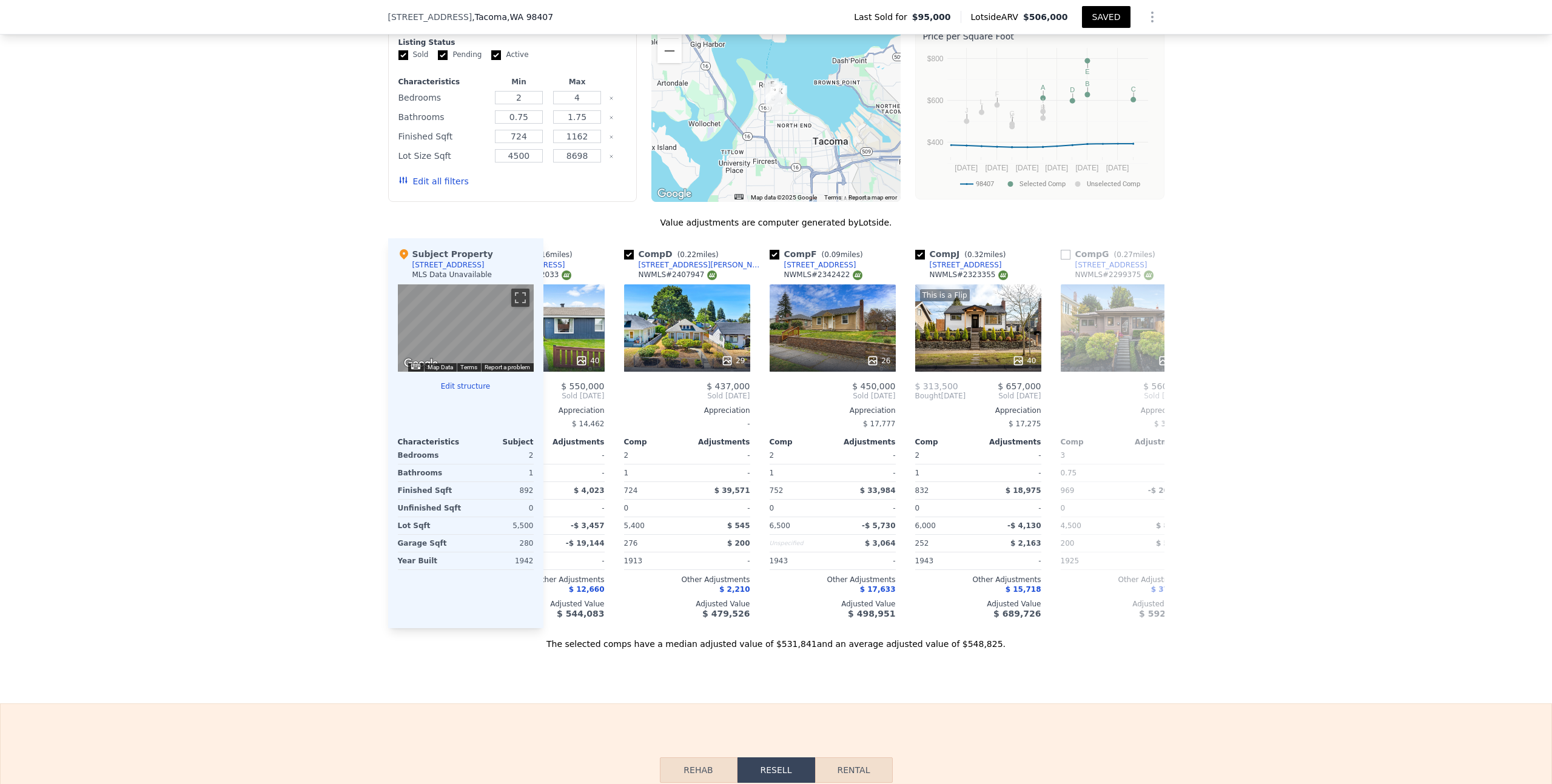
click at [664, 38] on button "Zoom in" at bounding box center [669, 26] width 24 height 24
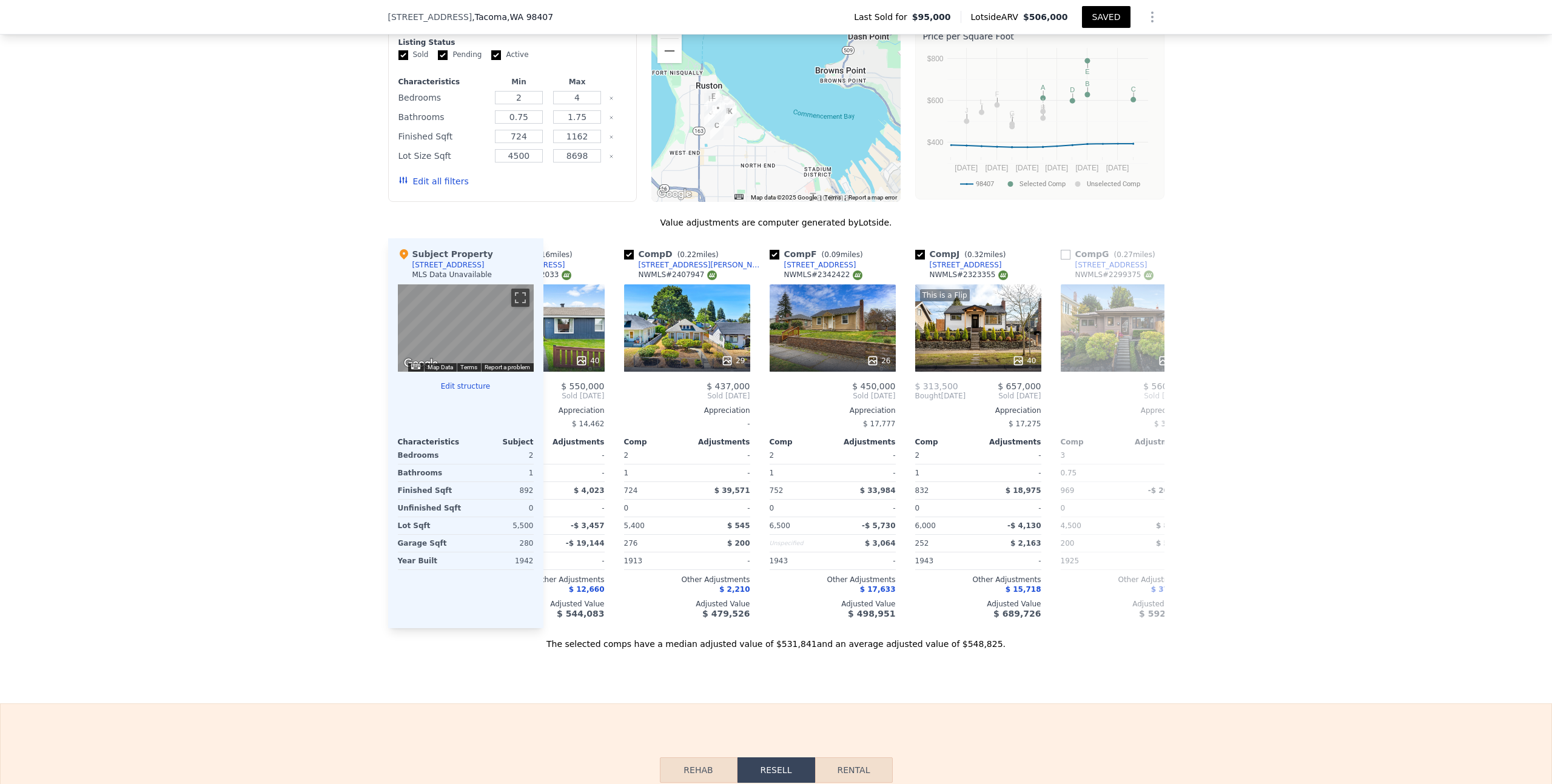
drag, startPoint x: 789, startPoint y: 91, endPoint x: 729, endPoint y: 113, distance: 63.9
click at [729, 113] on div at bounding box center [775, 105] width 249 height 194
click at [1096, 20] on button "SAVED" at bounding box center [1105, 17] width 48 height 21
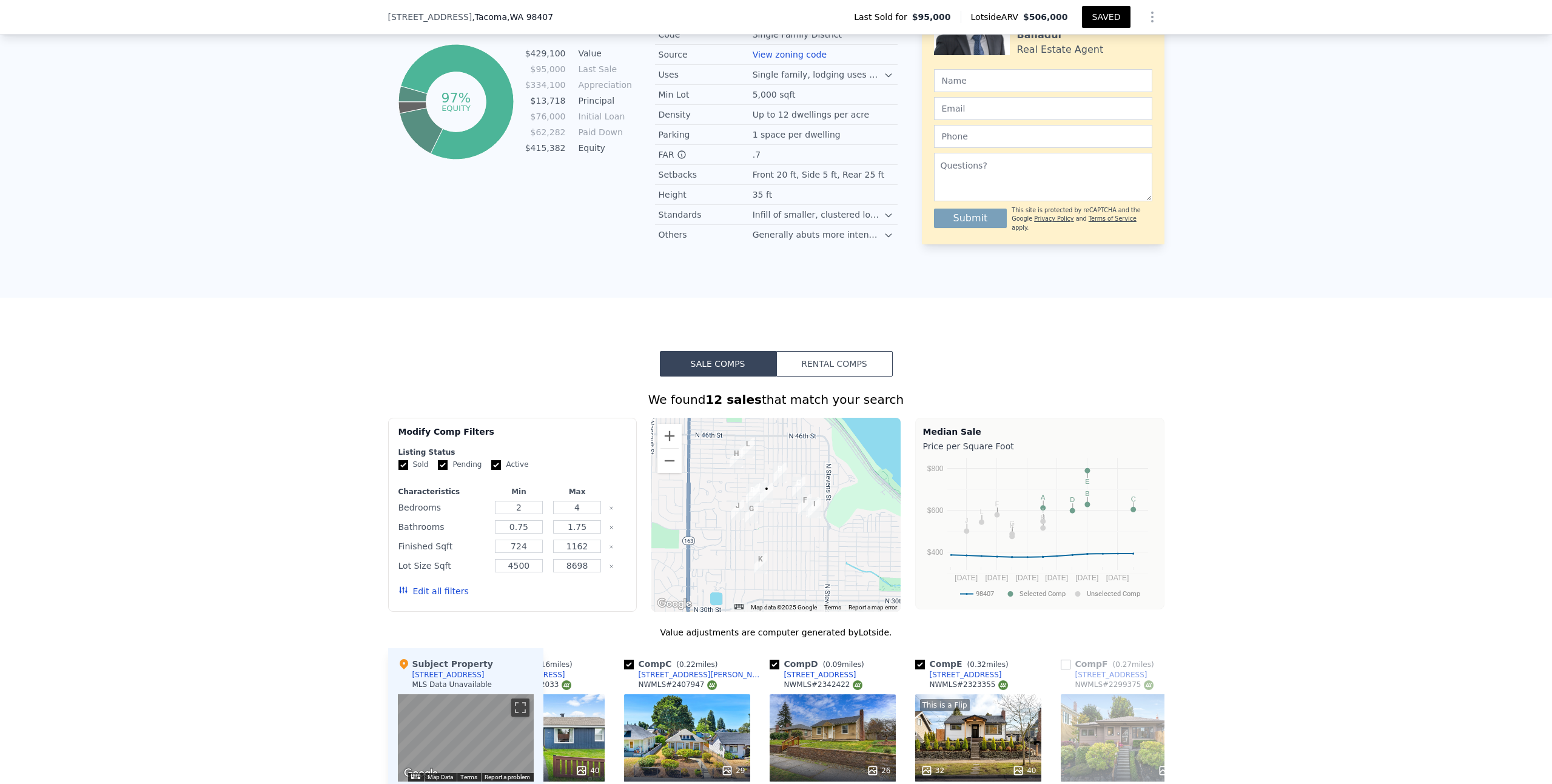
scroll to position [921, 0]
